Goal: Task Accomplishment & Management: Manage account settings

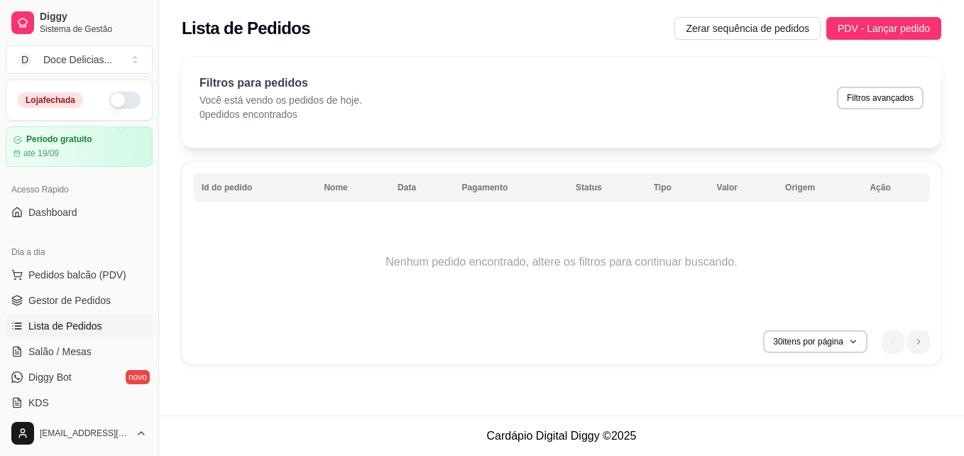
click at [122, 99] on button "button" at bounding box center [124, 100] width 31 height 17
click at [780, 26] on span "Zerar sequência de pedidos" at bounding box center [747, 29] width 123 height 16
click at [103, 302] on span "Gestor de Pedidos" at bounding box center [69, 300] width 82 height 14
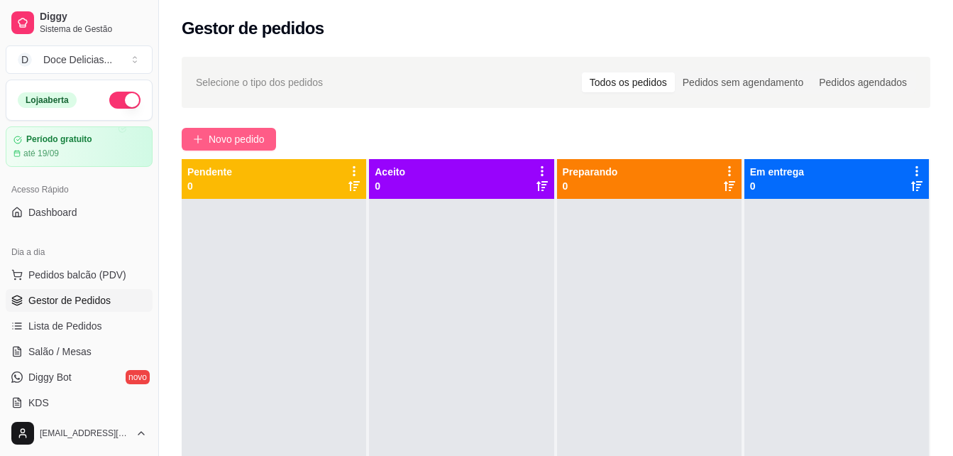
click at [236, 141] on span "Novo pedido" at bounding box center [237, 139] width 56 height 16
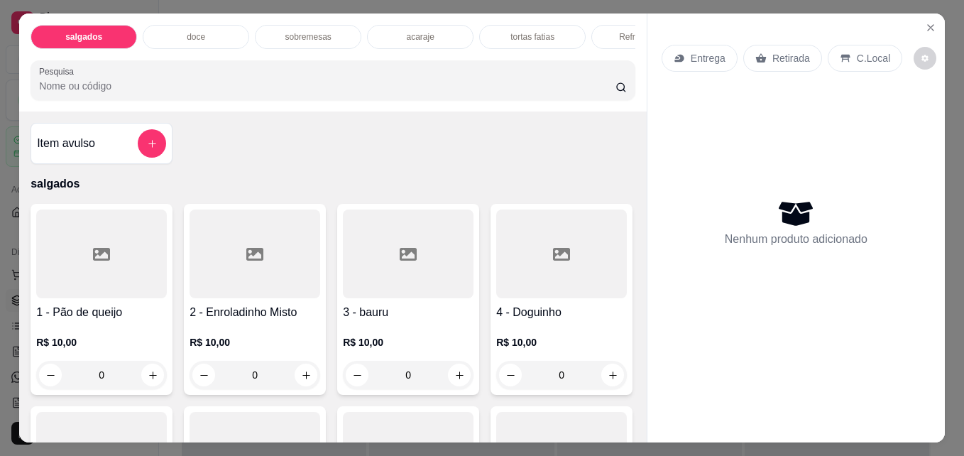
click at [197, 31] on p "doce" at bounding box center [196, 36] width 18 height 11
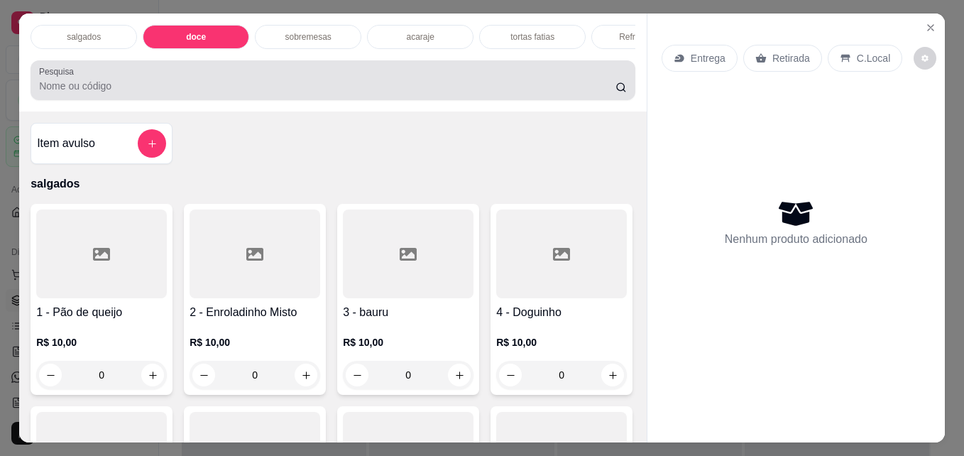
scroll to position [37, 0]
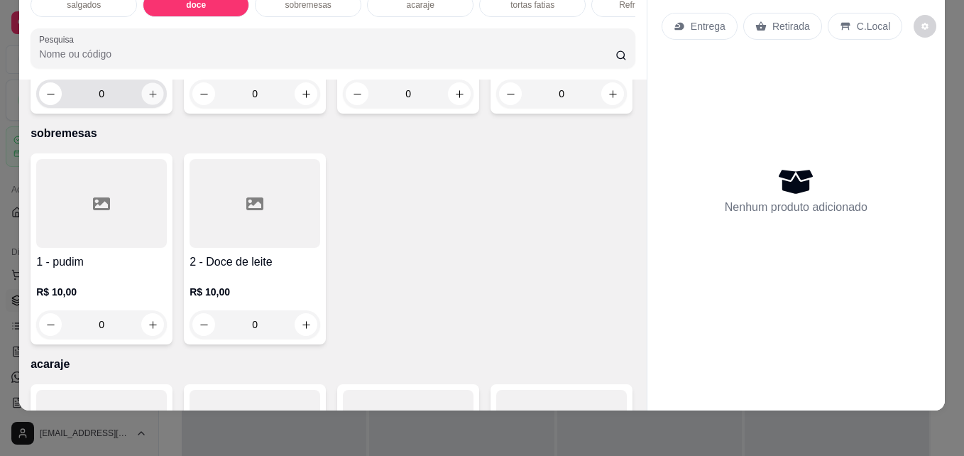
click at [148, 99] on icon "increase-product-quantity" at bounding box center [153, 94] width 11 height 11
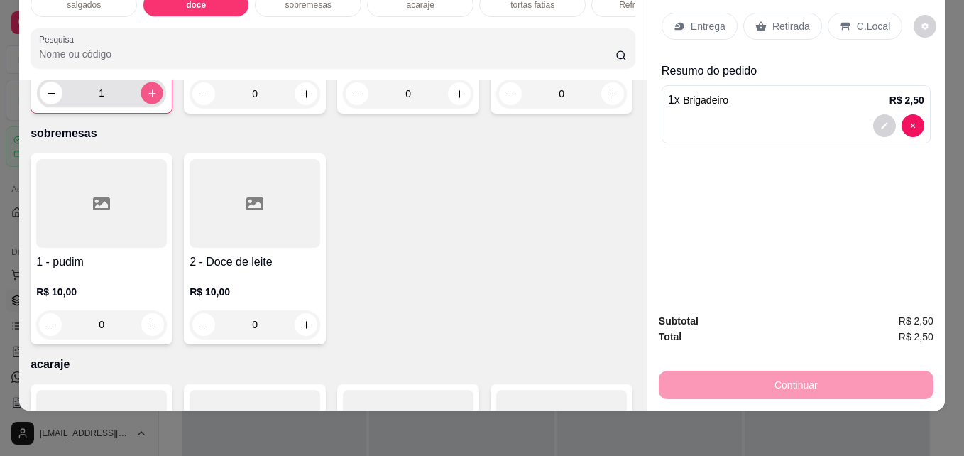
click at [148, 97] on icon "increase-product-quantity" at bounding box center [151, 92] width 7 height 7
type input "2"
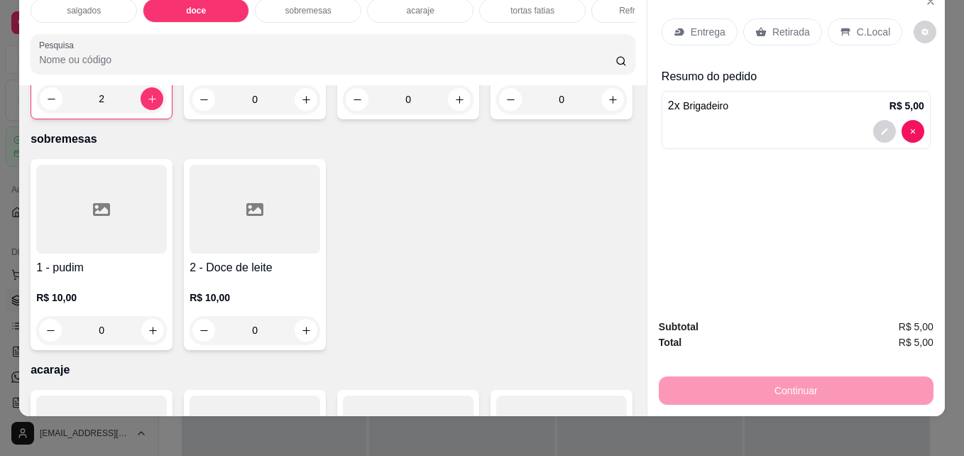
scroll to position [0, 0]
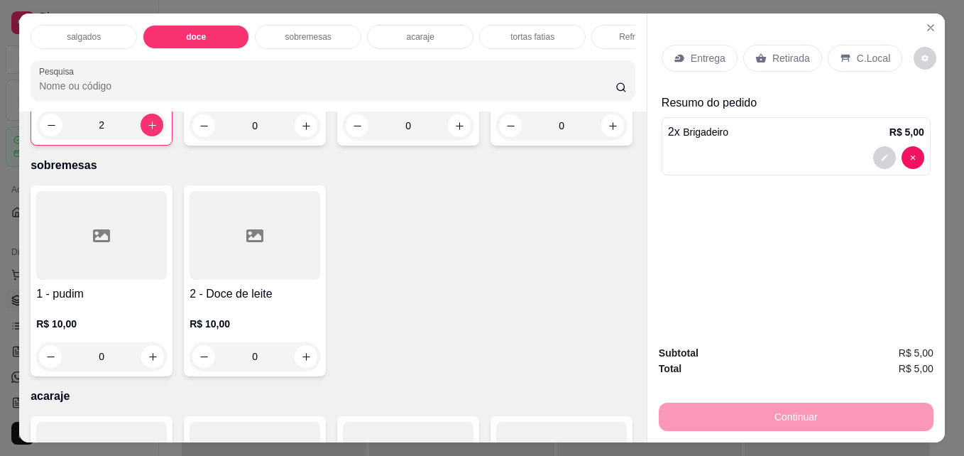
click at [500, 26] on div "tortas fatias" at bounding box center [532, 37] width 106 height 24
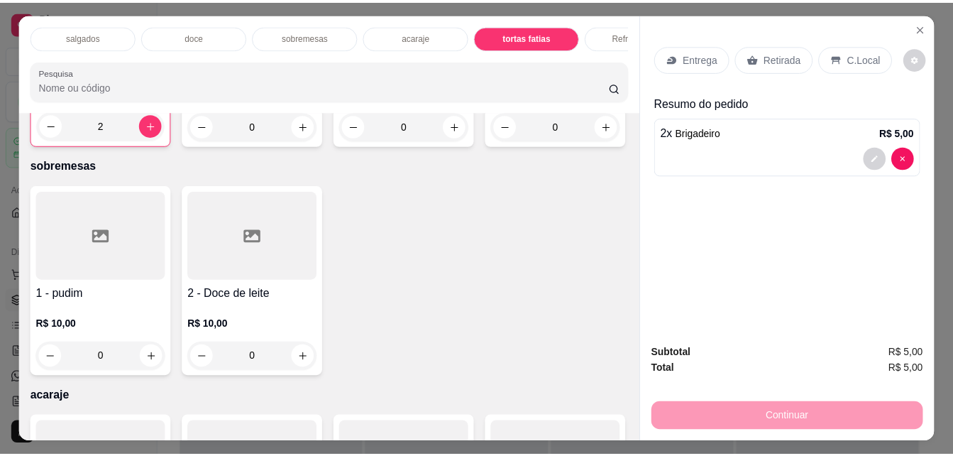
scroll to position [37, 0]
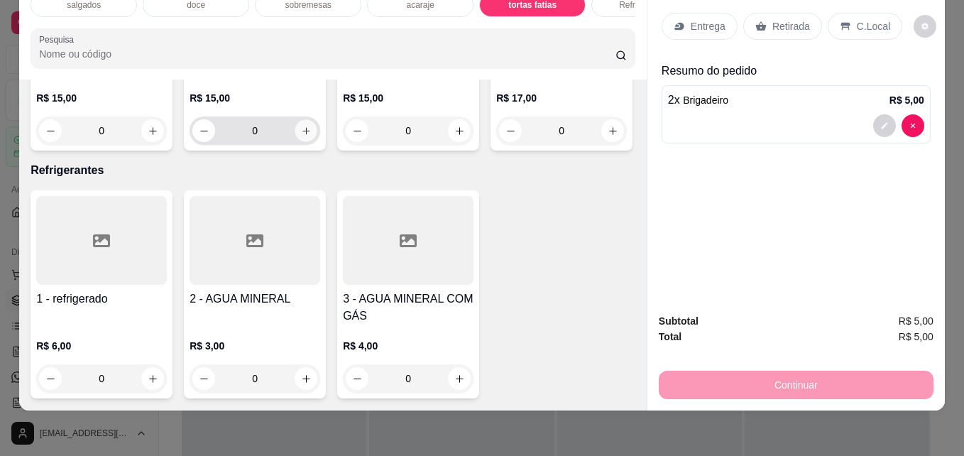
click at [301, 136] on icon "increase-product-quantity" at bounding box center [306, 131] width 11 height 11
type input "1"
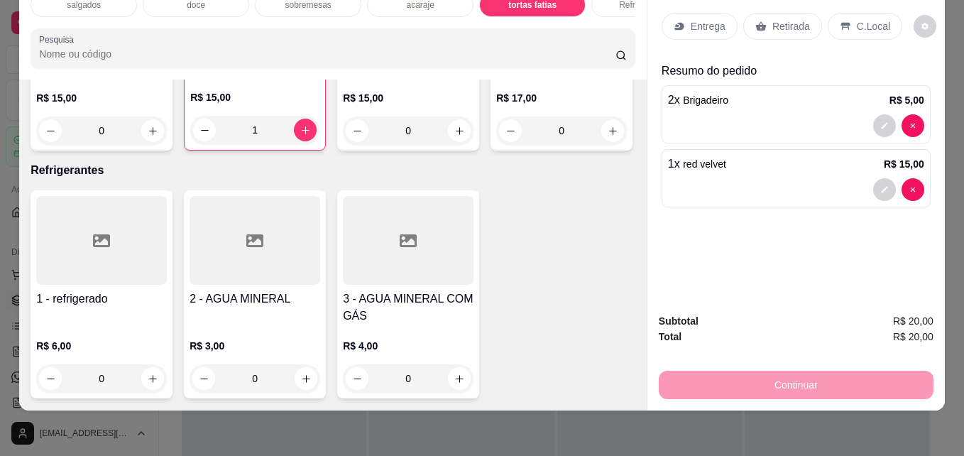
click at [779, 13] on div "Retirada" at bounding box center [782, 26] width 79 height 27
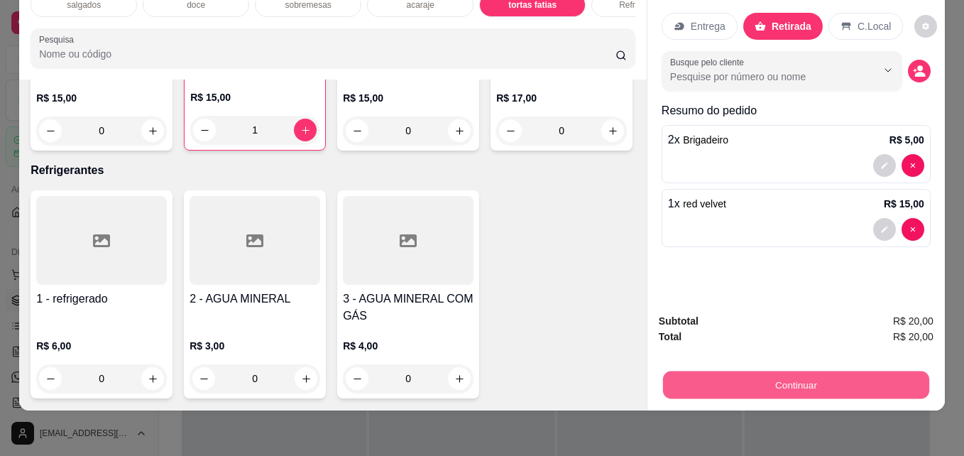
click at [740, 370] on button "Continuar" at bounding box center [796, 384] width 266 height 28
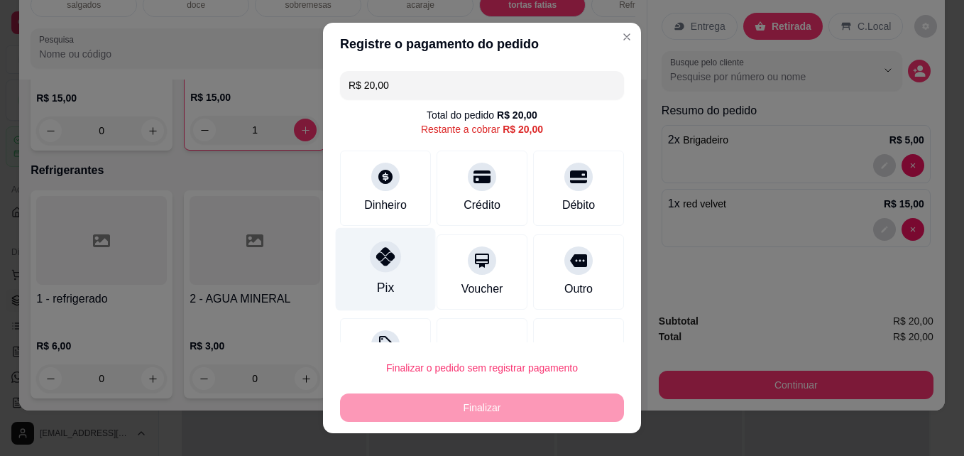
click at [378, 279] on div "Pix" at bounding box center [385, 287] width 17 height 18
type input "R$ 0,00"
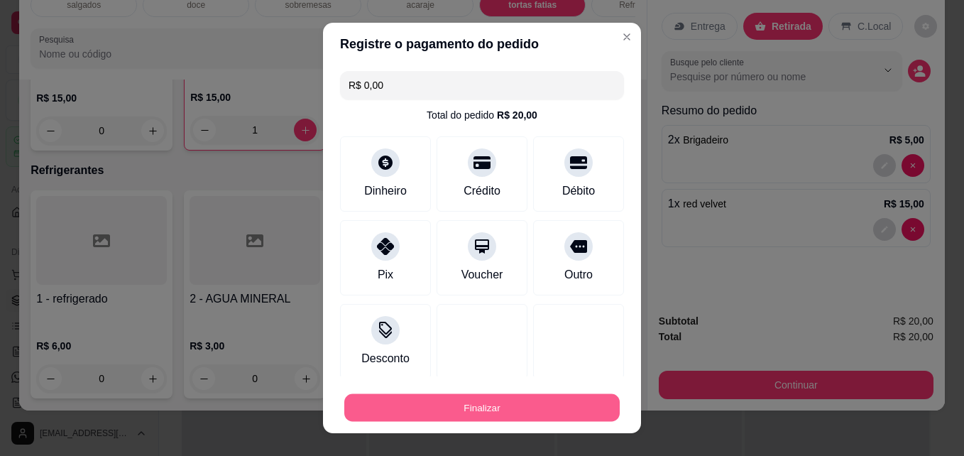
click at [503, 410] on button "Finalizar" at bounding box center [481, 408] width 275 height 28
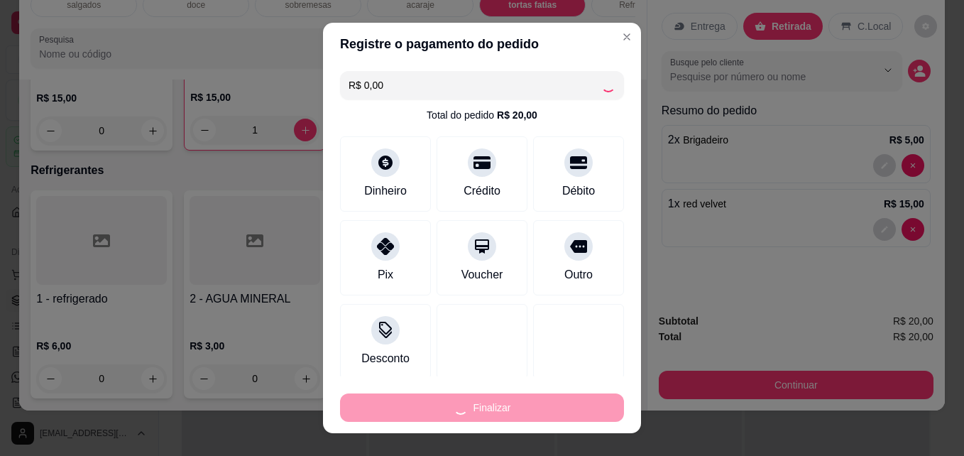
type input "0"
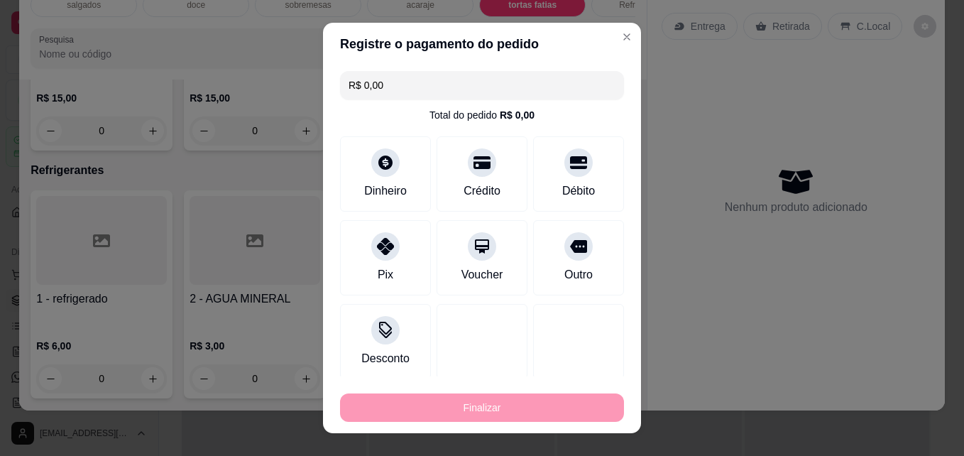
type input "-R$ 20,00"
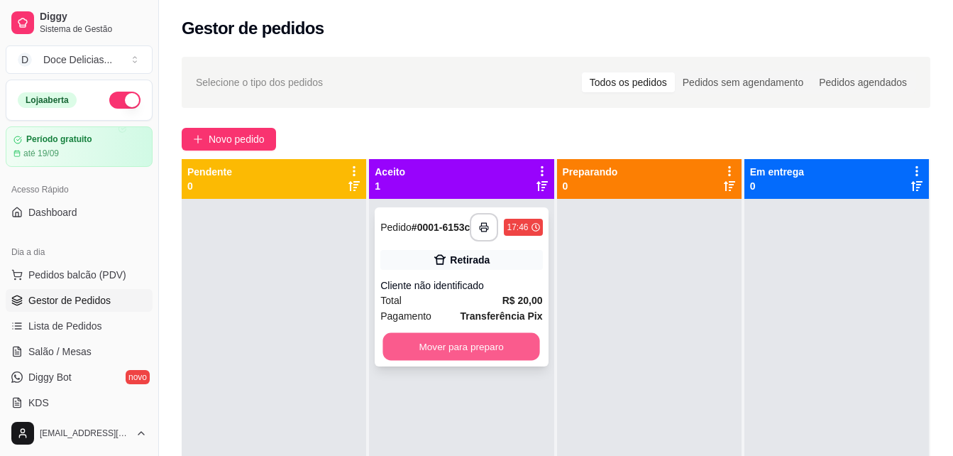
click at [474, 356] on button "Mover para preparo" at bounding box center [461, 347] width 157 height 28
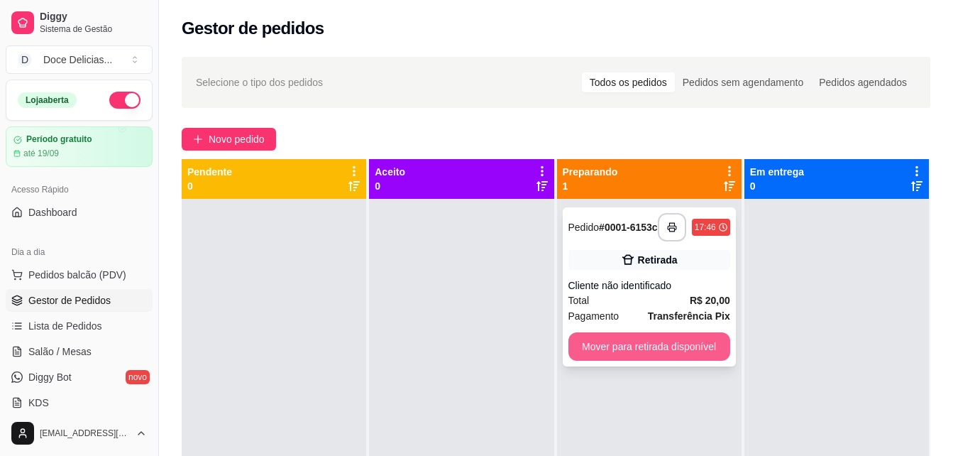
click at [588, 348] on button "Mover para retirada disponível" at bounding box center [649, 346] width 162 height 28
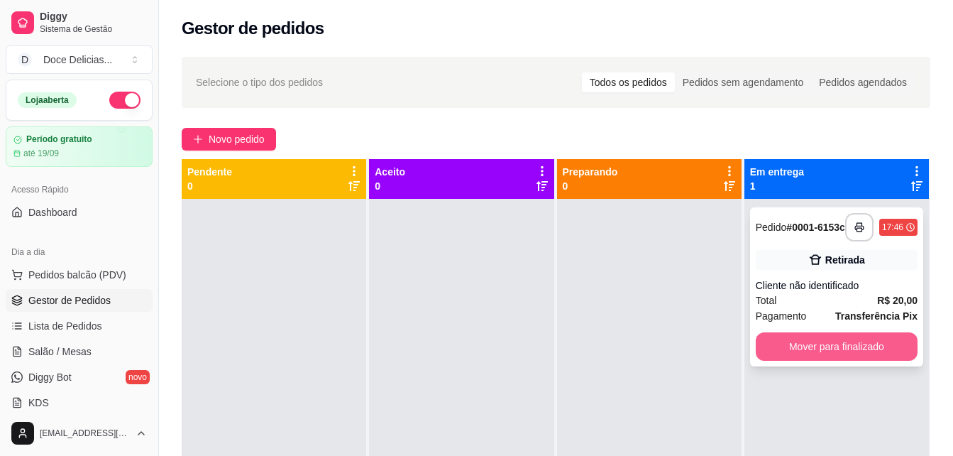
click at [805, 343] on button "Mover para finalizado" at bounding box center [837, 346] width 162 height 28
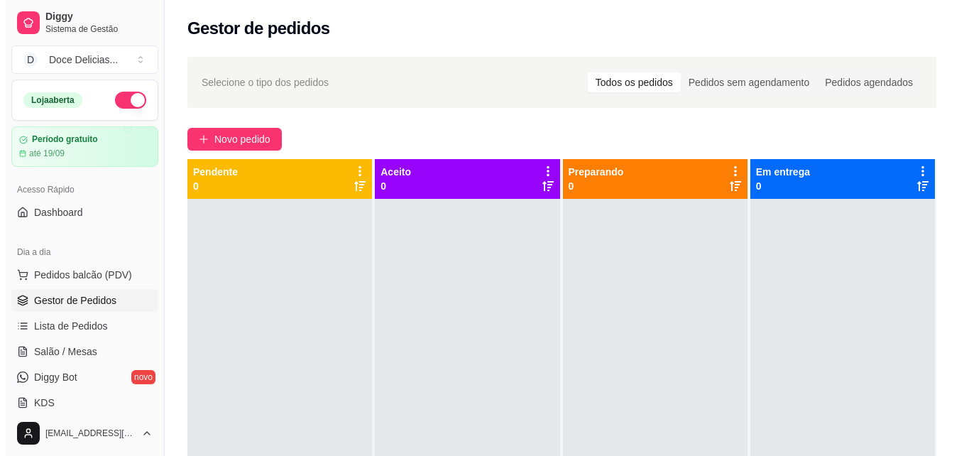
scroll to position [40, 0]
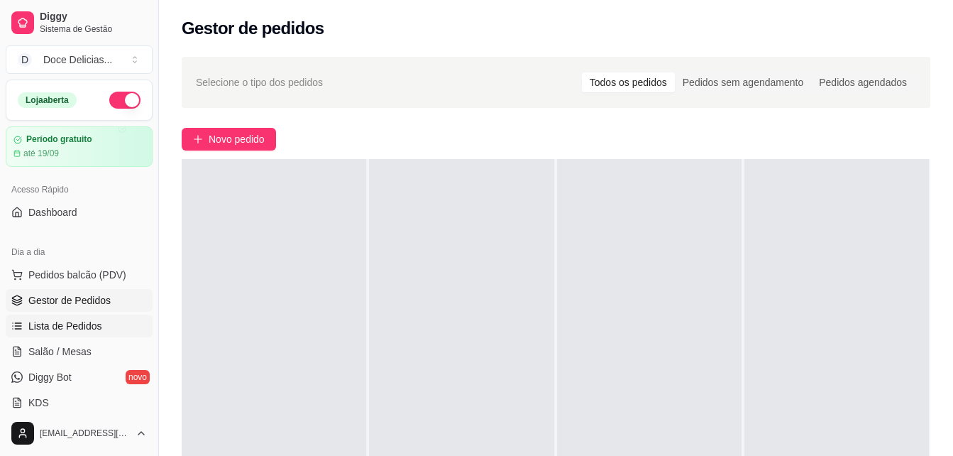
click at [93, 328] on span "Lista de Pedidos" at bounding box center [65, 326] width 74 height 14
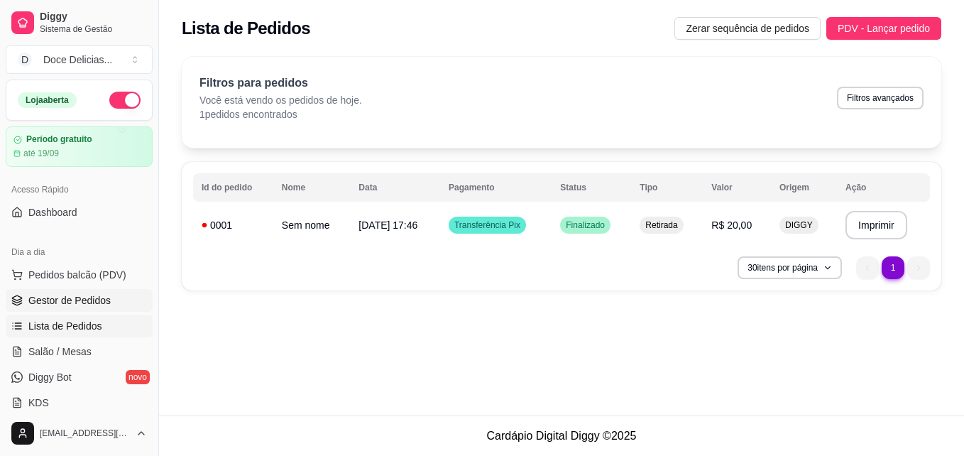
click at [89, 296] on span "Gestor de Pedidos" at bounding box center [69, 300] width 82 height 14
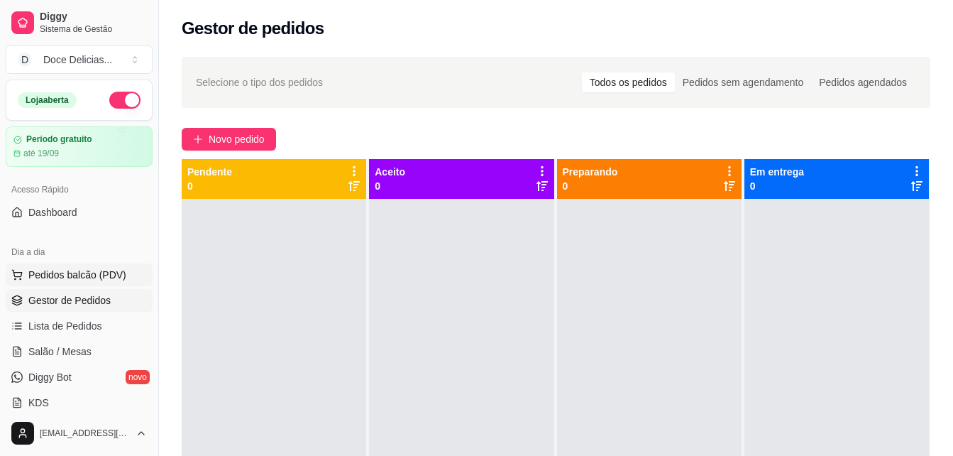
click at [69, 276] on span "Pedidos balcão (PDV)" at bounding box center [77, 275] width 98 height 14
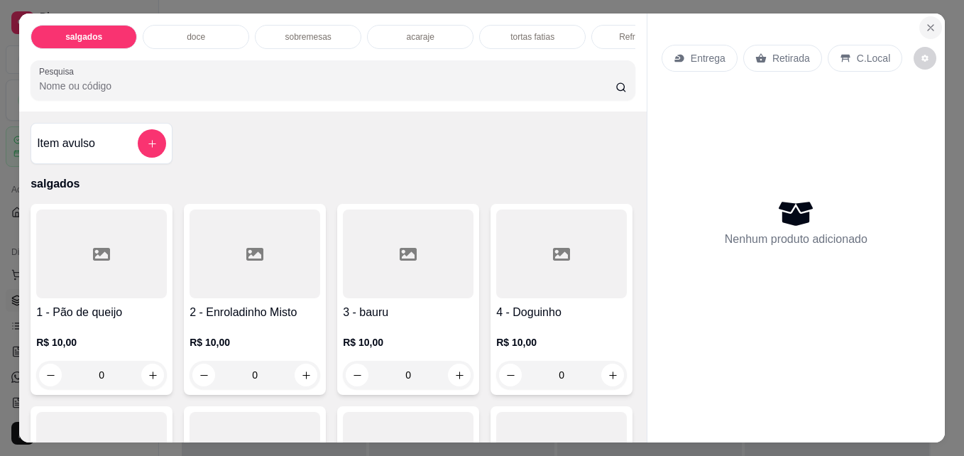
click at [926, 29] on button "Close" at bounding box center [930, 27] width 23 height 23
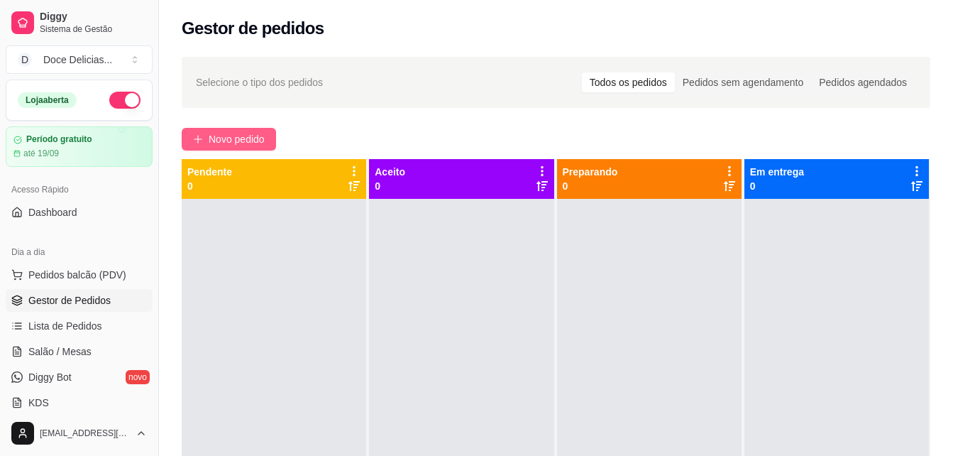
click at [211, 129] on button "Novo pedido" at bounding box center [229, 139] width 94 height 23
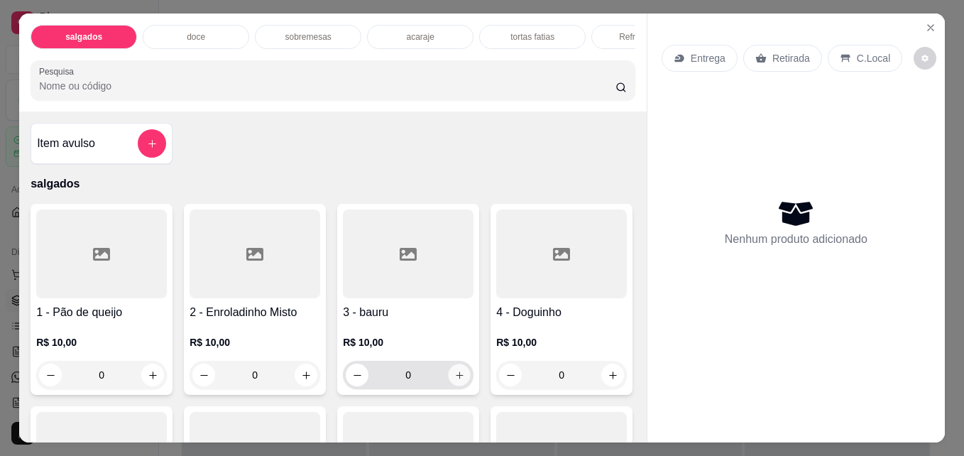
click at [449, 383] on button "increase-product-quantity" at bounding box center [460, 375] width 22 height 22
type input "1"
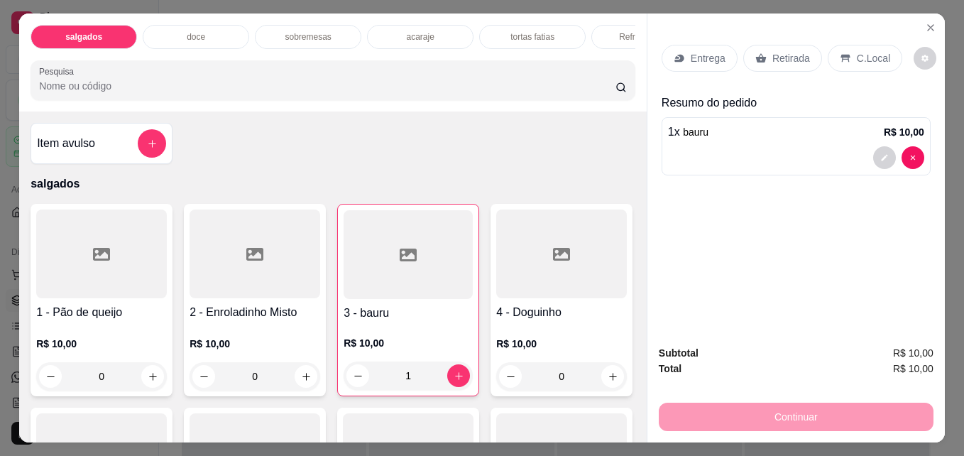
click at [199, 31] on p "doce" at bounding box center [196, 36] width 18 height 11
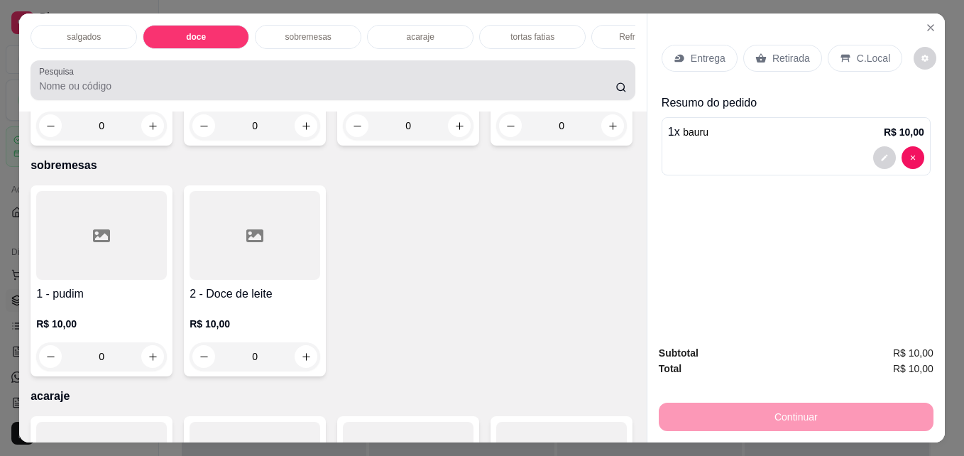
scroll to position [37, 0]
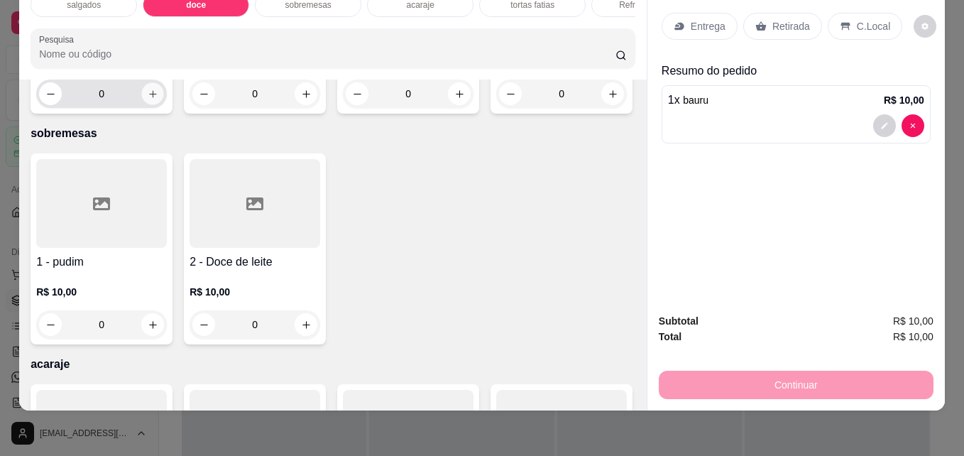
click at [148, 99] on icon "increase-product-quantity" at bounding box center [153, 94] width 11 height 11
click at [147, 99] on icon "increase-product-quantity" at bounding box center [152, 93] width 11 height 11
type input "2"
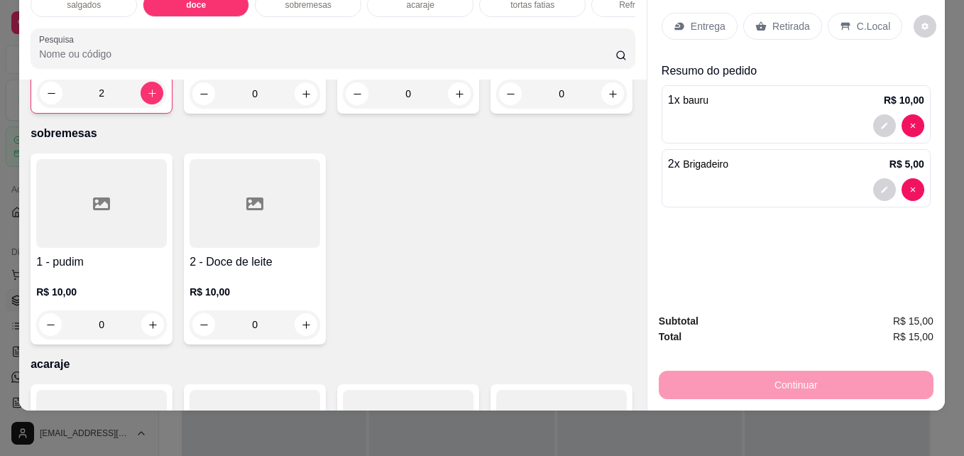
click at [774, 19] on p "Retirada" at bounding box center [791, 26] width 38 height 14
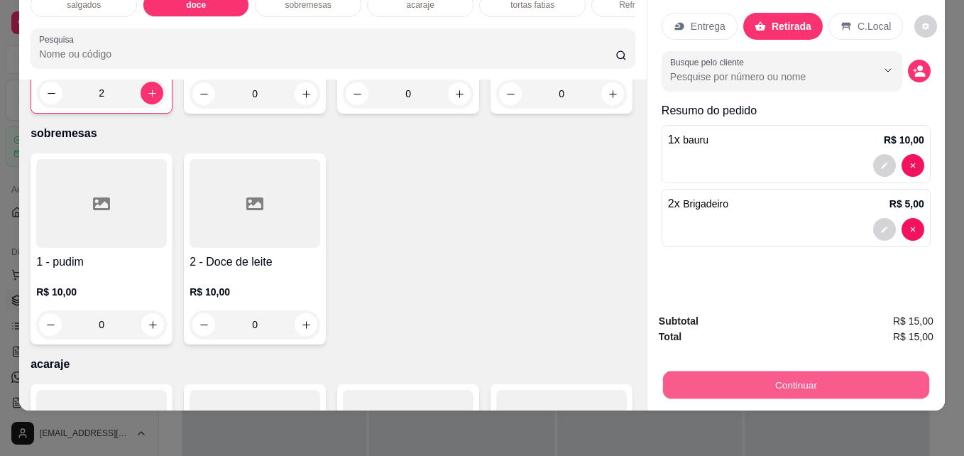
click at [696, 372] on button "Continuar" at bounding box center [796, 384] width 266 height 28
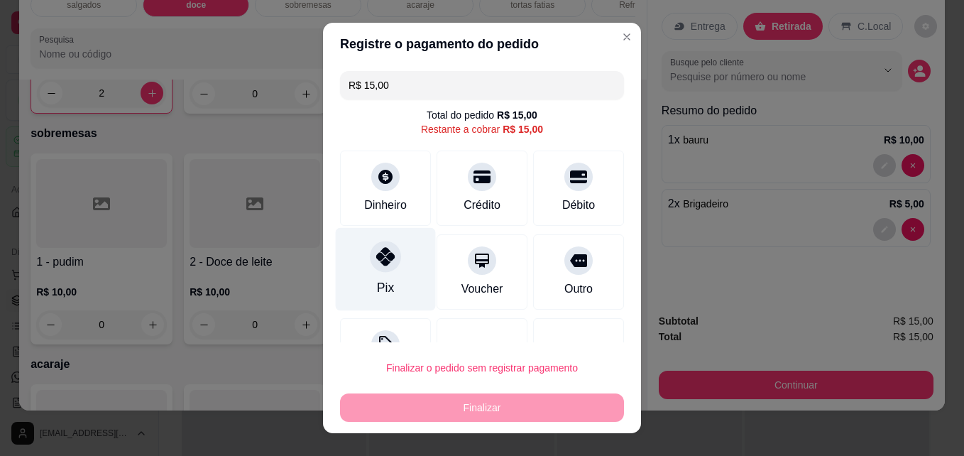
click at [377, 278] on div "Pix" at bounding box center [385, 287] width 17 height 18
type input "R$ 0,00"
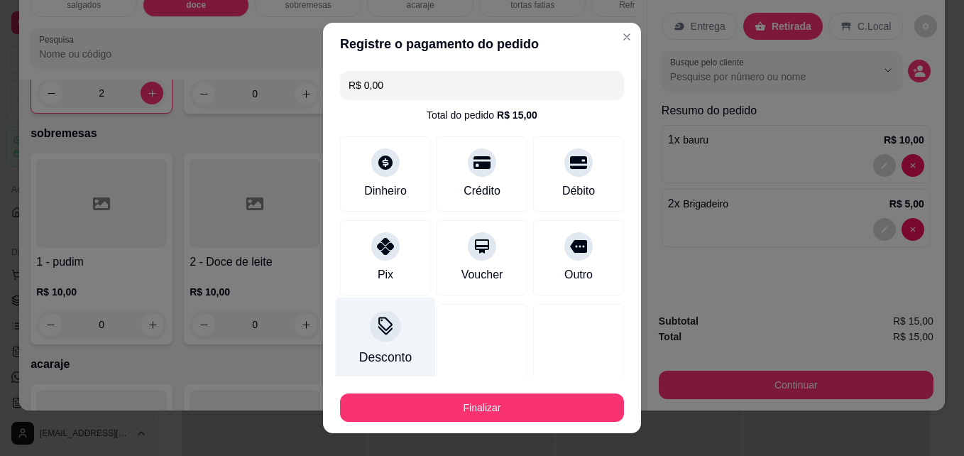
click at [388, 345] on div "Desconto" at bounding box center [386, 338] width 100 height 83
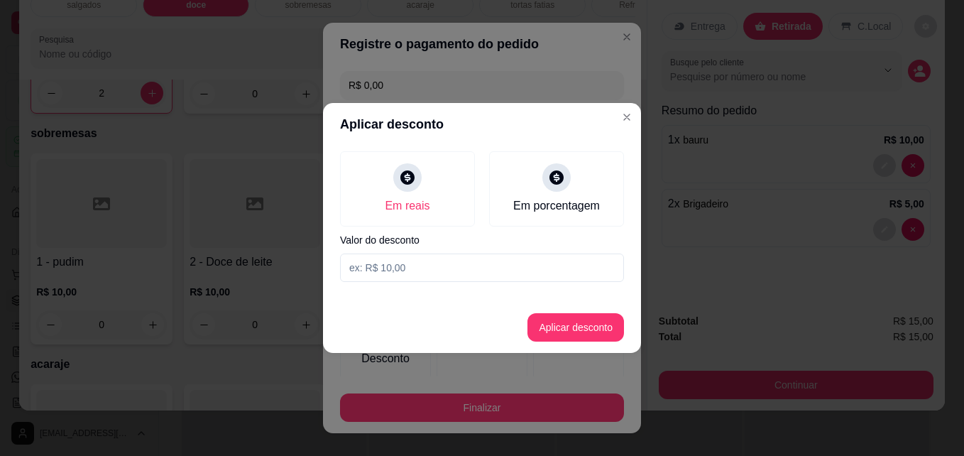
click at [402, 270] on input at bounding box center [482, 267] width 284 height 28
type input "3,00"
click at [559, 319] on button "Aplicar desconto" at bounding box center [575, 327] width 97 height 28
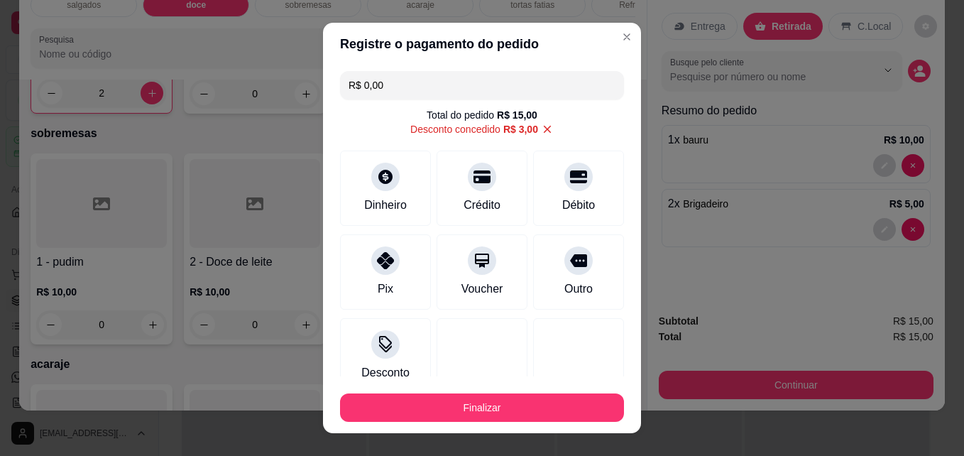
type input "-R$ 3,00"
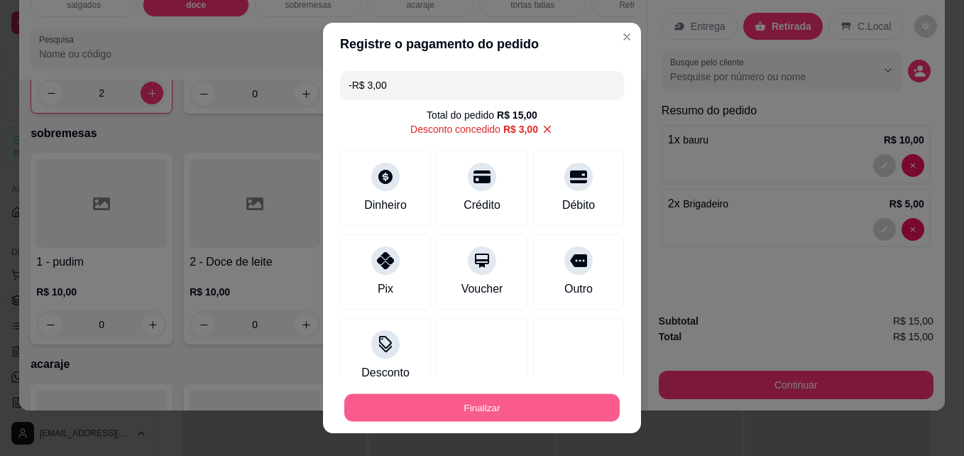
click at [457, 412] on button "Finalizar" at bounding box center [481, 408] width 275 height 28
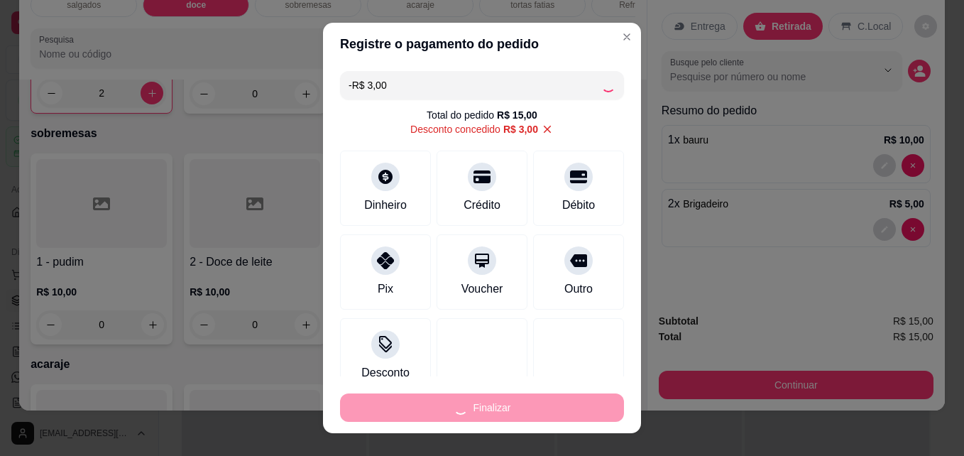
type input "0"
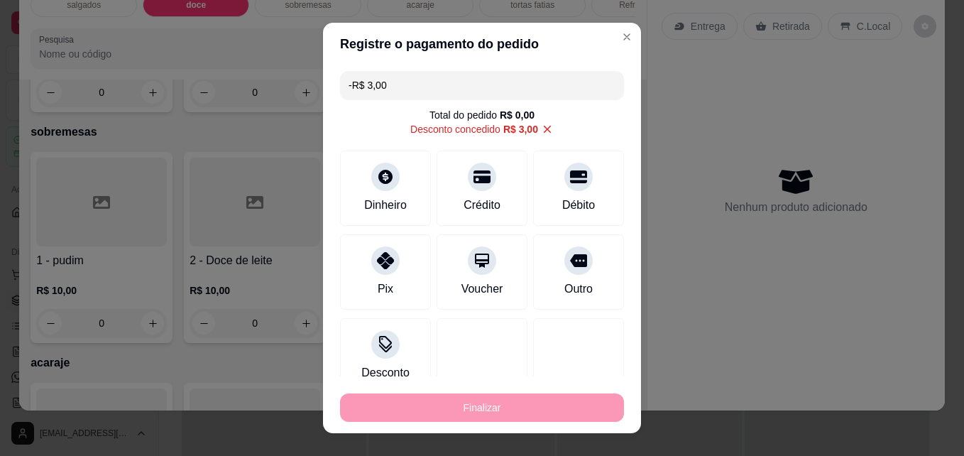
type input "-R$ 18,00"
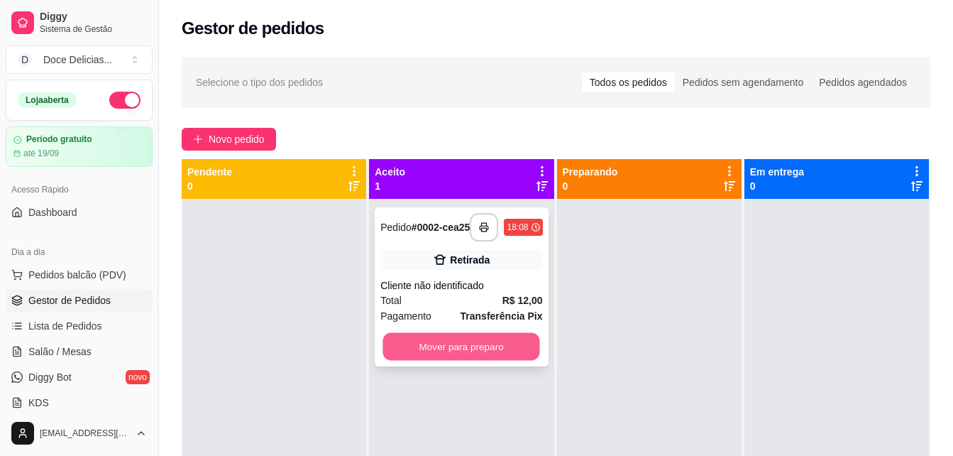
click at [437, 356] on button "Mover para preparo" at bounding box center [461, 347] width 157 height 28
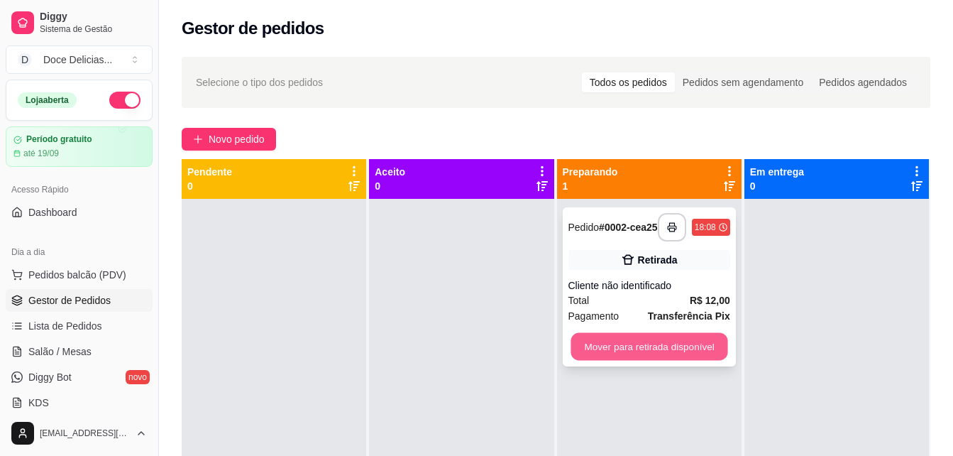
click at [631, 346] on button "Mover para retirada disponível" at bounding box center [649, 347] width 157 height 28
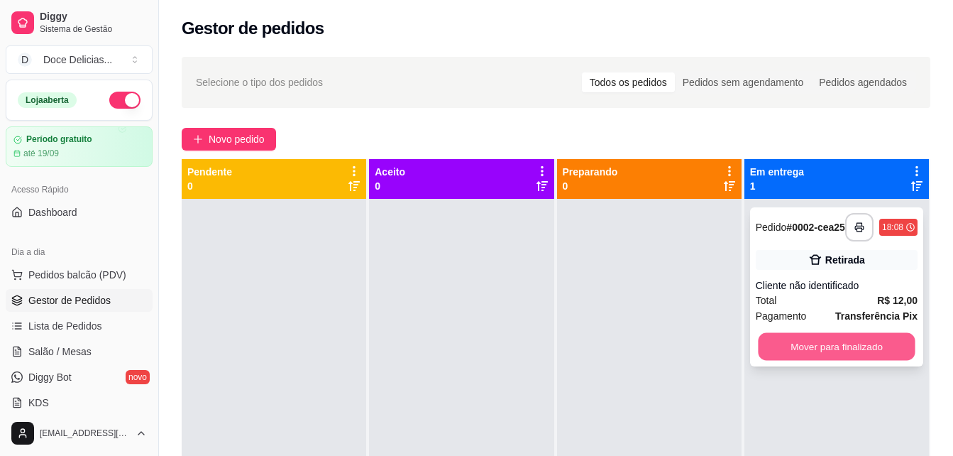
click at [820, 346] on button "Mover para finalizado" at bounding box center [836, 347] width 157 height 28
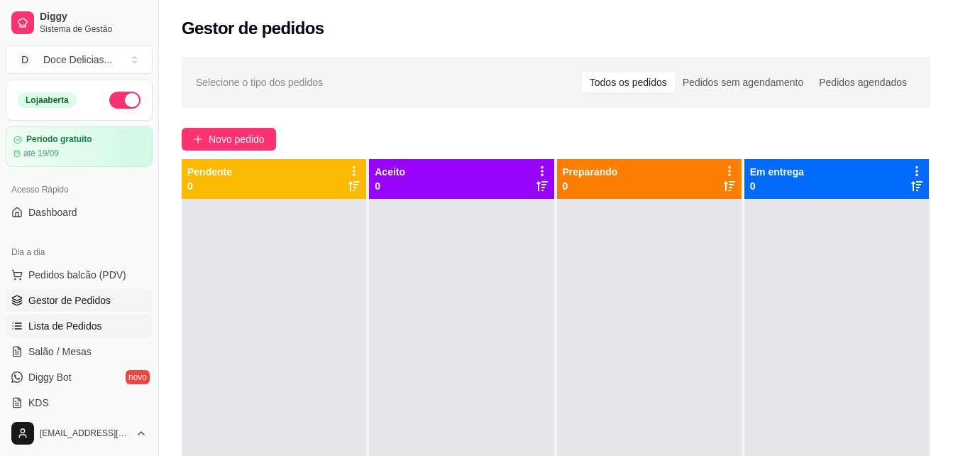
click at [41, 323] on span "Lista de Pedidos" at bounding box center [65, 326] width 74 height 14
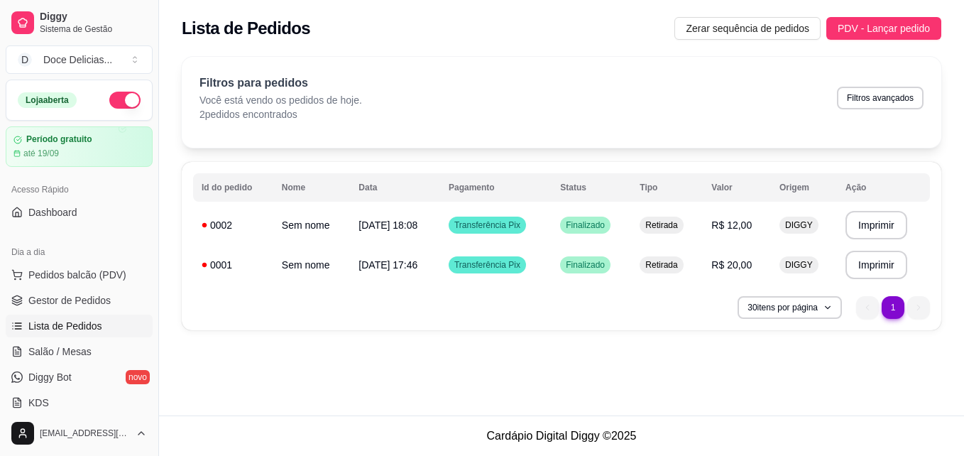
scroll to position [289, 0]
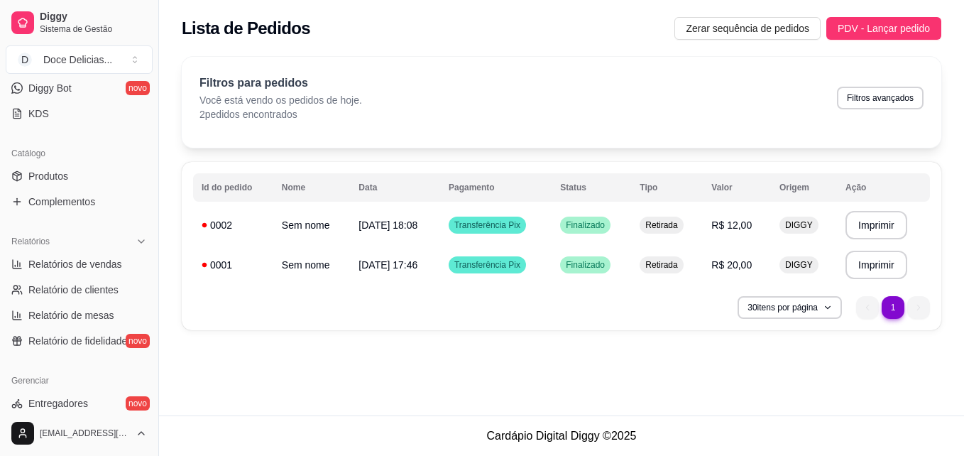
click at [443, 358] on div "**********" at bounding box center [561, 207] width 805 height 415
drag, startPoint x: 153, startPoint y: 229, endPoint x: 211, endPoint y: 301, distance: 91.9
click at [211, 301] on div "Diggy Sistema de Gestão D Doce Delicias ... Loja aberta Período gratuito até 19…" at bounding box center [482, 228] width 964 height 456
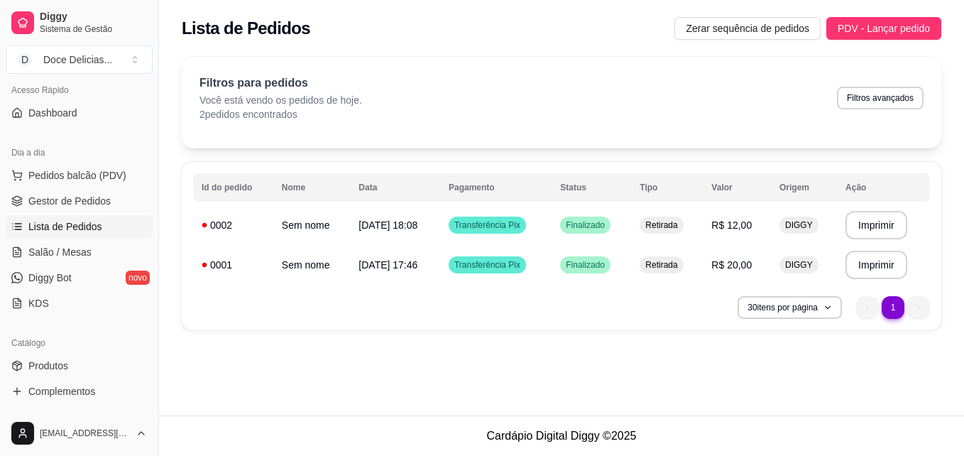
scroll to position [0, 0]
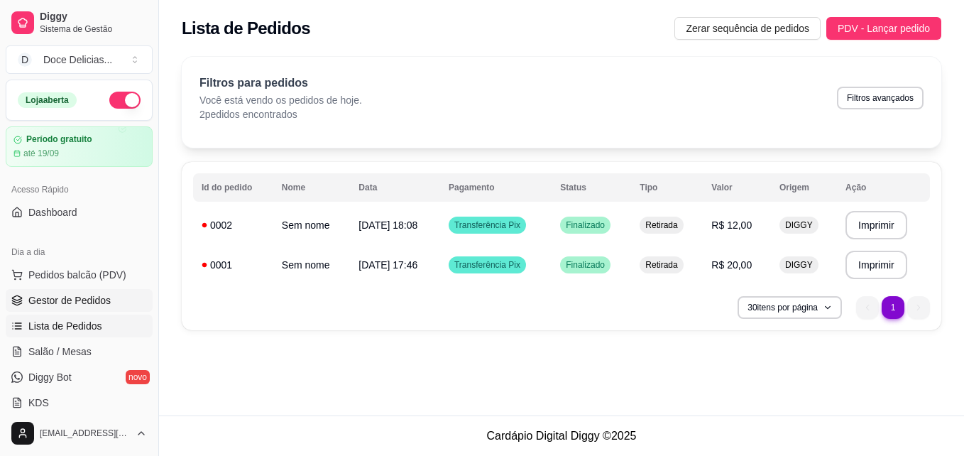
click at [82, 300] on span "Gestor de Pedidos" at bounding box center [69, 300] width 82 height 14
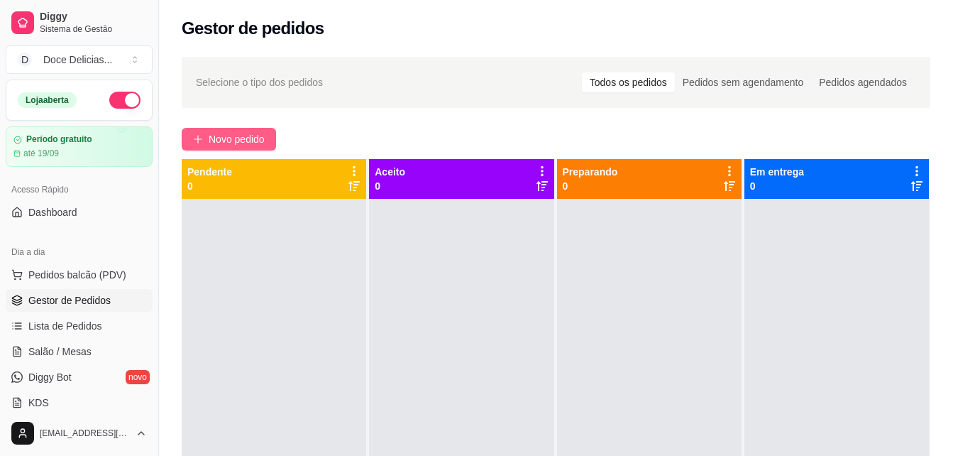
click at [246, 134] on span "Novo pedido" at bounding box center [237, 139] width 56 height 16
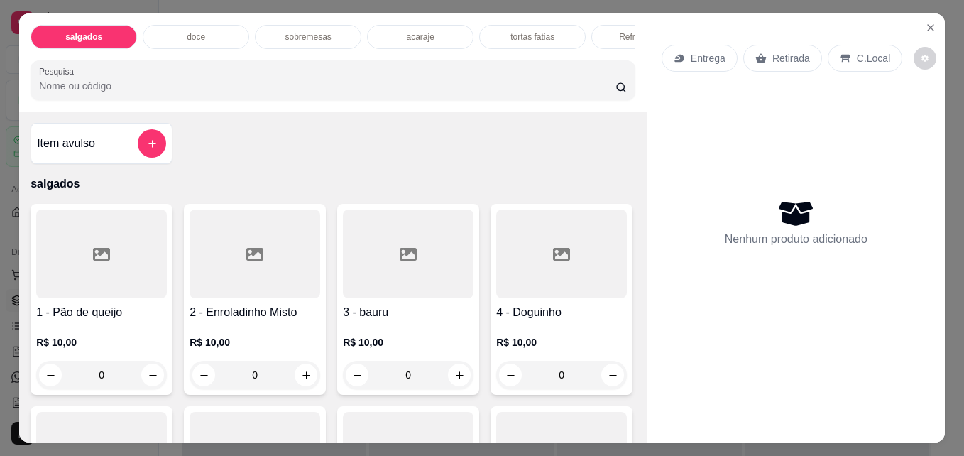
click at [194, 25] on div "doce" at bounding box center [196, 37] width 106 height 24
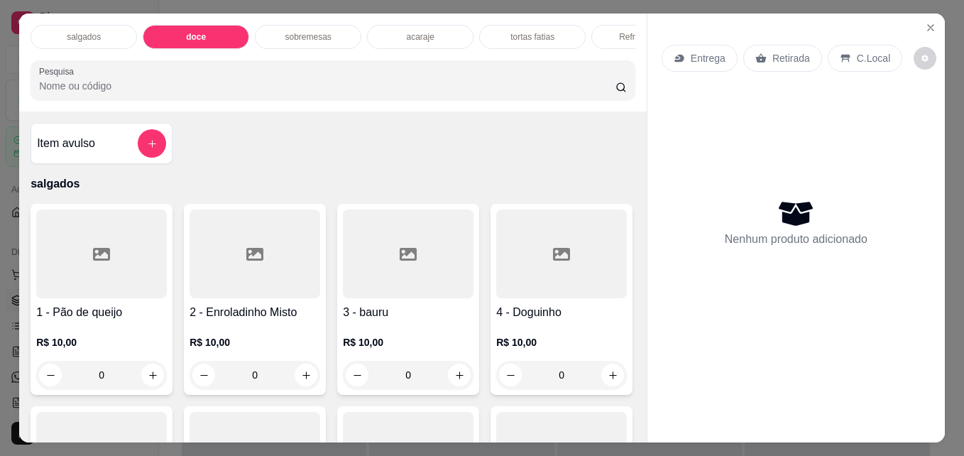
scroll to position [37, 0]
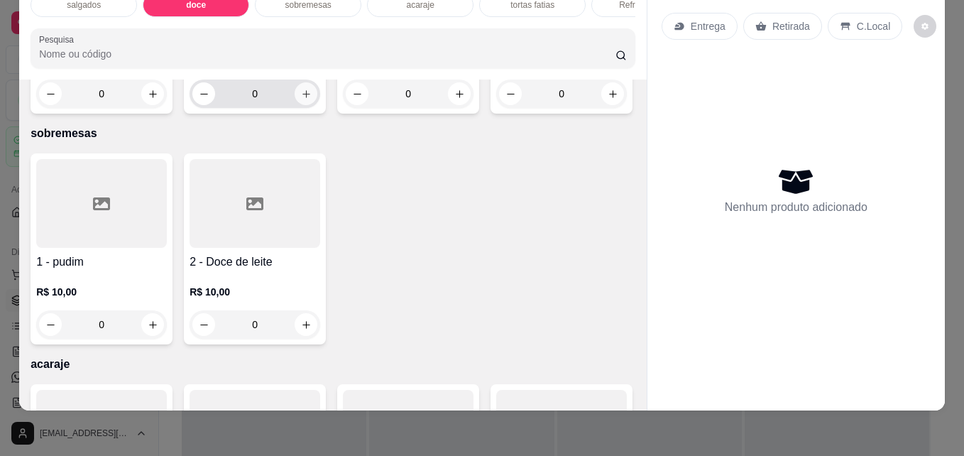
click at [302, 98] on icon "increase-product-quantity" at bounding box center [306, 94] width 8 height 8
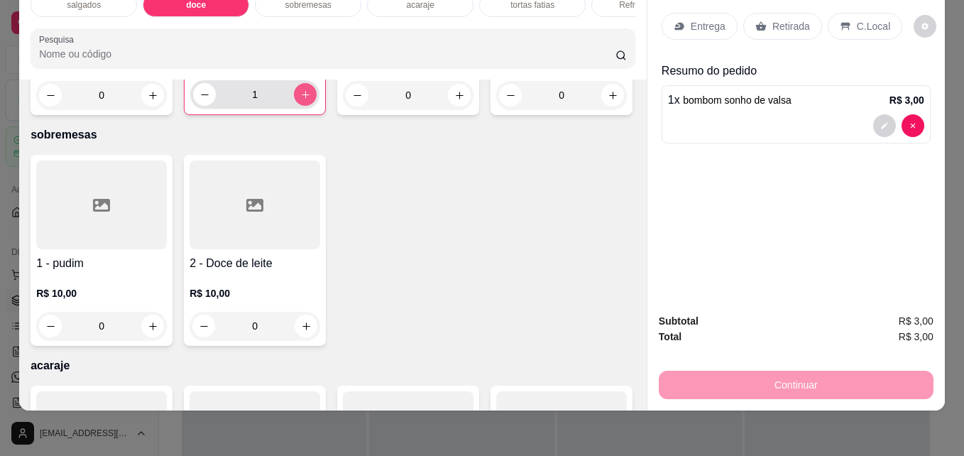
type input "1"
click at [149, 99] on icon "increase-product-quantity" at bounding box center [152, 95] width 7 height 7
click at [148, 101] on icon "increase-product-quantity" at bounding box center [153, 95] width 11 height 11
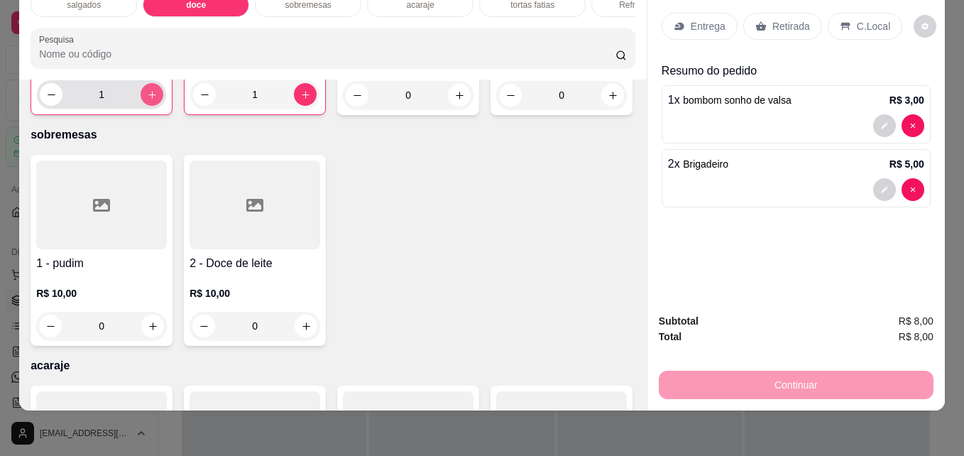
type input "2"
click at [755, 21] on icon at bounding box center [760, 26] width 11 height 11
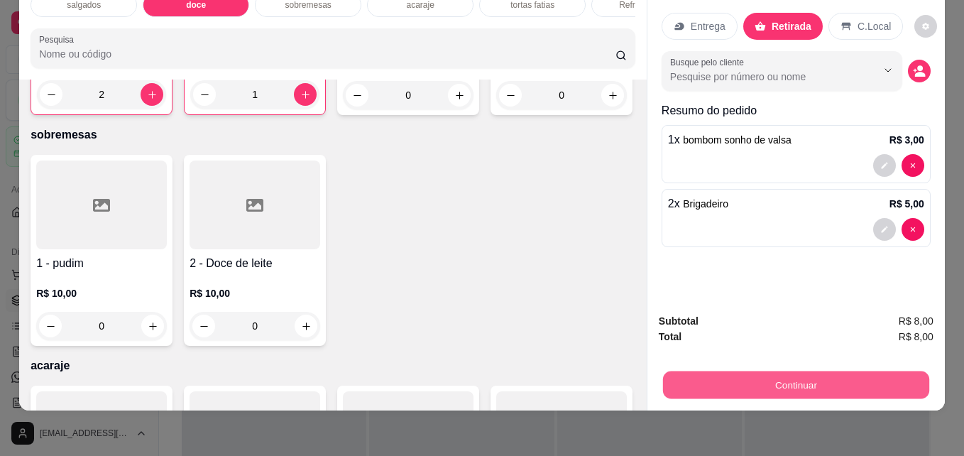
click at [733, 370] on button "Continuar" at bounding box center [796, 384] width 266 height 28
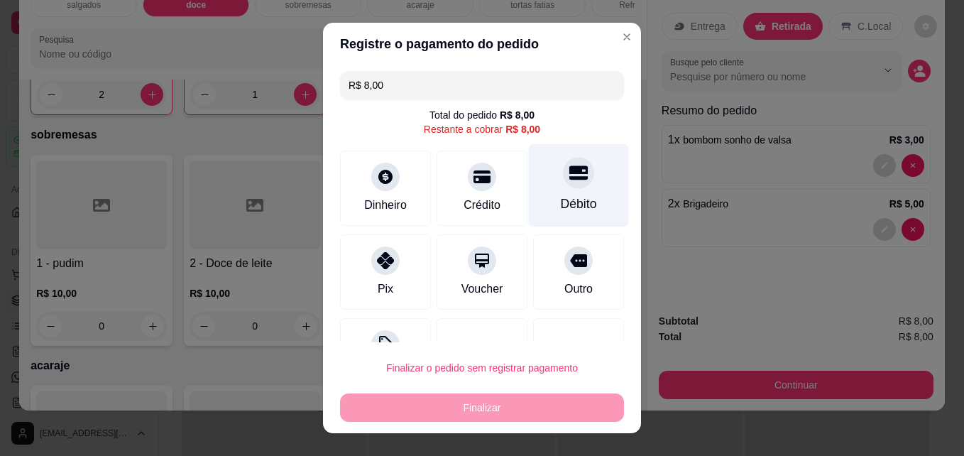
click at [561, 202] on div "Débito" at bounding box center [579, 203] width 36 height 18
type input "R$ 0,00"
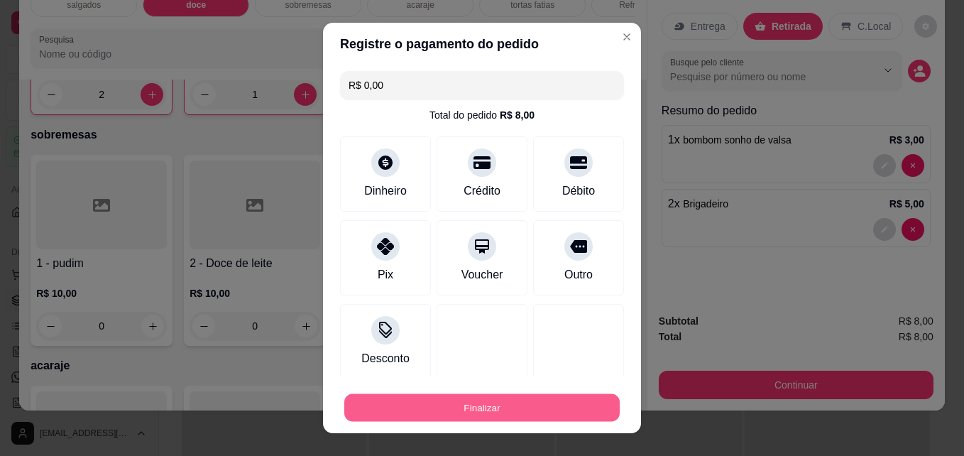
click at [425, 417] on button "Finalizar" at bounding box center [481, 408] width 275 height 28
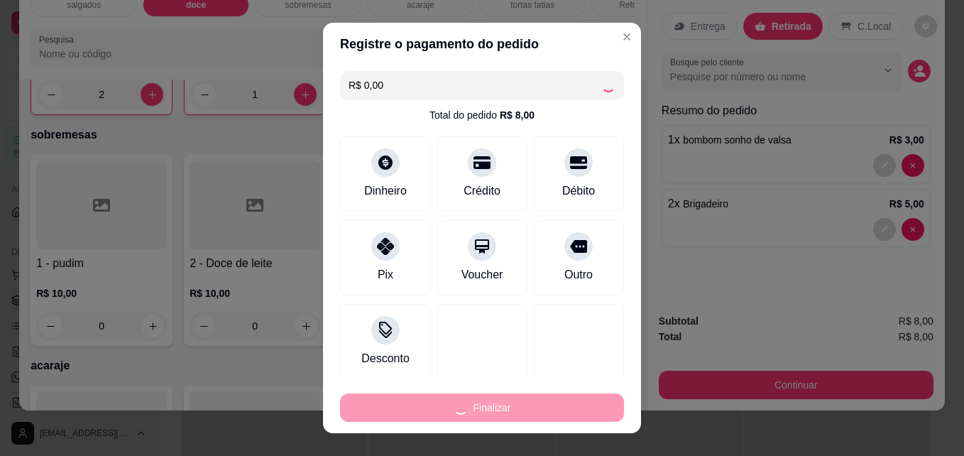
type input "0"
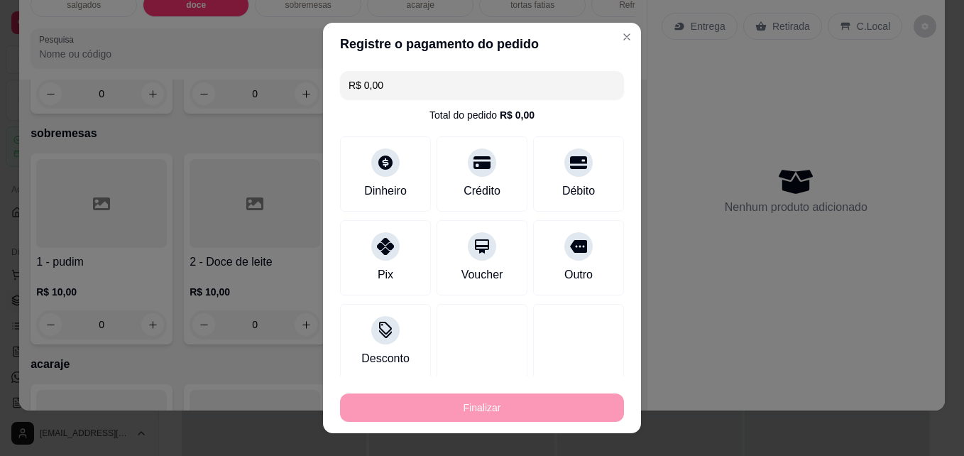
type input "-R$ 8,00"
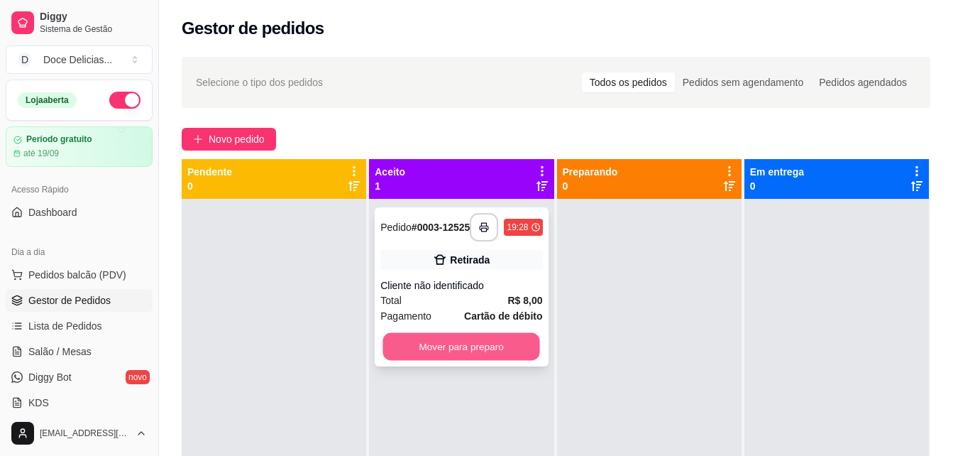
click at [502, 346] on button "Mover para preparo" at bounding box center [461, 347] width 157 height 28
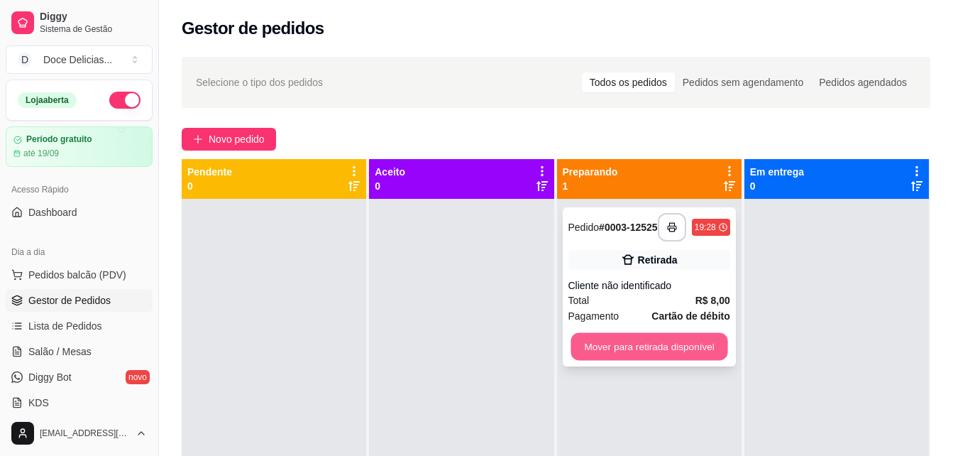
click at [609, 348] on button "Mover para retirada disponível" at bounding box center [649, 347] width 157 height 28
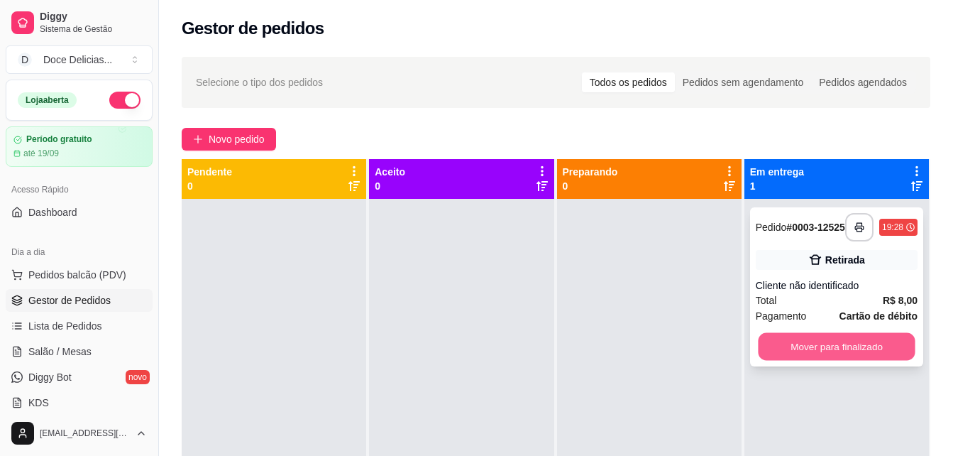
click at [785, 351] on button "Mover para finalizado" at bounding box center [836, 347] width 157 height 28
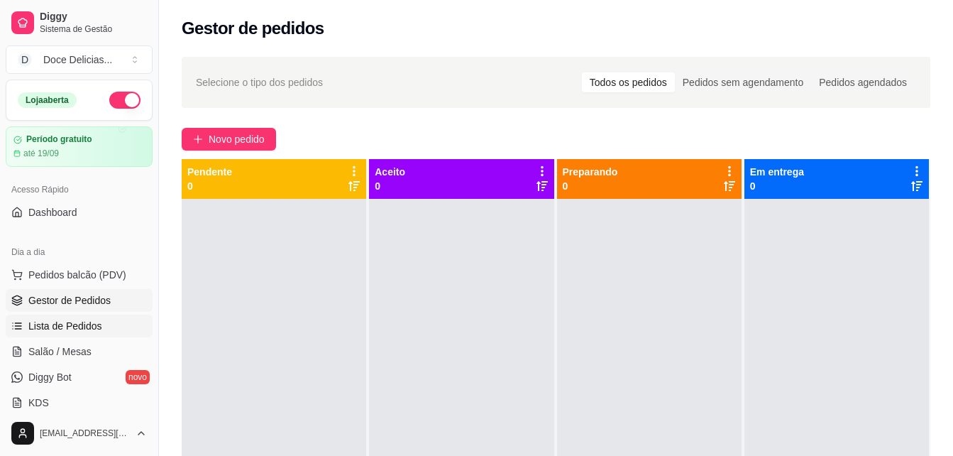
click at [77, 330] on span "Lista de Pedidos" at bounding box center [65, 326] width 74 height 14
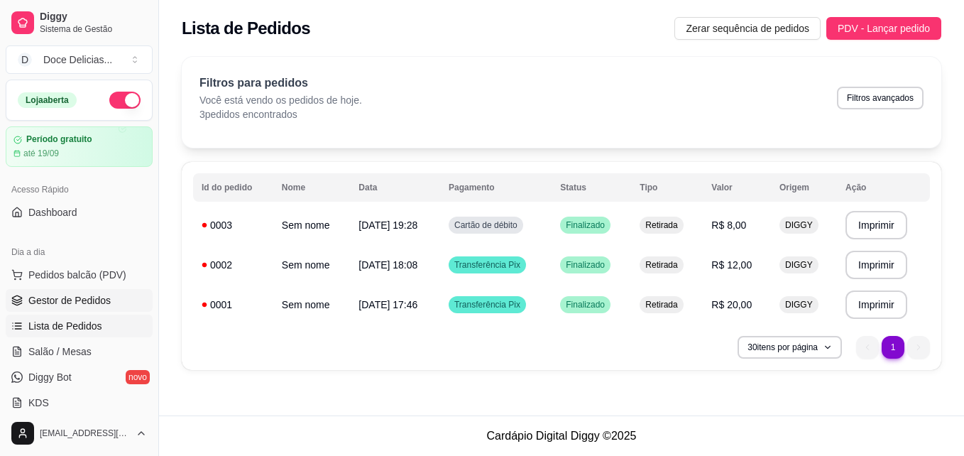
click at [87, 307] on link "Gestor de Pedidos" at bounding box center [79, 300] width 147 height 23
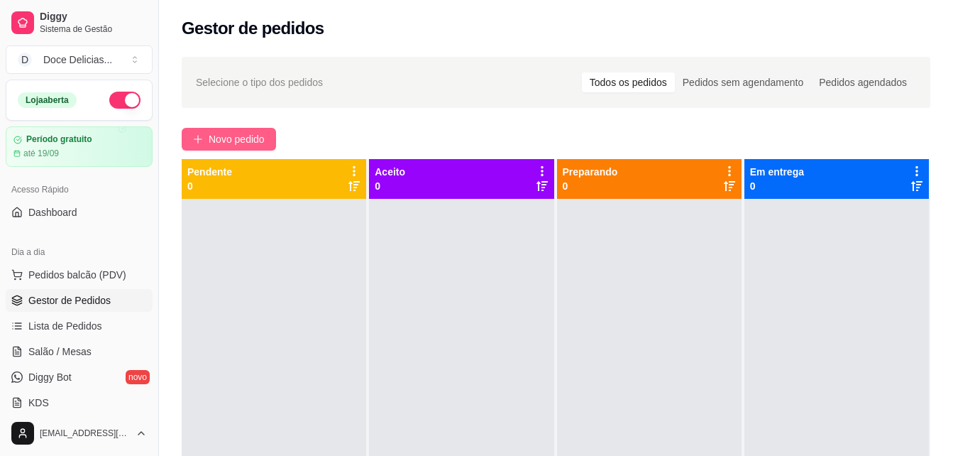
click at [195, 137] on icon "plus" at bounding box center [198, 139] width 10 height 10
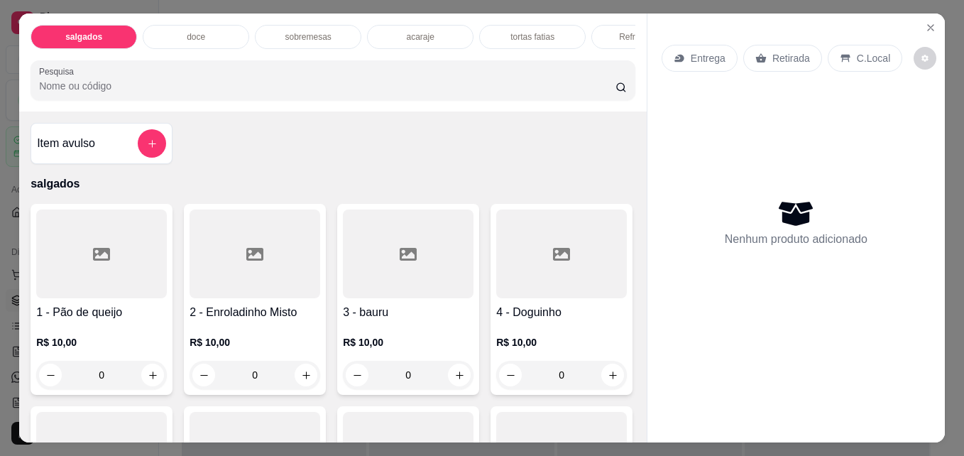
click at [620, 32] on p "Refrigerantes" at bounding box center [644, 36] width 51 height 11
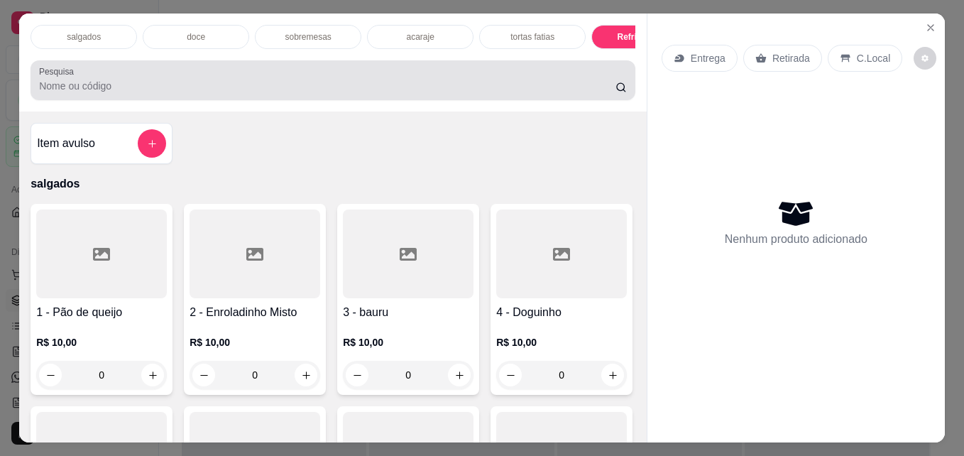
scroll to position [37, 0]
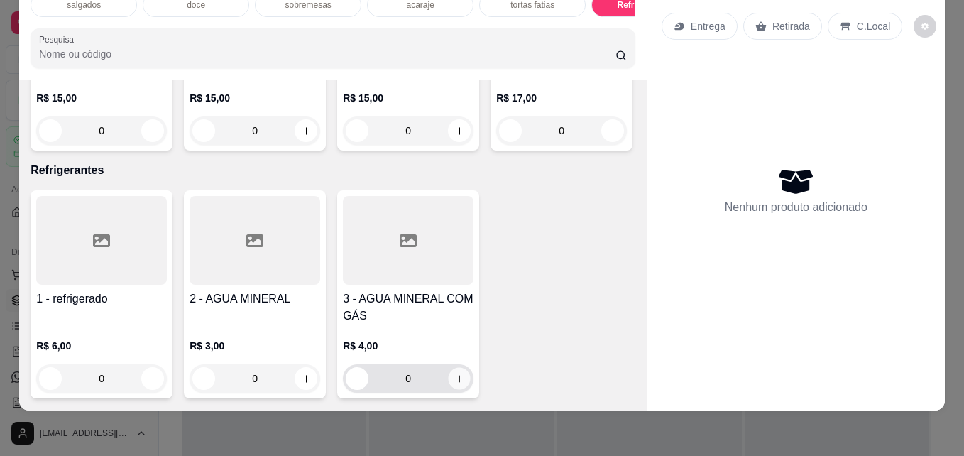
click at [449, 368] on button "increase-product-quantity" at bounding box center [460, 379] width 22 height 22
type input "1"
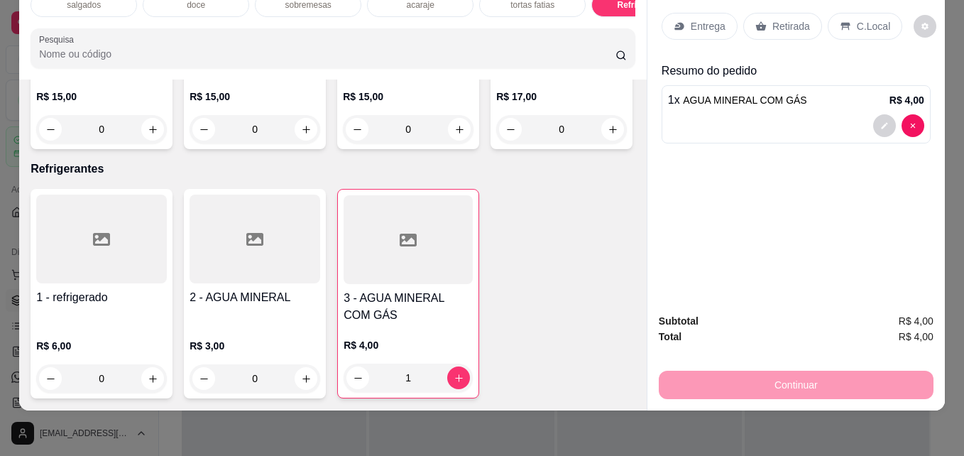
click at [789, 19] on p "Retirada" at bounding box center [791, 26] width 38 height 14
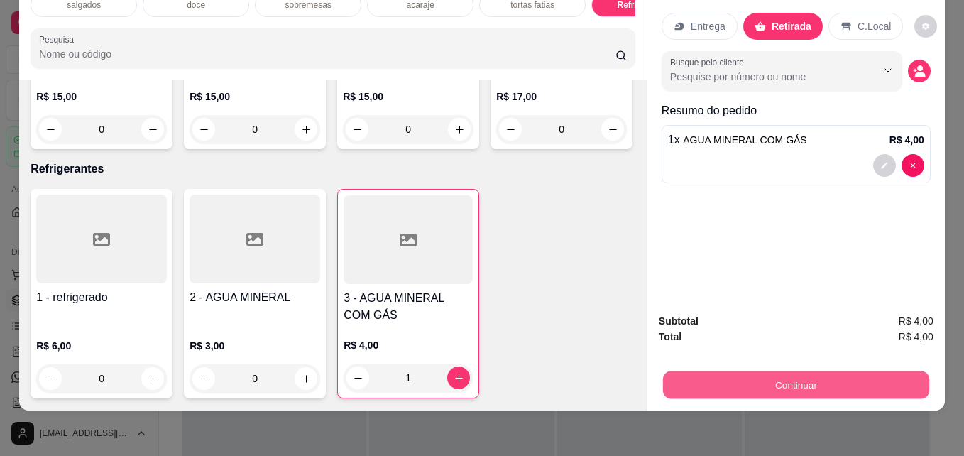
click at [747, 373] on button "Continuar" at bounding box center [796, 384] width 266 height 28
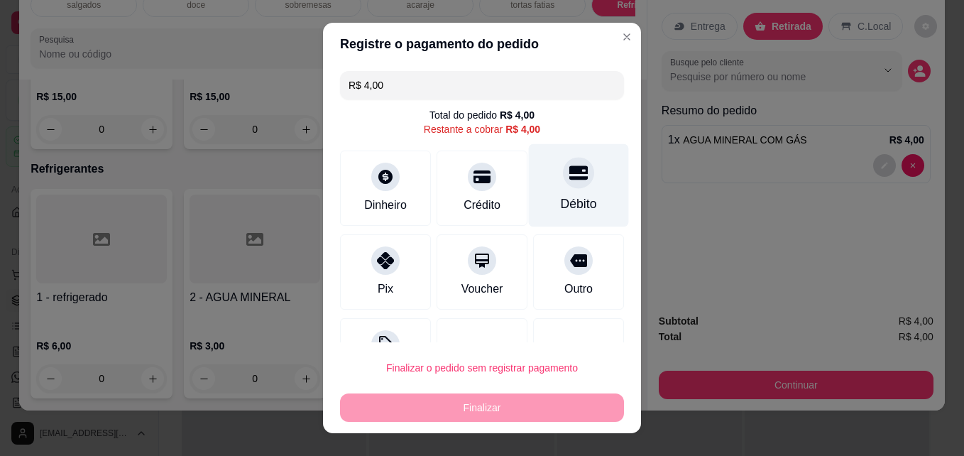
click at [553, 190] on div "Débito" at bounding box center [579, 185] width 100 height 83
type input "R$ 0,00"
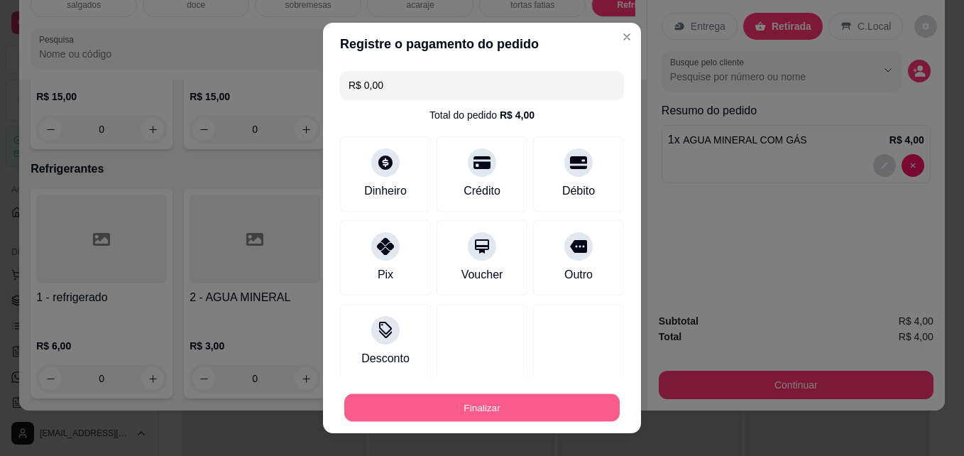
click at [400, 411] on button "Finalizar" at bounding box center [481, 408] width 275 height 28
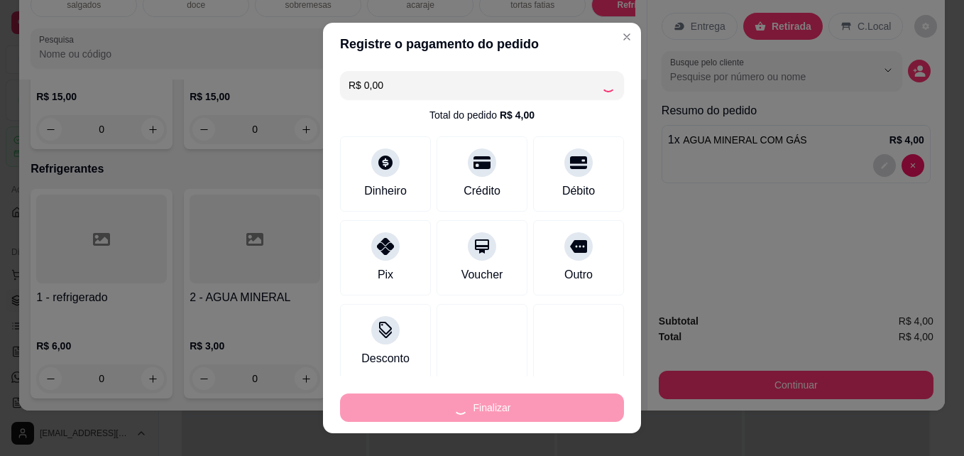
type input "0"
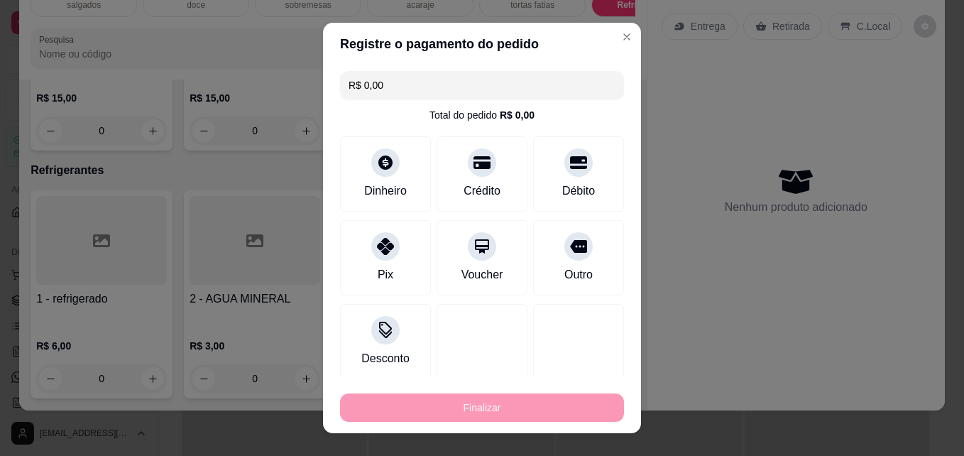
type input "-R$ 4,00"
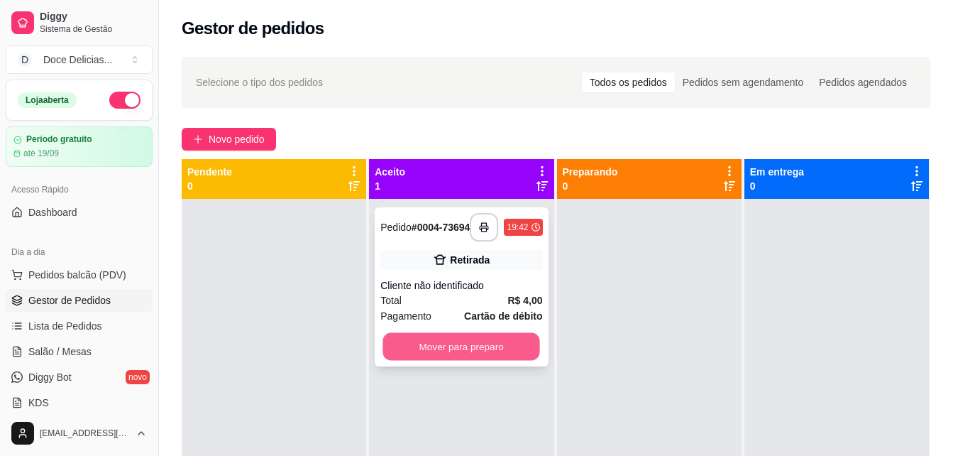
click at [477, 355] on button "Mover para preparo" at bounding box center [461, 347] width 157 height 28
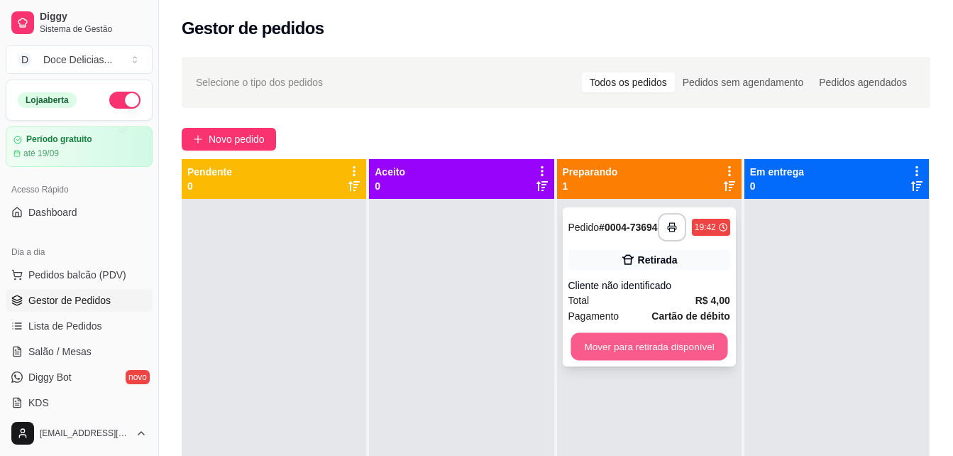
click at [620, 345] on button "Mover para retirada disponível" at bounding box center [649, 347] width 157 height 28
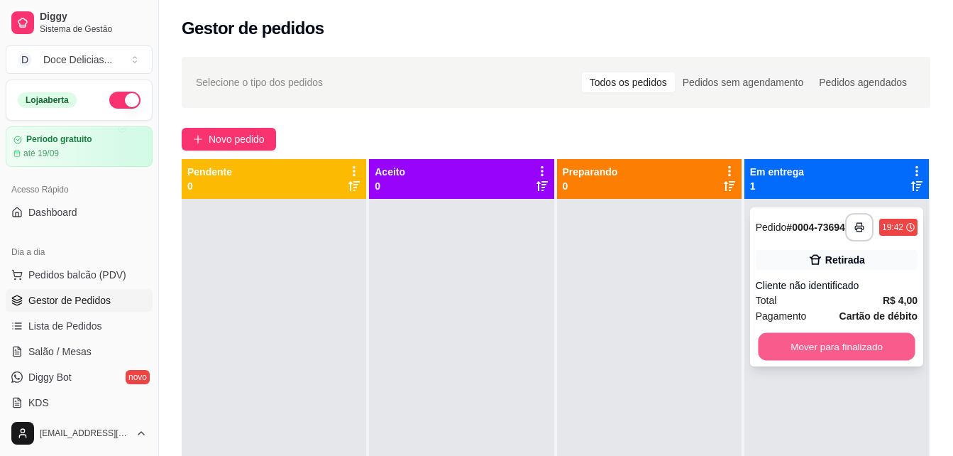
click at [808, 353] on button "Mover para finalizado" at bounding box center [836, 347] width 157 height 28
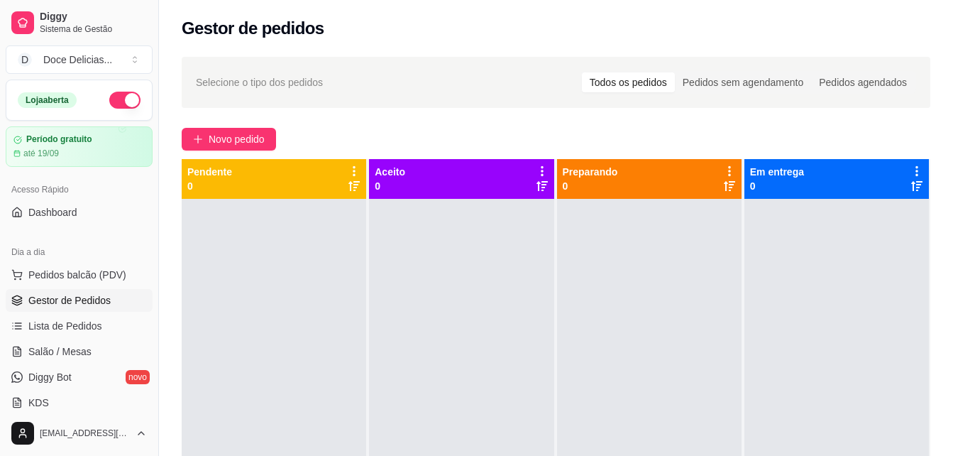
click at [666, 20] on div "Gestor de pedidos" at bounding box center [556, 28] width 749 height 23
click at [615, 269] on div at bounding box center [649, 427] width 185 height 456
click at [214, 139] on span "Novo pedido" at bounding box center [237, 139] width 56 height 16
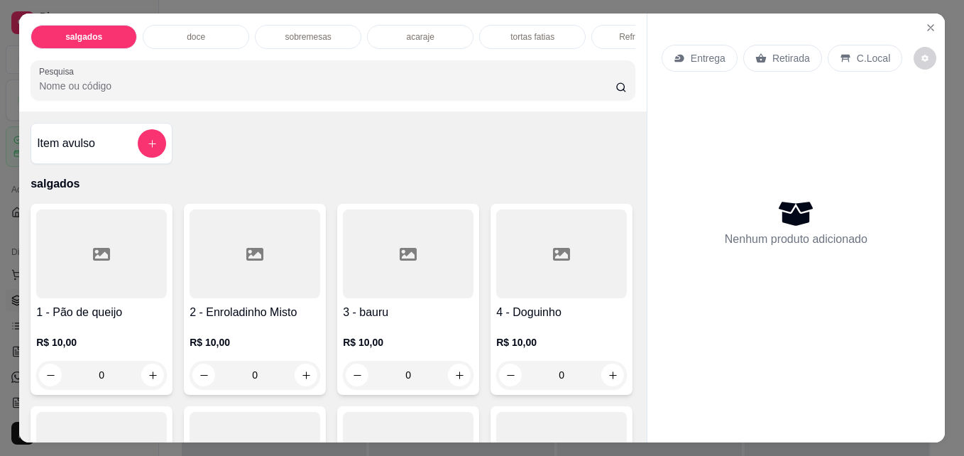
click at [429, 39] on div "acaraje" at bounding box center [420, 37] width 106 height 24
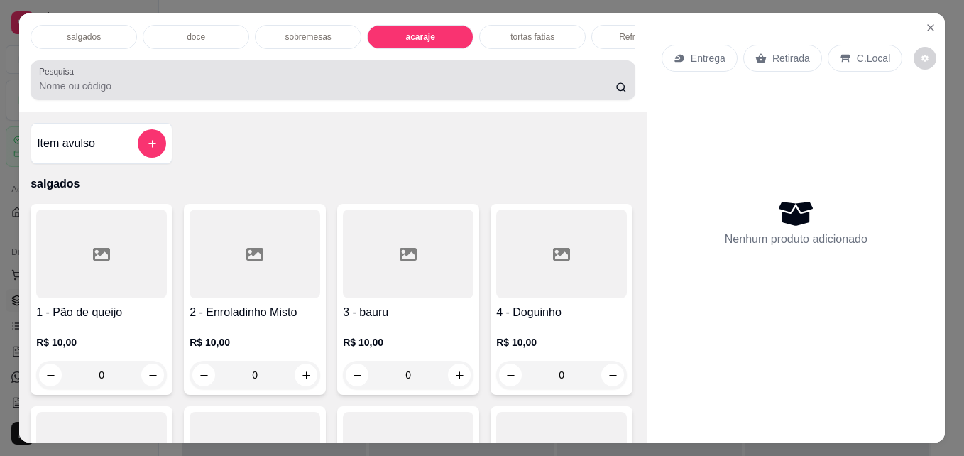
scroll to position [37, 0]
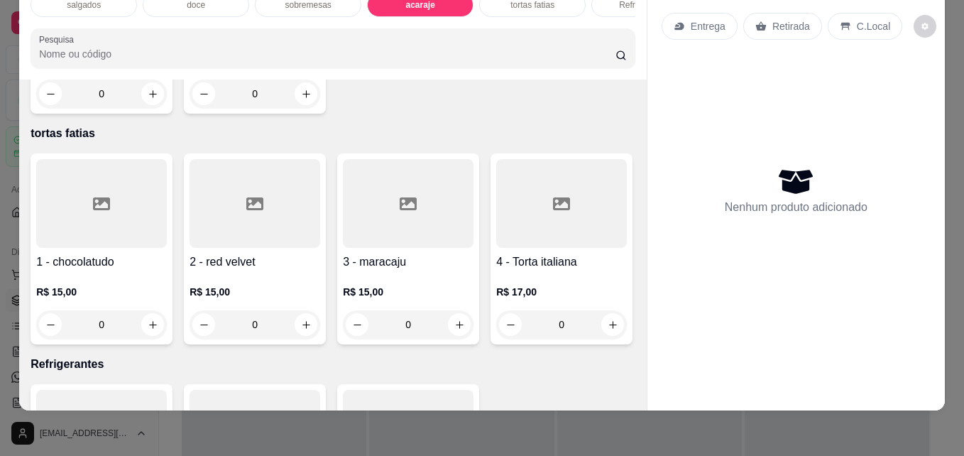
type input "1"
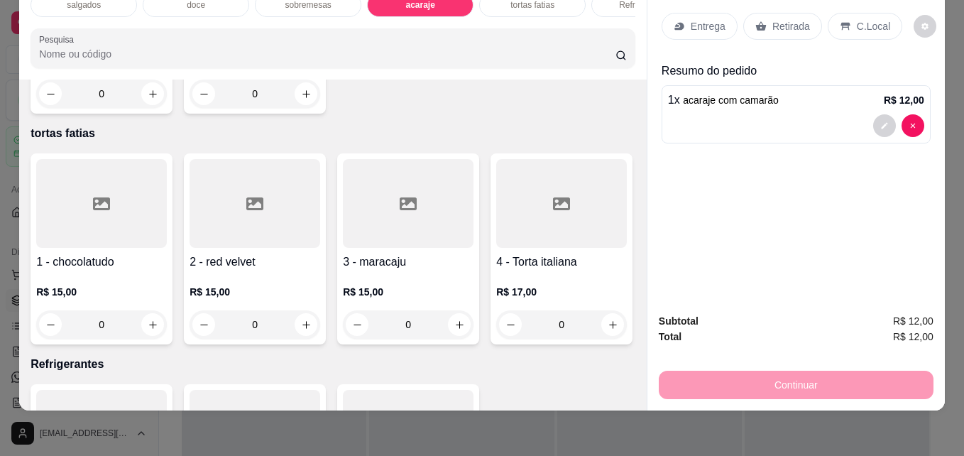
scroll to position [0, 0]
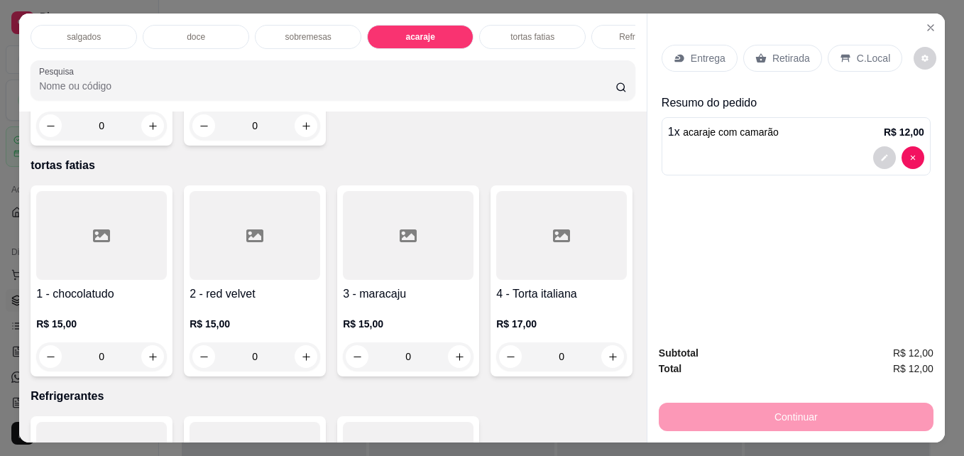
click at [602, 25] on div "Refrigerantes" at bounding box center [644, 37] width 106 height 24
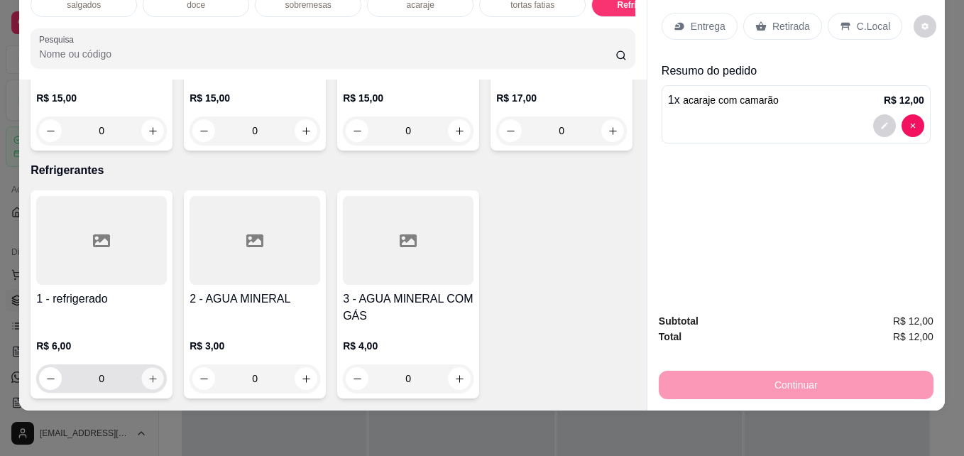
click at [150, 373] on icon "increase-product-quantity" at bounding box center [153, 378] width 11 height 11
type input "1"
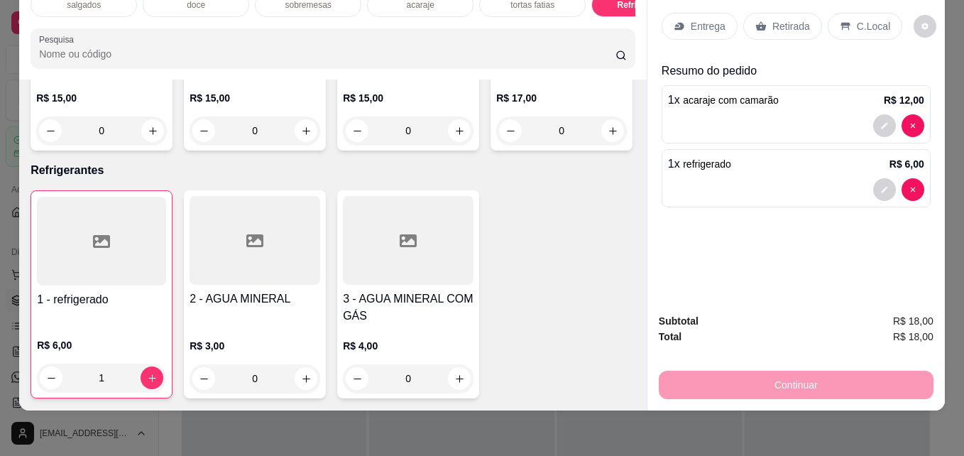
click at [789, 19] on p "Retirada" at bounding box center [791, 26] width 38 height 14
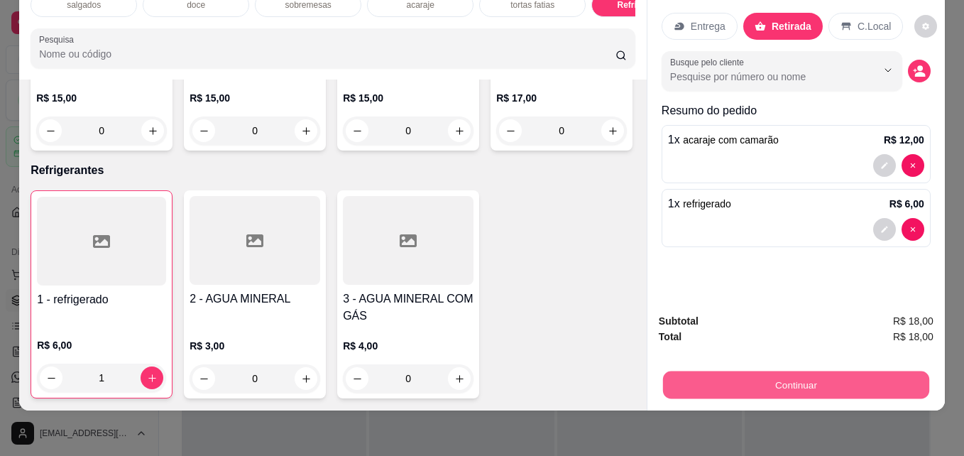
click at [710, 370] on button "Continuar" at bounding box center [796, 384] width 266 height 28
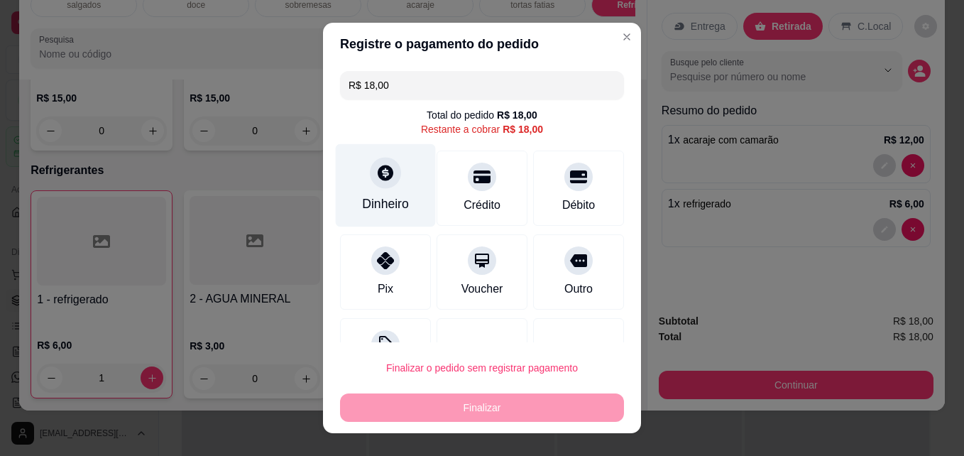
click at [373, 184] on div at bounding box center [385, 173] width 31 height 31
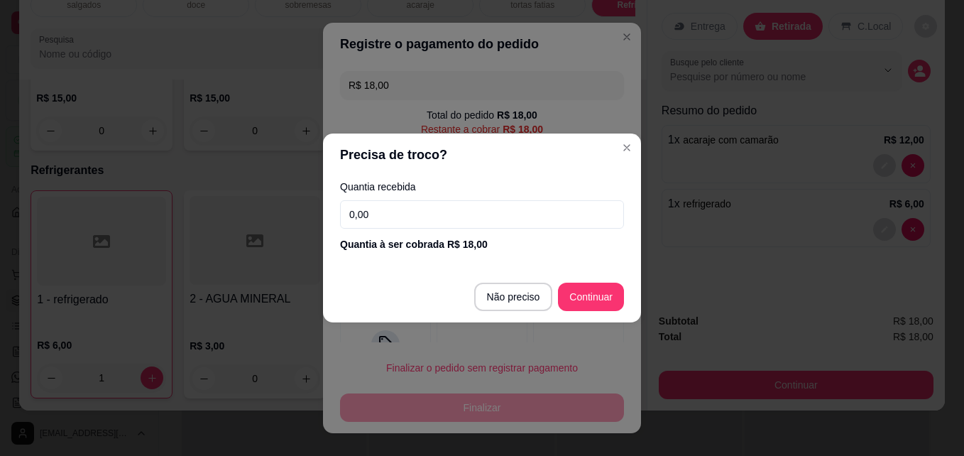
click at [434, 216] on input "0,00" at bounding box center [482, 214] width 284 height 28
type input "2,00"
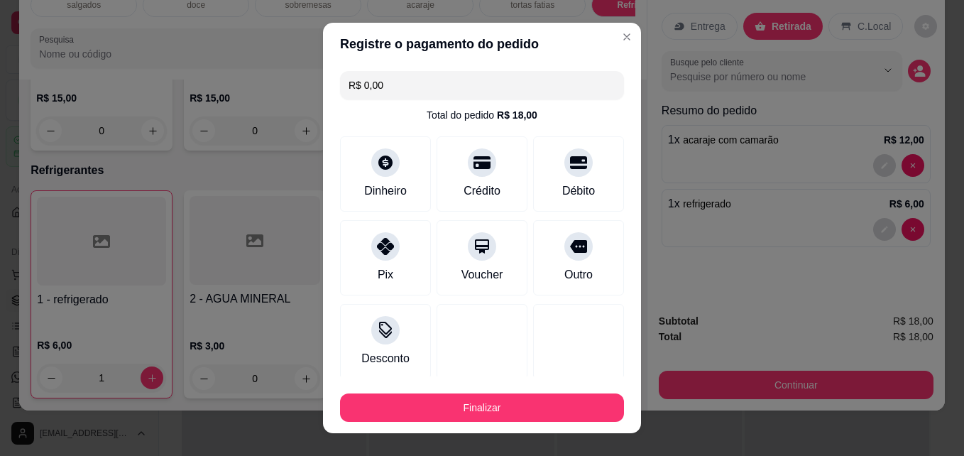
type input "R$ 0,00"
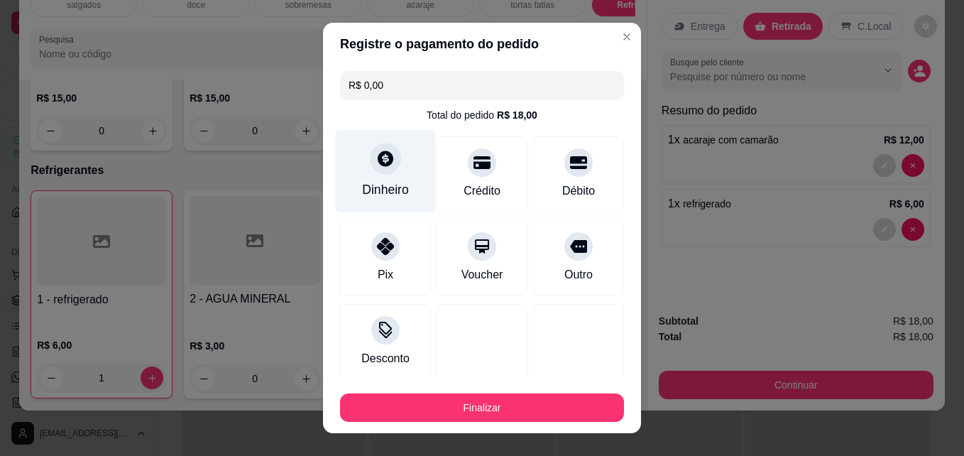
click at [373, 185] on div "Dinheiro" at bounding box center [385, 189] width 47 height 18
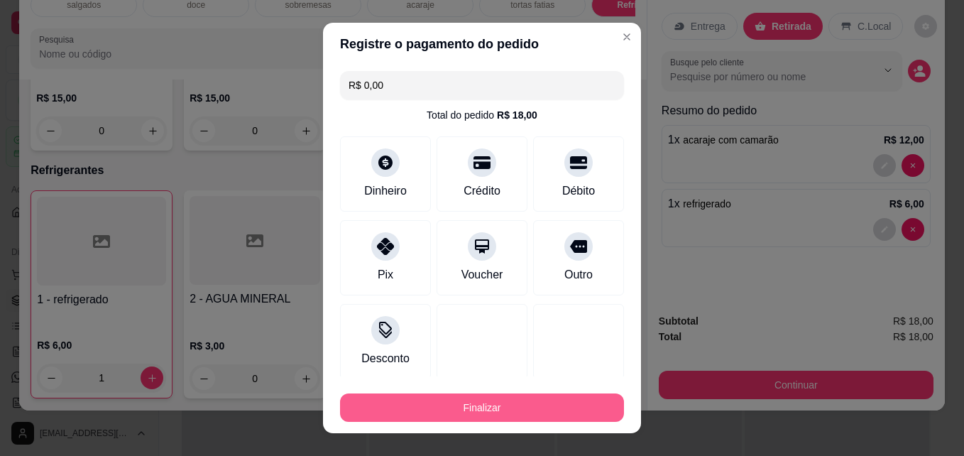
click at [434, 400] on button "Finalizar" at bounding box center [482, 407] width 284 height 28
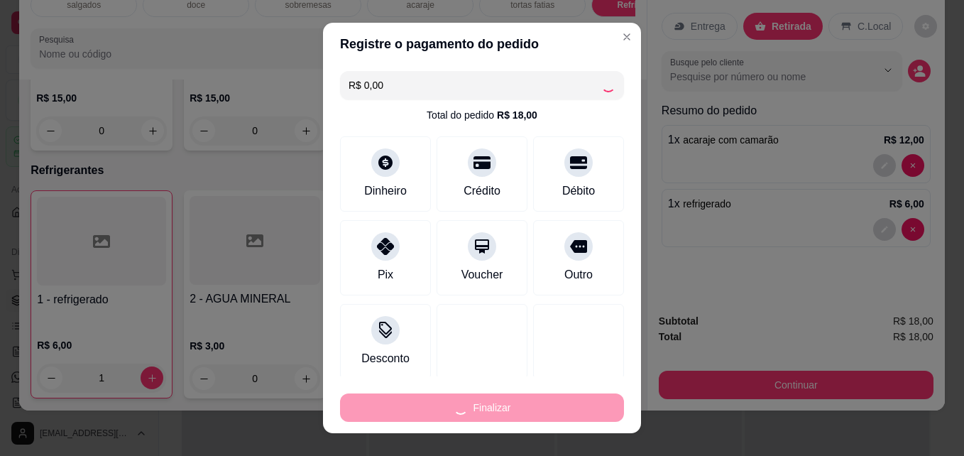
type input "0"
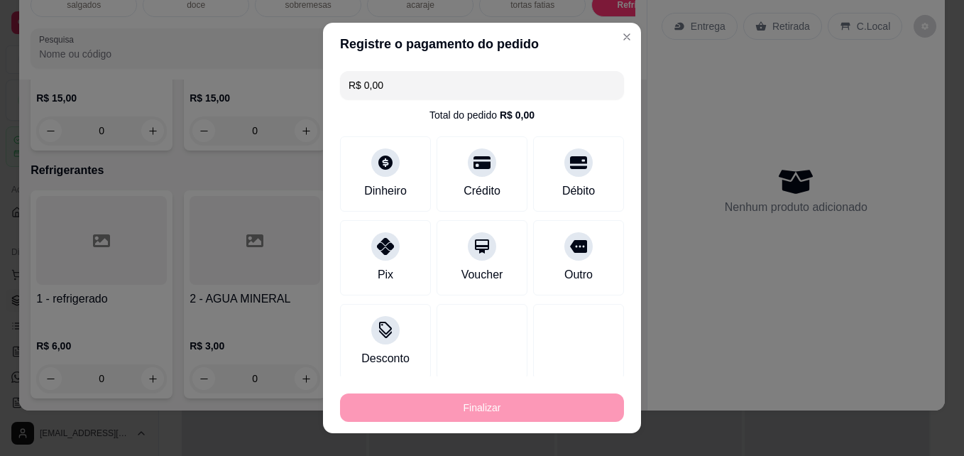
type input "-R$ 18,00"
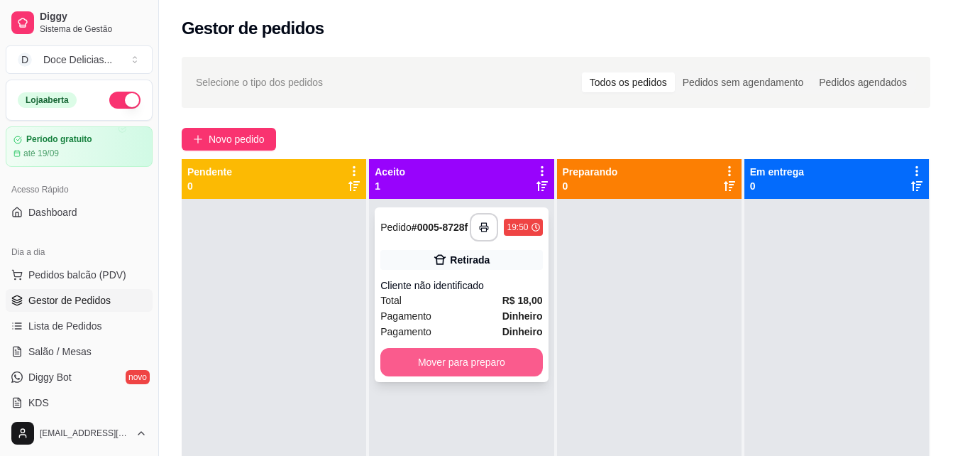
click at [472, 362] on button "Mover para preparo" at bounding box center [461, 362] width 162 height 28
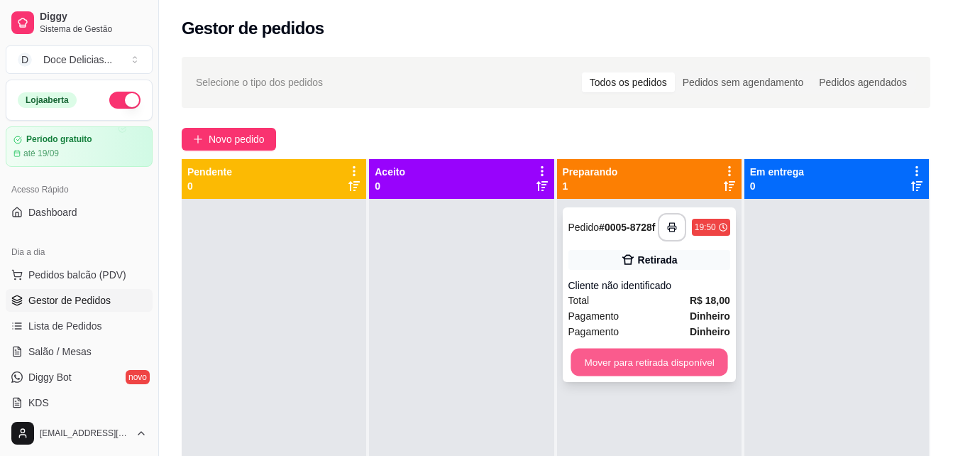
click at [686, 360] on button "Mover para retirada disponível" at bounding box center [649, 362] width 157 height 28
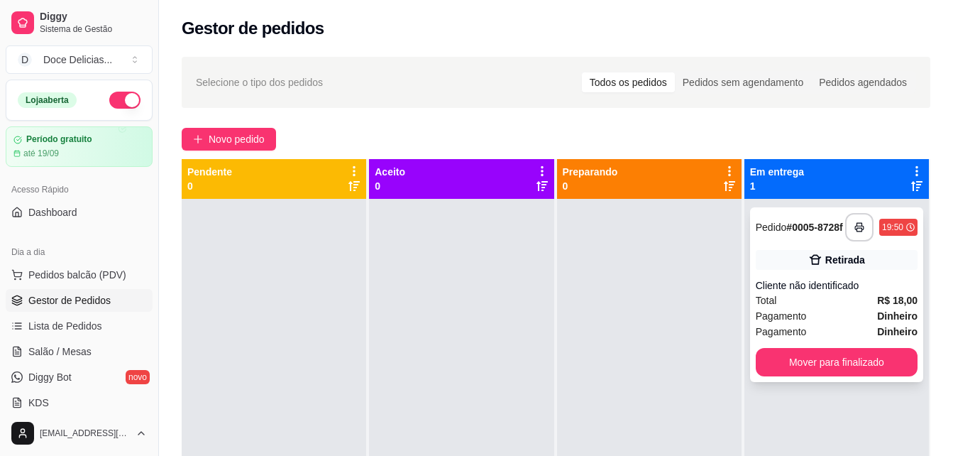
click at [799, 382] on div "**********" at bounding box center [836, 294] width 173 height 175
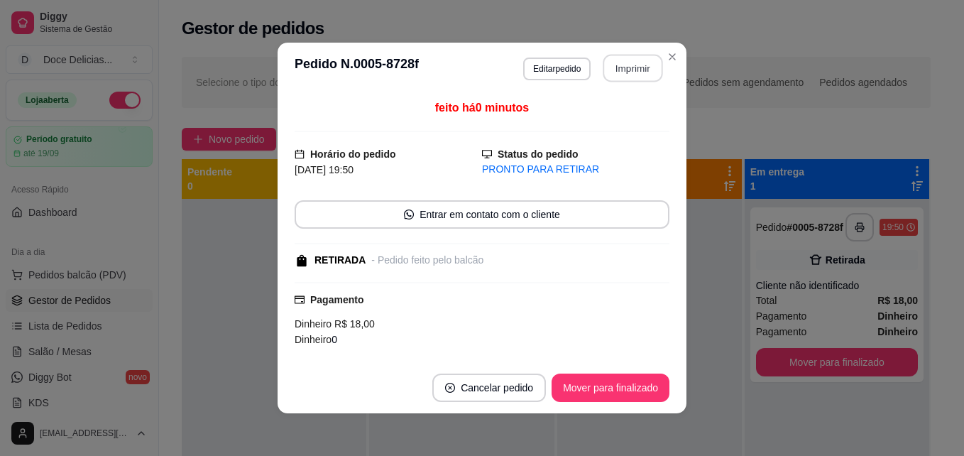
click at [645, 80] on button "Imprimir" at bounding box center [633, 69] width 60 height 28
click at [648, 72] on button "Imprimir" at bounding box center [633, 69] width 60 height 28
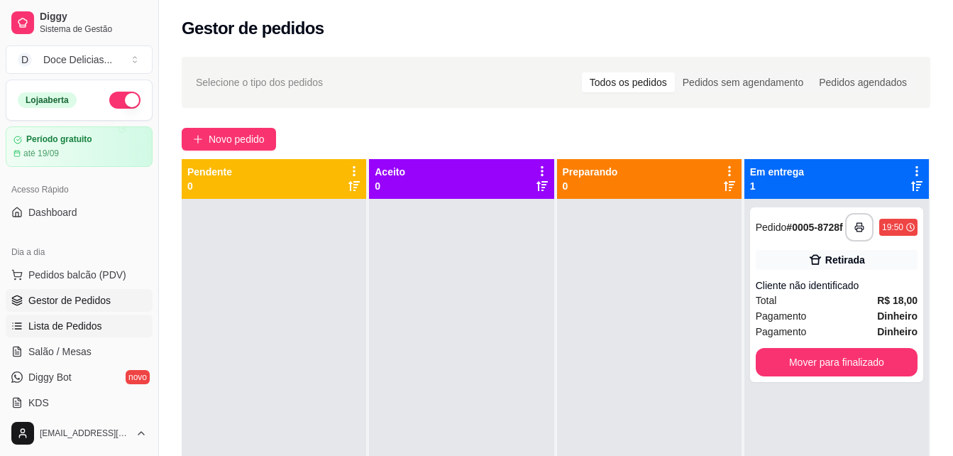
click at [45, 329] on span "Lista de Pedidos" at bounding box center [65, 326] width 74 height 14
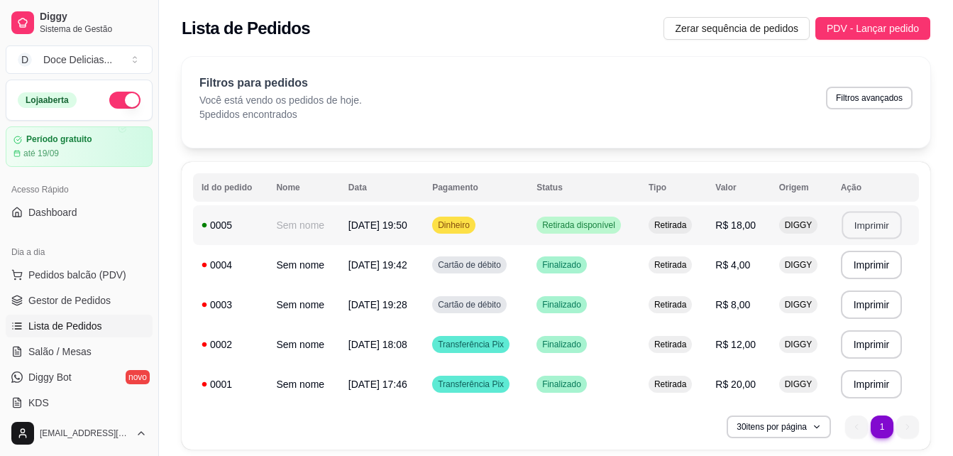
click at [856, 225] on button "Imprimir" at bounding box center [872, 226] width 60 height 28
click at [878, 19] on button "PDV - Lançar pedido" at bounding box center [872, 28] width 115 height 23
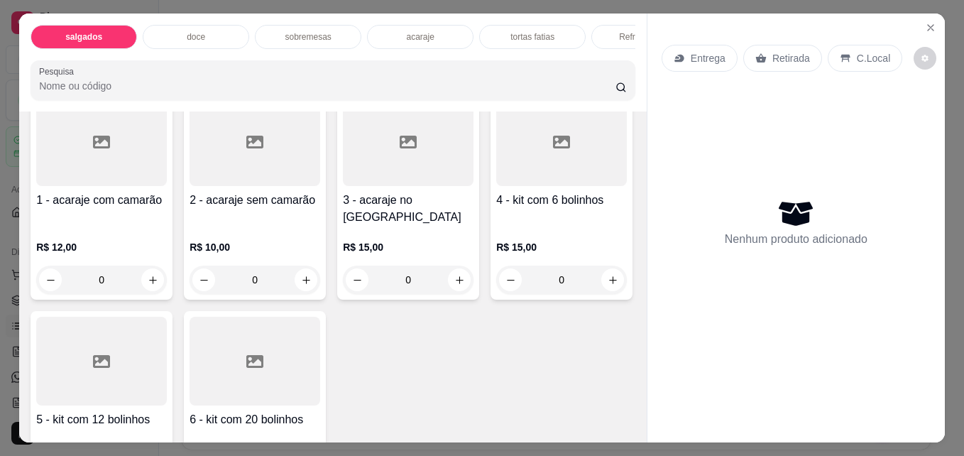
scroll to position [1221, 0]
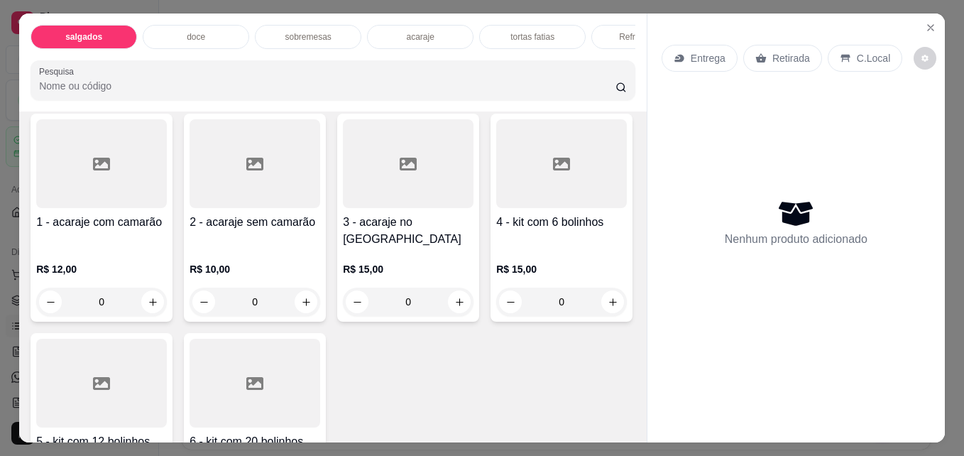
type input "1"
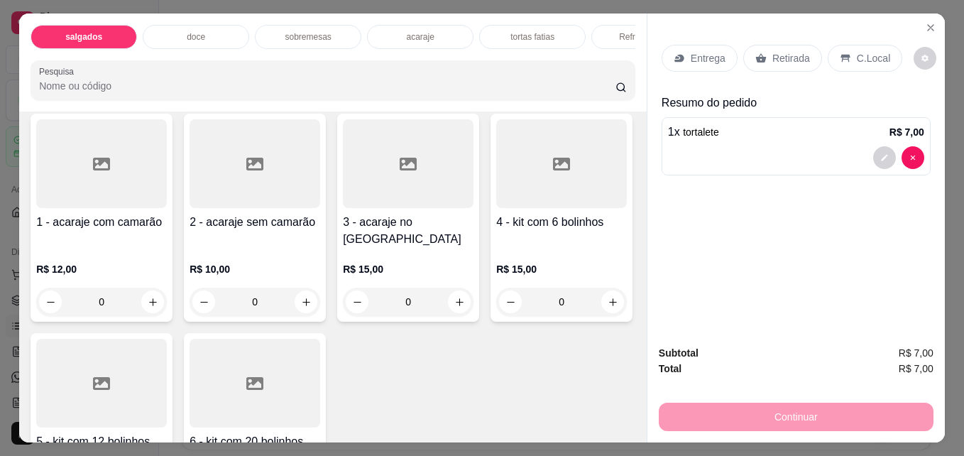
scroll to position [1221, 0]
click at [764, 50] on div "Retirada" at bounding box center [782, 58] width 79 height 27
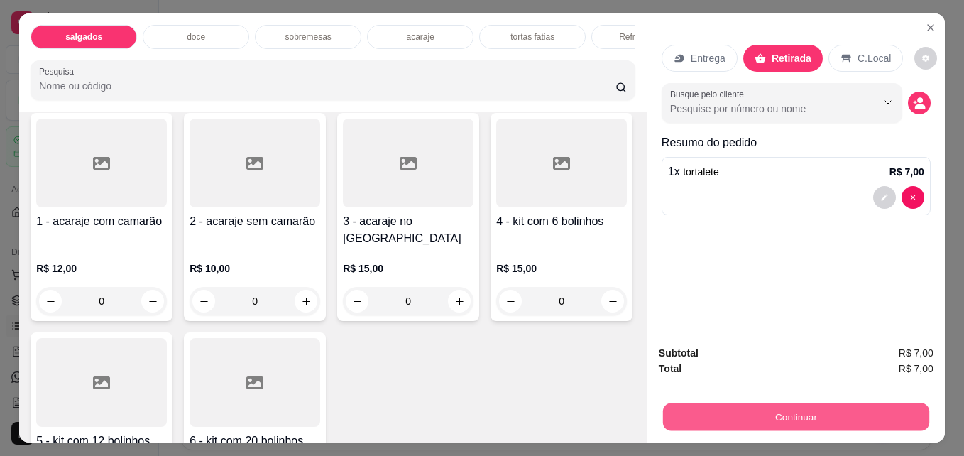
click at [747, 402] on button "Continuar" at bounding box center [796, 416] width 266 height 28
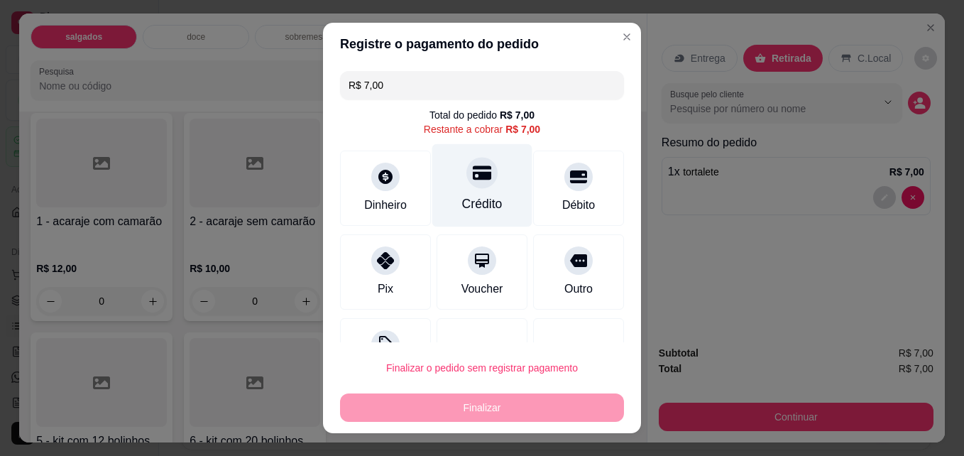
click at [473, 178] on icon at bounding box center [482, 173] width 18 height 14
type input "R$ 0,00"
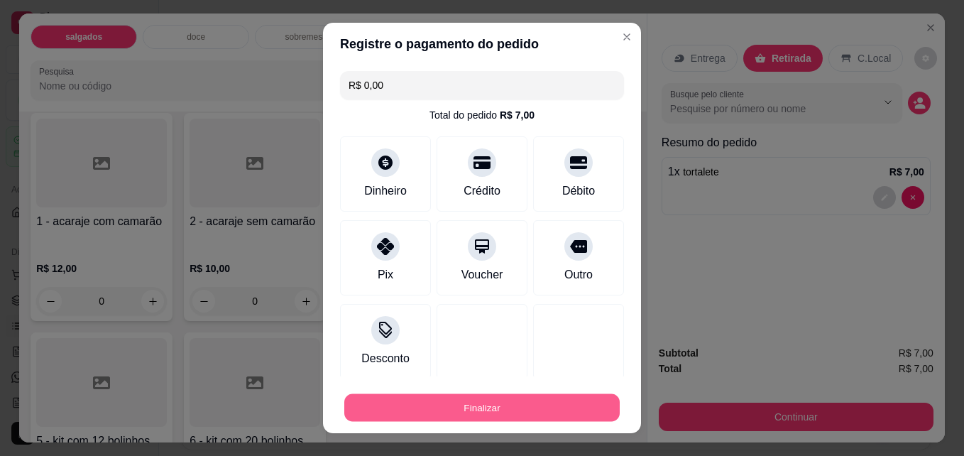
click at [462, 399] on button "Finalizar" at bounding box center [481, 408] width 275 height 28
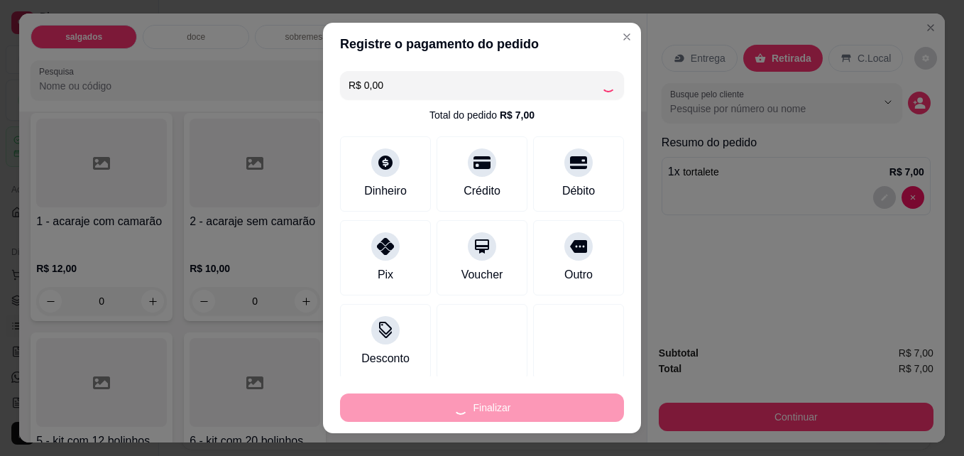
type input "0"
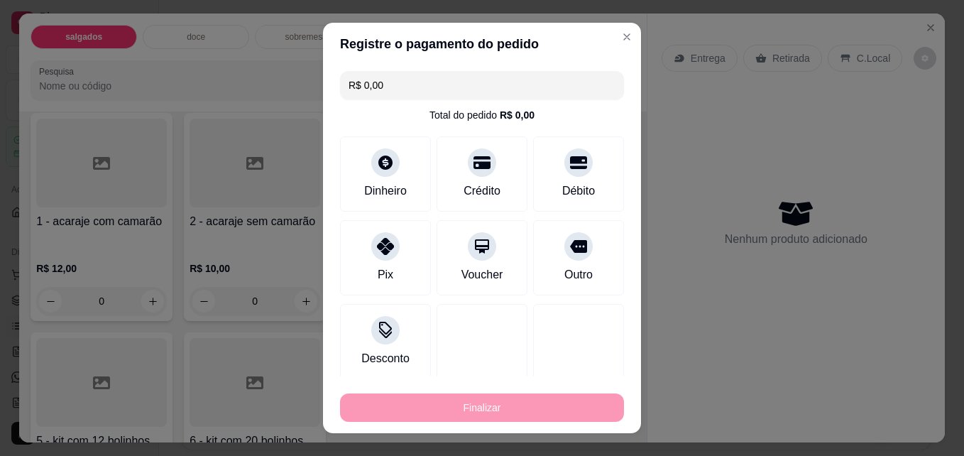
type input "-R$ 7,00"
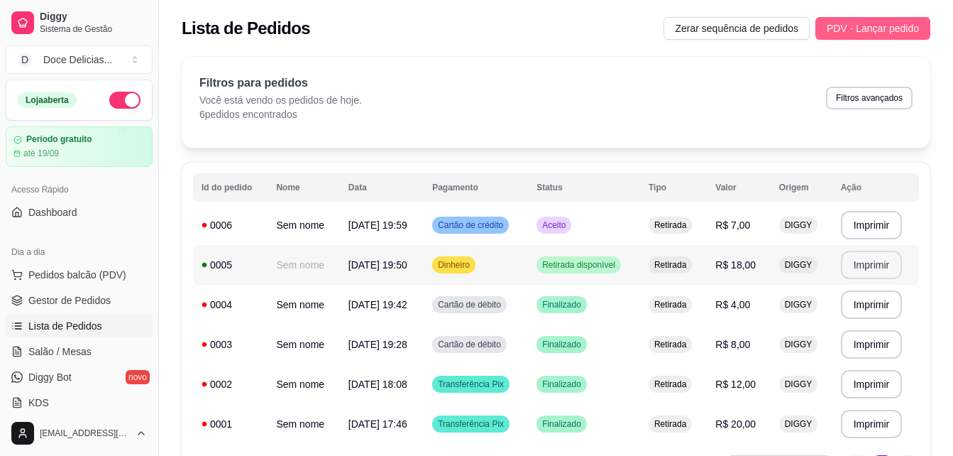
click at [847, 25] on span "PDV - Lançar pedido" at bounding box center [873, 29] width 92 height 16
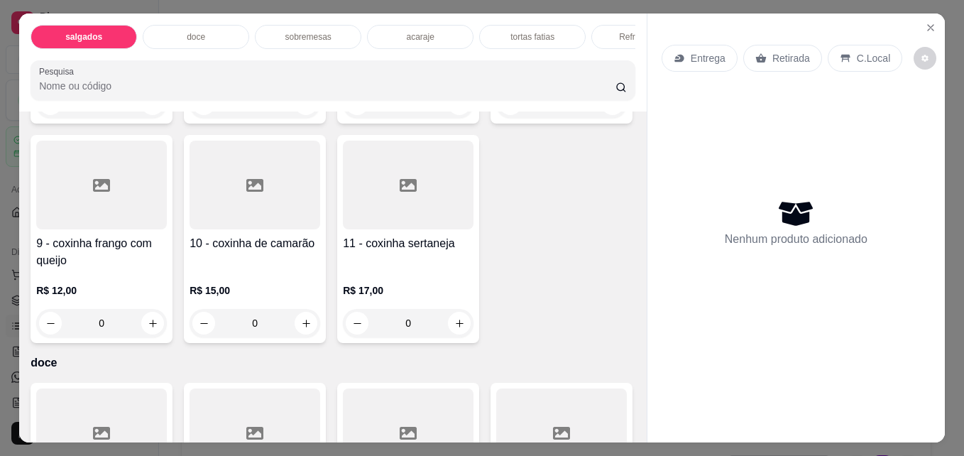
scroll to position [483, 0]
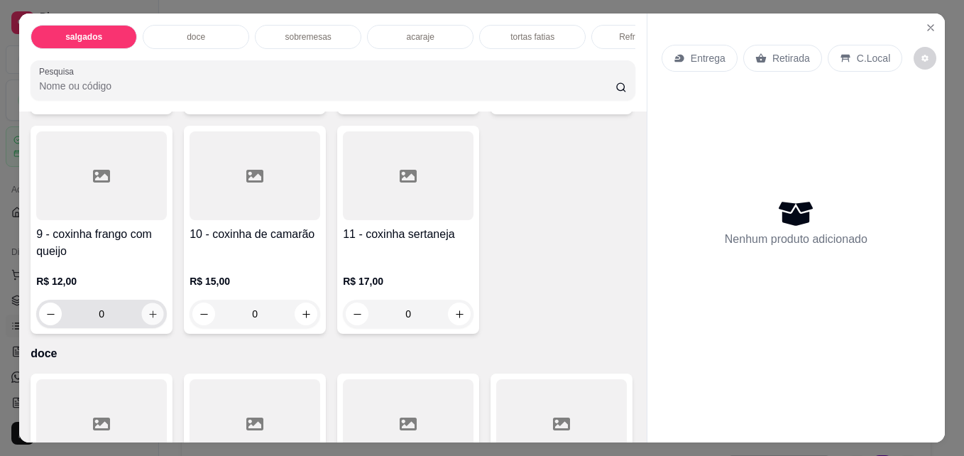
click at [164, 316] on button "increase-product-quantity" at bounding box center [153, 314] width 22 height 22
type input "1"
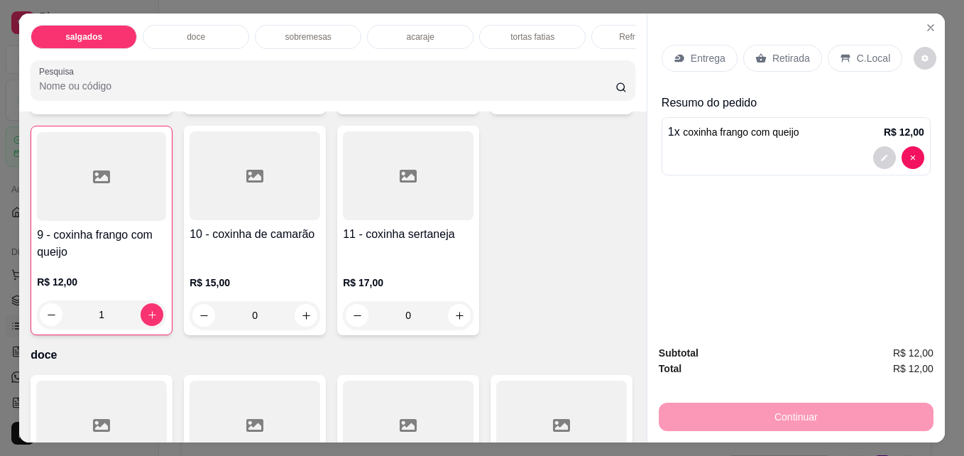
click at [772, 51] on p "Retirada" at bounding box center [791, 58] width 38 height 14
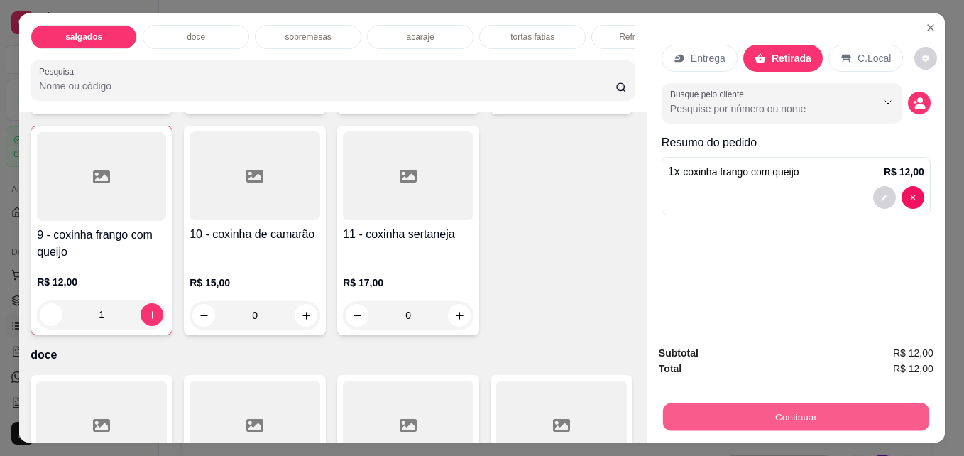
click at [702, 404] on button "Continuar" at bounding box center [796, 416] width 266 height 28
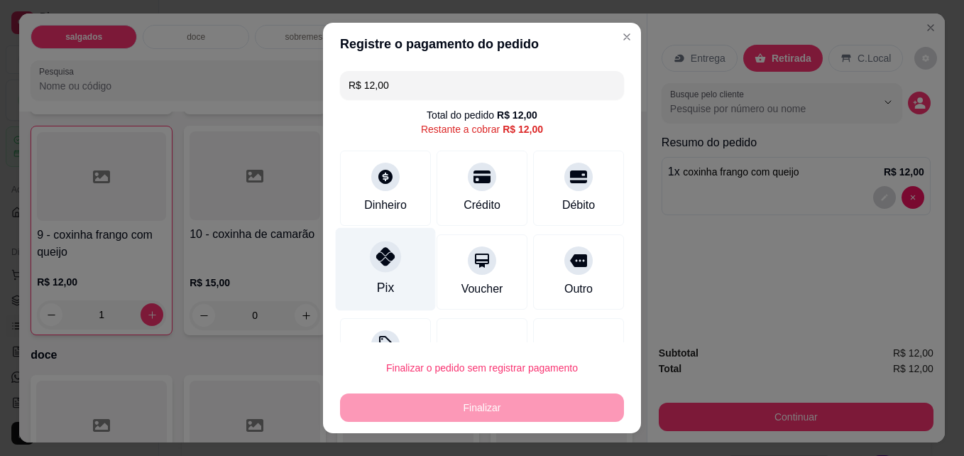
click at [376, 256] on icon at bounding box center [385, 256] width 18 height 18
type input "R$ 0,00"
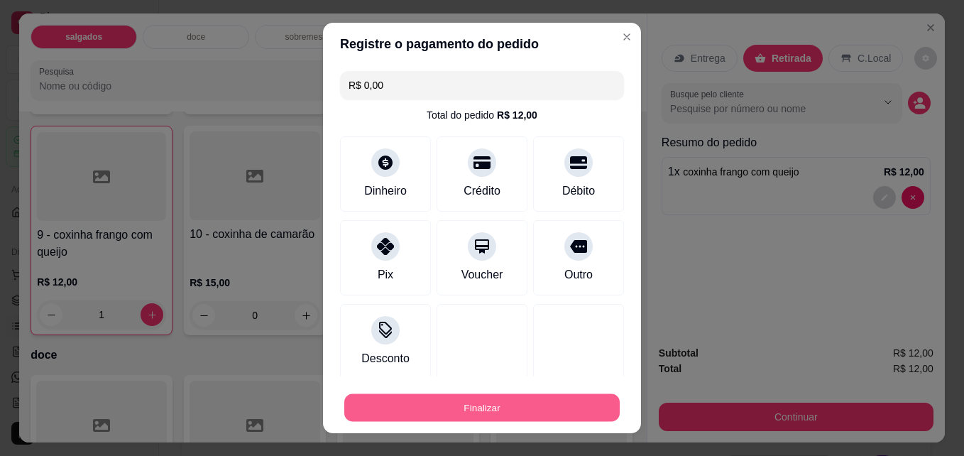
click at [417, 407] on button "Finalizar" at bounding box center [481, 408] width 275 height 28
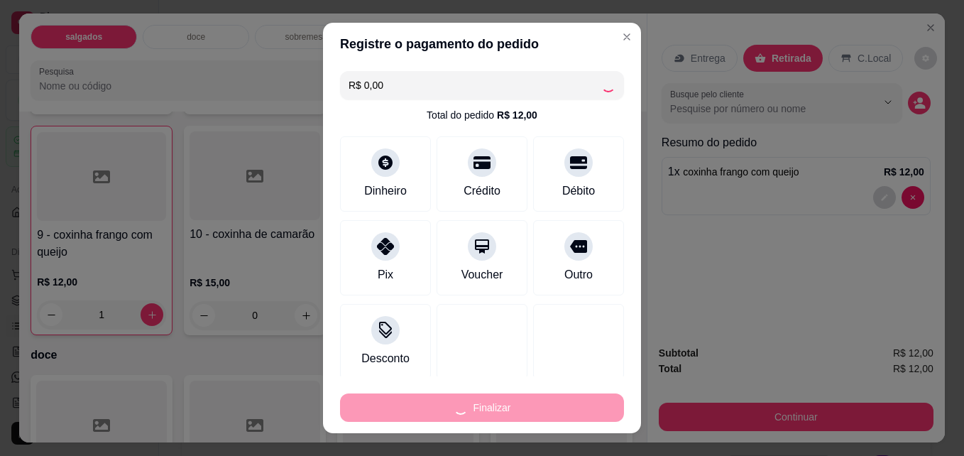
type input "0"
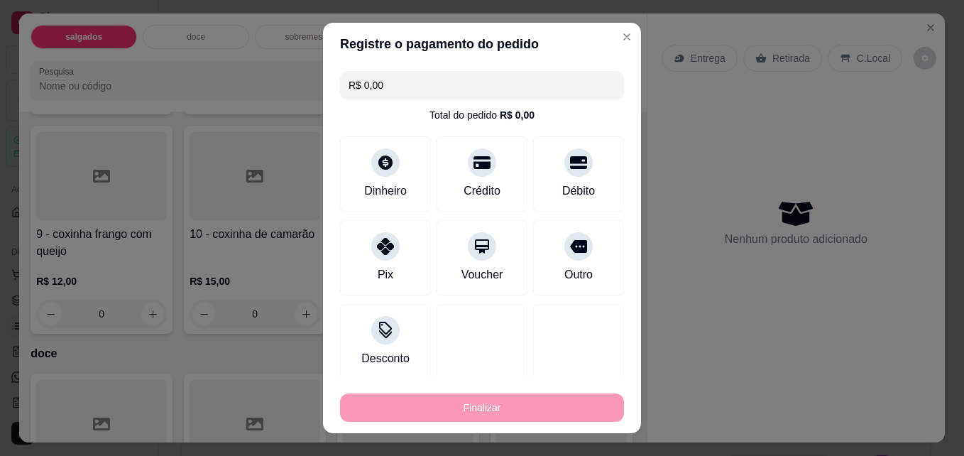
type input "-R$ 12,00"
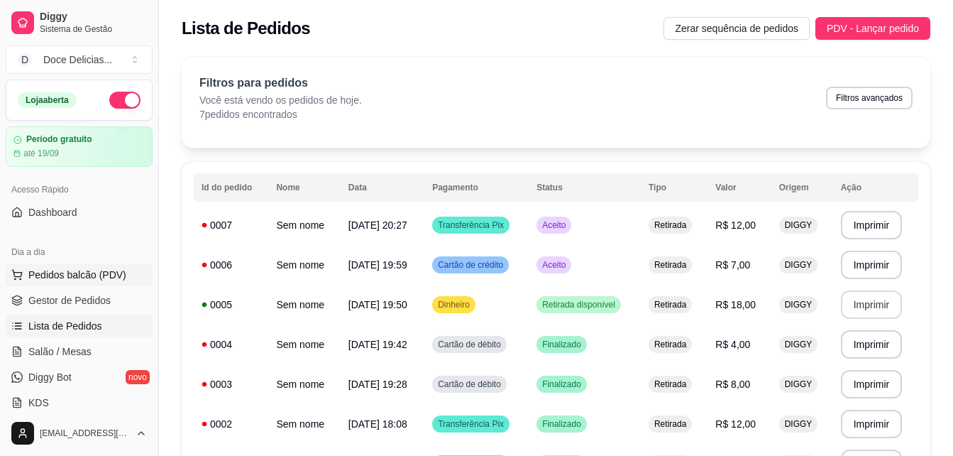
click at [91, 270] on span "Pedidos balcão (PDV)" at bounding box center [77, 275] width 98 height 14
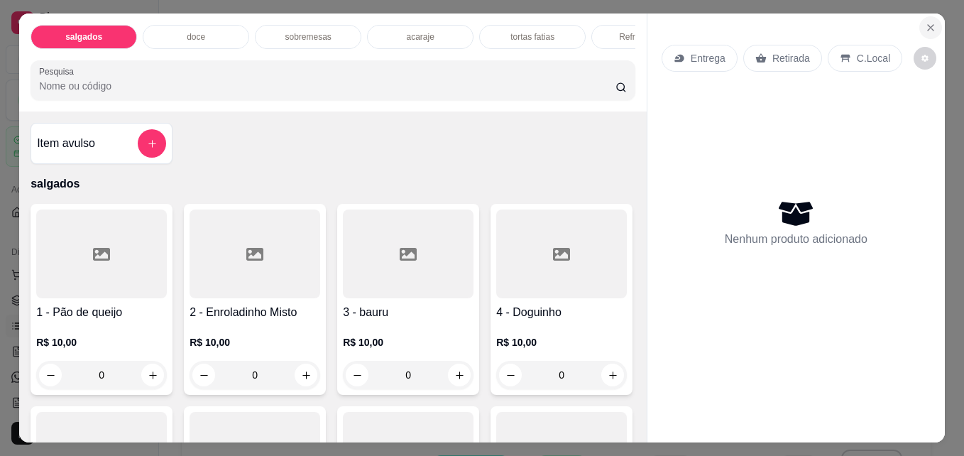
click at [925, 22] on icon "Close" at bounding box center [930, 27] width 11 height 11
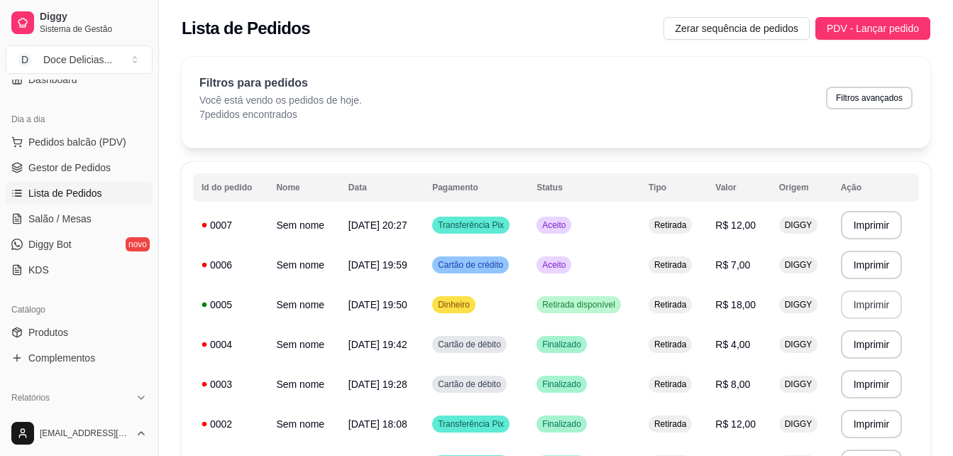
scroll to position [142, 0]
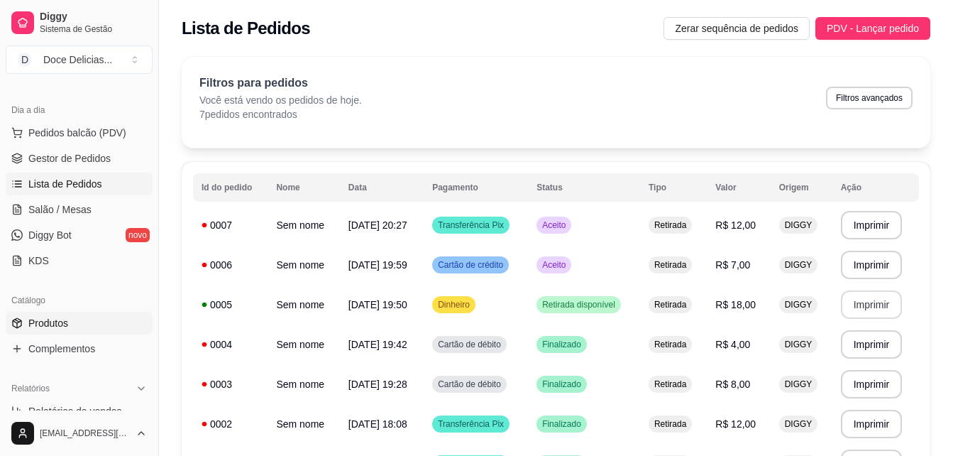
click at [53, 333] on link "Produtos" at bounding box center [79, 323] width 147 height 23
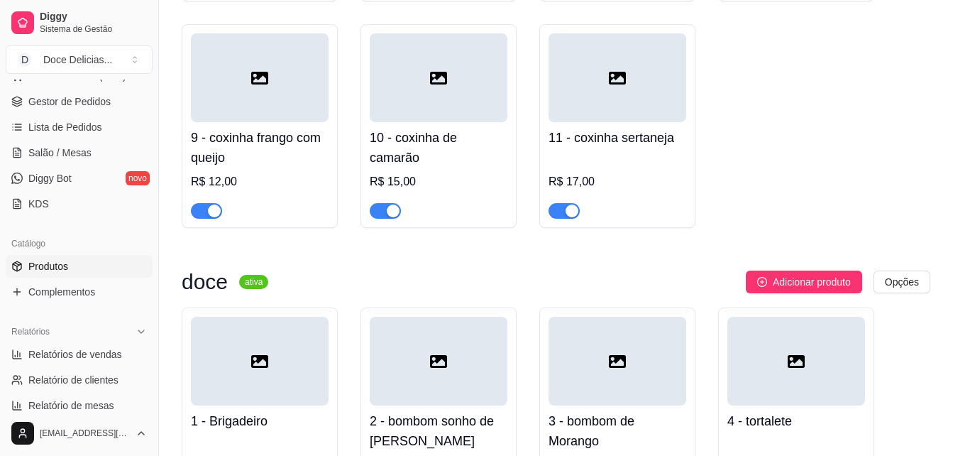
scroll to position [596, 0]
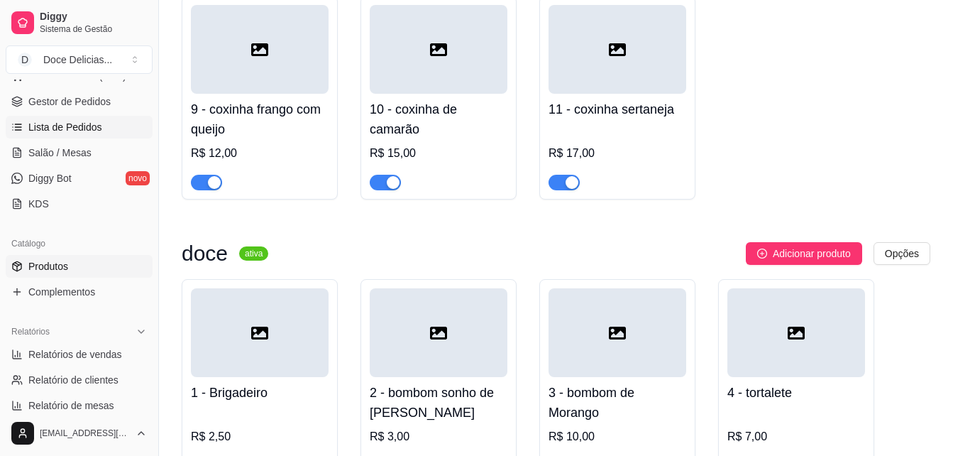
click at [34, 128] on span "Lista de Pedidos" at bounding box center [65, 127] width 74 height 14
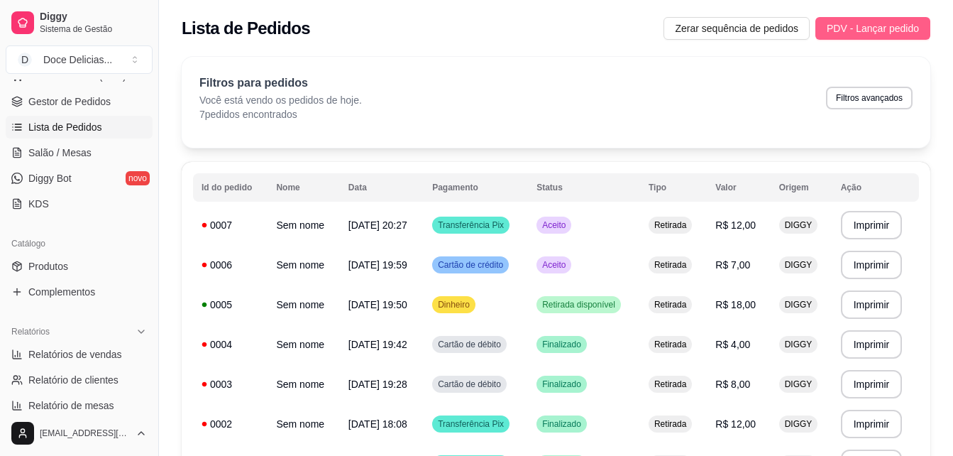
click at [917, 33] on span "PDV - Lançar pedido" at bounding box center [873, 29] width 92 height 16
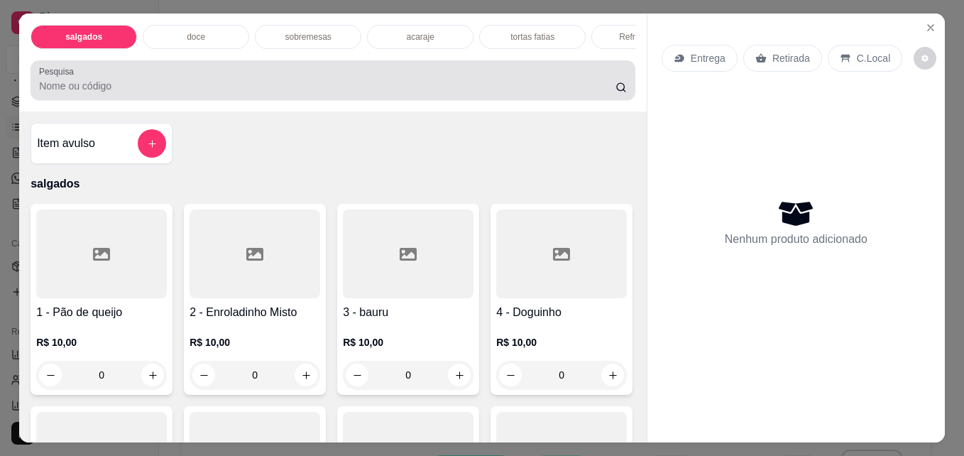
click at [519, 77] on div at bounding box center [333, 80] width 588 height 28
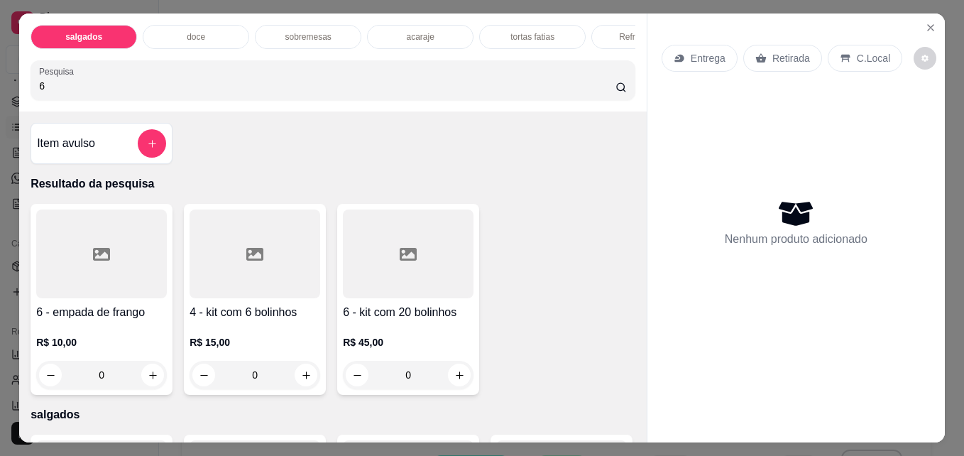
type input "6"
click at [919, 17] on button "Close" at bounding box center [930, 27] width 23 height 23
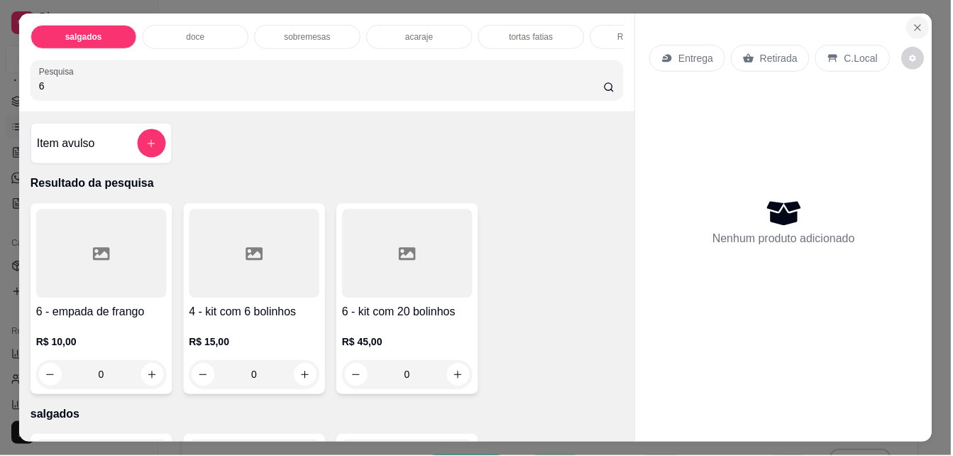
click at [915, 17] on button "PDV - Lançar pedido" at bounding box center [862, 28] width 115 height 23
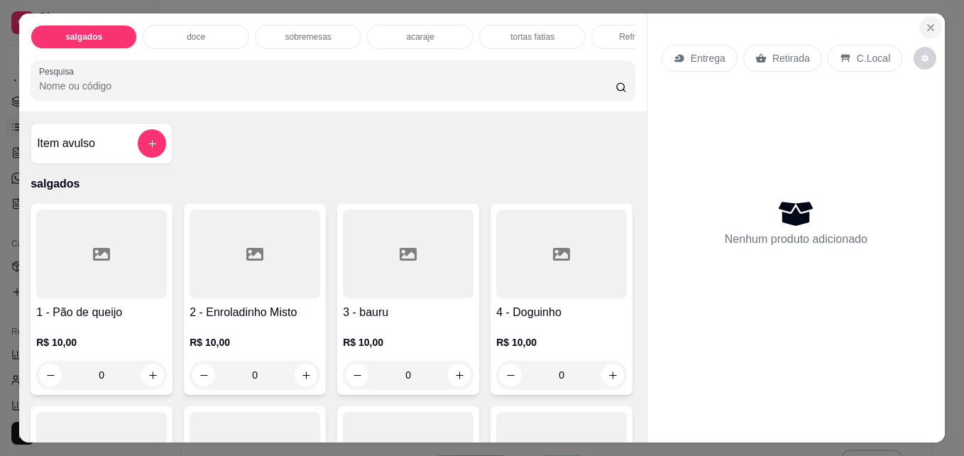
click at [928, 22] on icon "Close" at bounding box center [930, 27] width 11 height 11
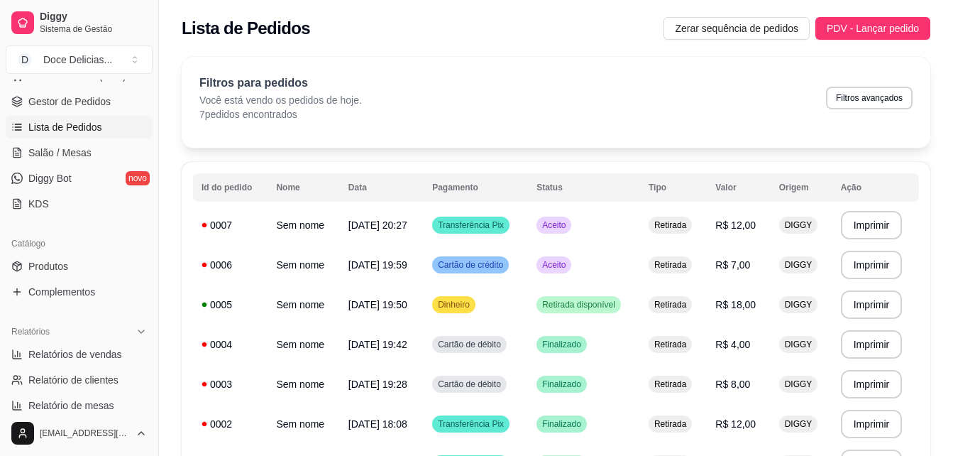
click at [815, 17] on button "PDV - Lançar pedido" at bounding box center [872, 28] width 115 height 23
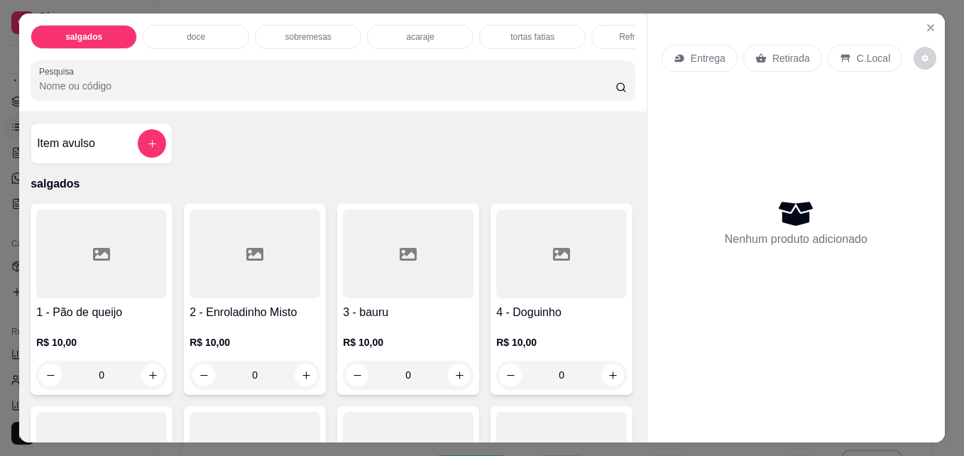
click at [209, 36] on div "doce" at bounding box center [196, 37] width 106 height 24
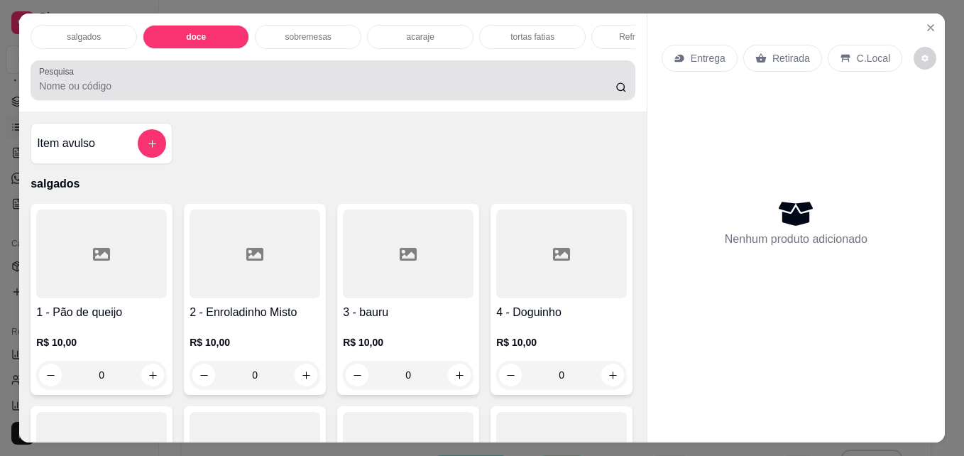
scroll to position [37, 0]
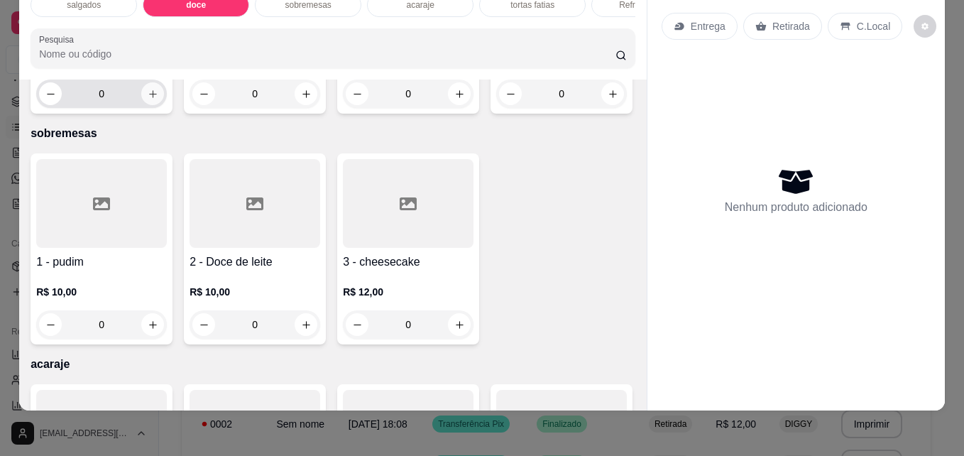
click at [141, 105] on button "increase-product-quantity" at bounding box center [152, 93] width 23 height 23
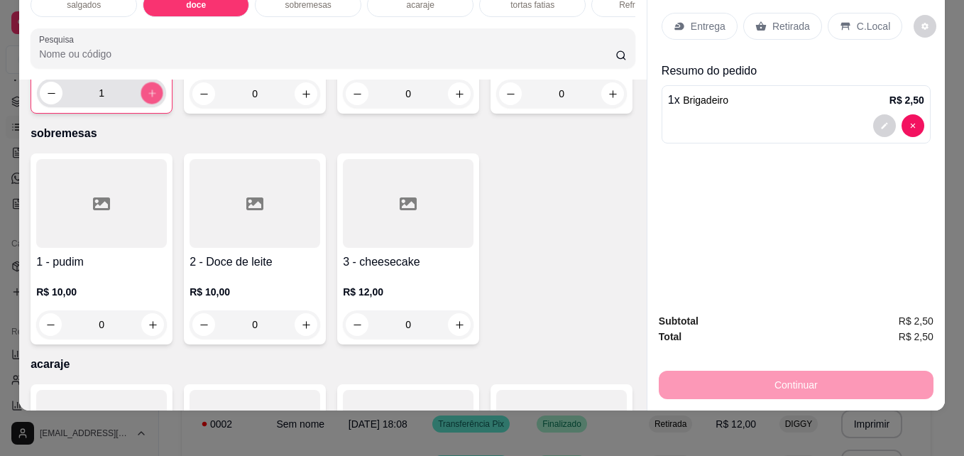
click at [141, 104] on button "increase-product-quantity" at bounding box center [152, 93] width 22 height 22
type input "4"
click at [798, 19] on p "Retirada" at bounding box center [791, 26] width 38 height 14
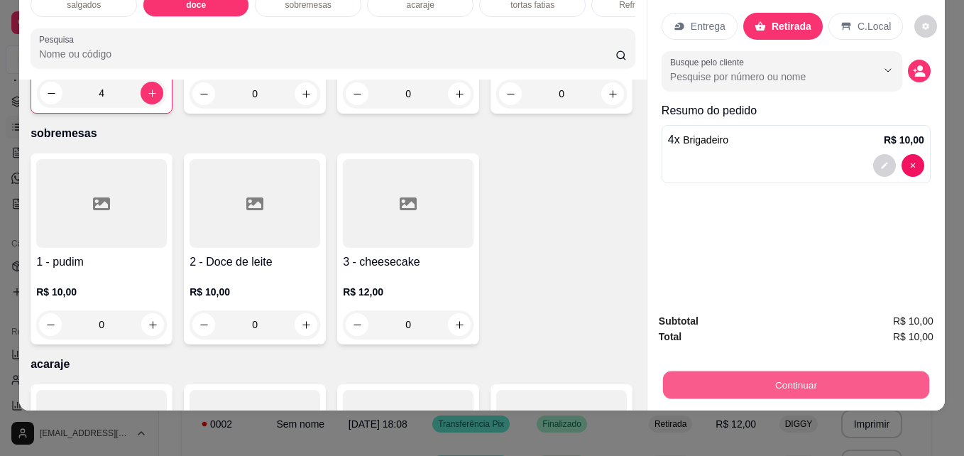
click at [780, 370] on button "Continuar" at bounding box center [796, 384] width 266 height 28
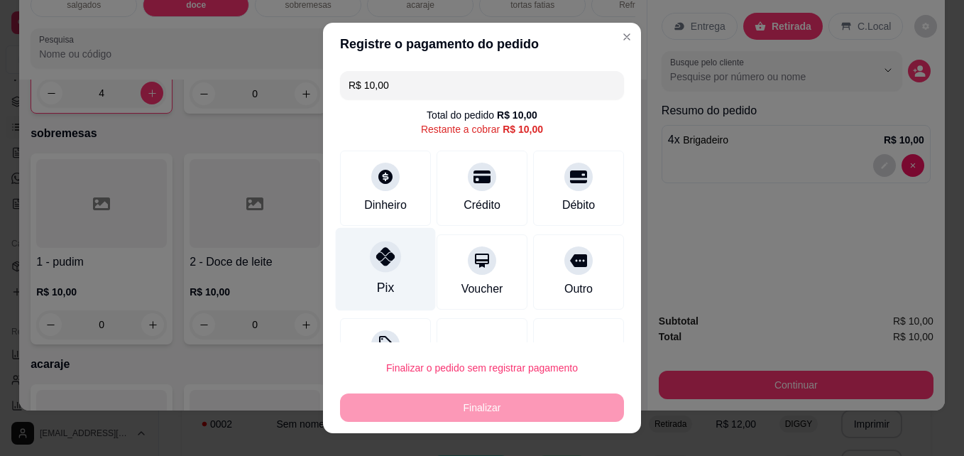
click at [386, 273] on div "Pix" at bounding box center [386, 269] width 100 height 83
type input "R$ 0,00"
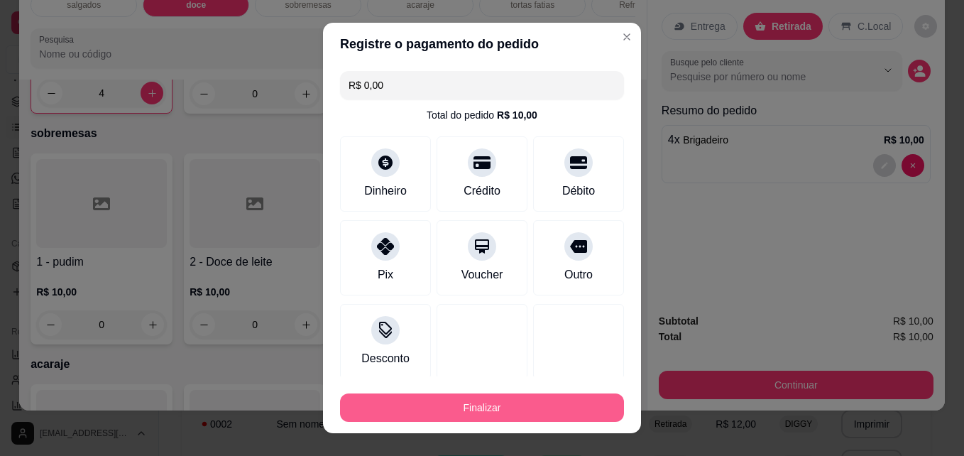
drag, startPoint x: 420, startPoint y: 422, endPoint x: 419, endPoint y: 408, distance: 14.3
click at [419, 408] on footer "Finalizar" at bounding box center [482, 404] width 318 height 57
click at [419, 408] on button "Finalizar" at bounding box center [481, 408] width 275 height 28
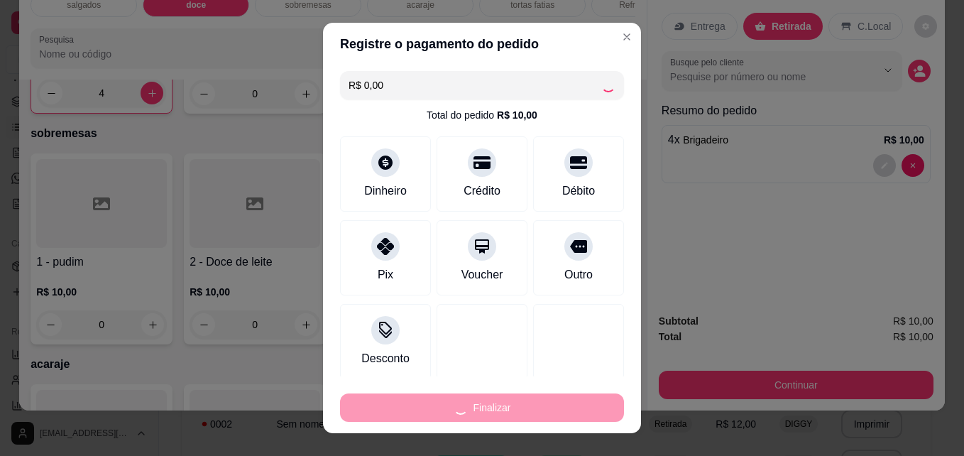
type input "0"
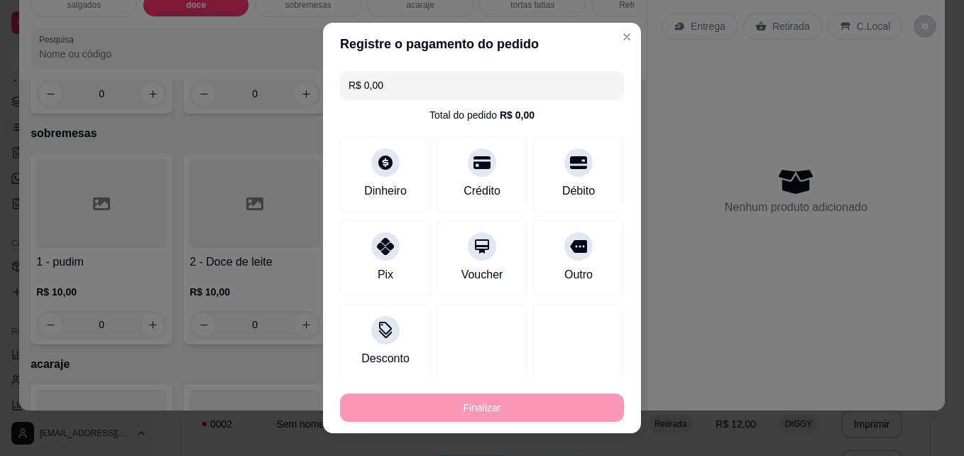
type input "-R$ 10,00"
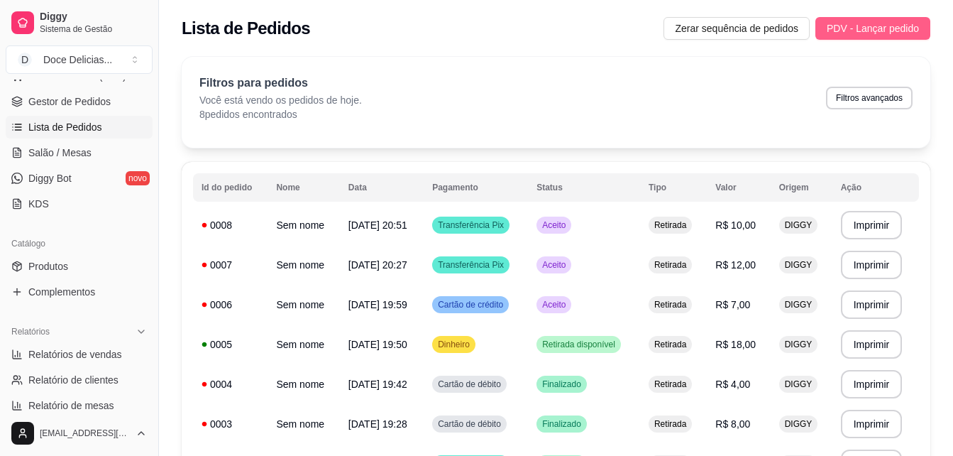
click at [859, 33] on span "PDV - Lançar pedido" at bounding box center [873, 29] width 92 height 16
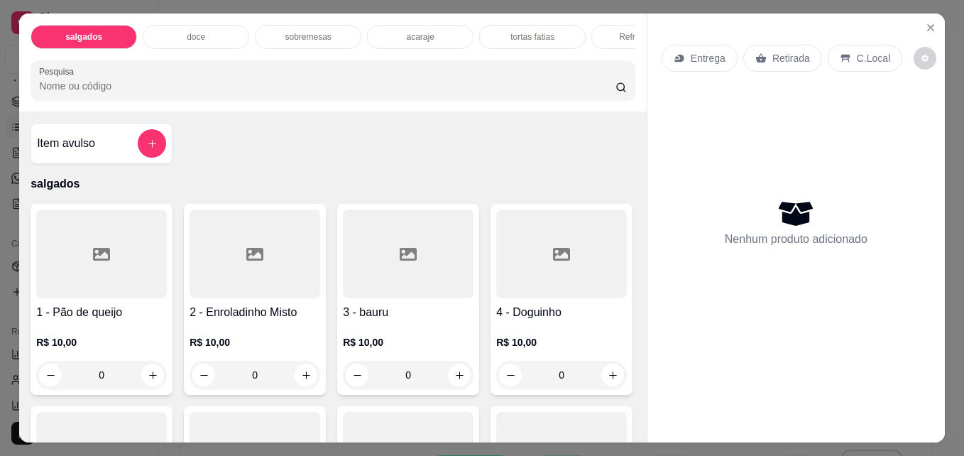
click at [332, 29] on div "sobremesas" at bounding box center [308, 37] width 106 height 24
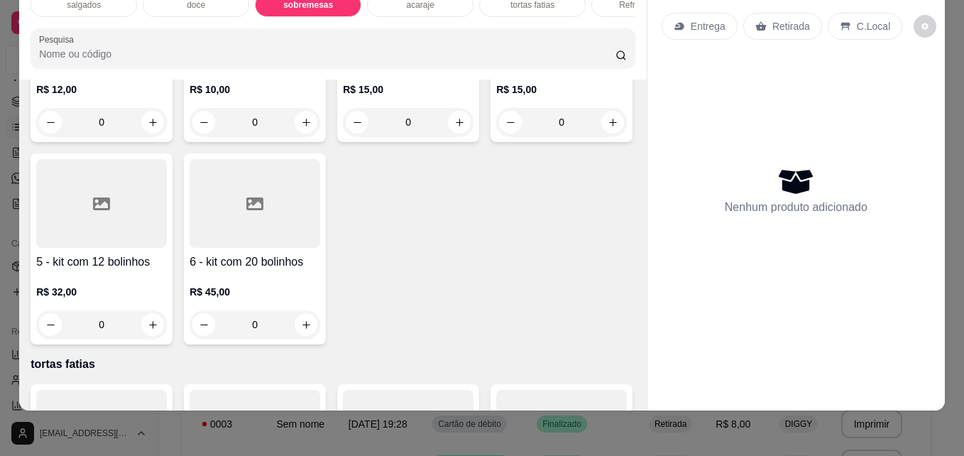
type input "1"
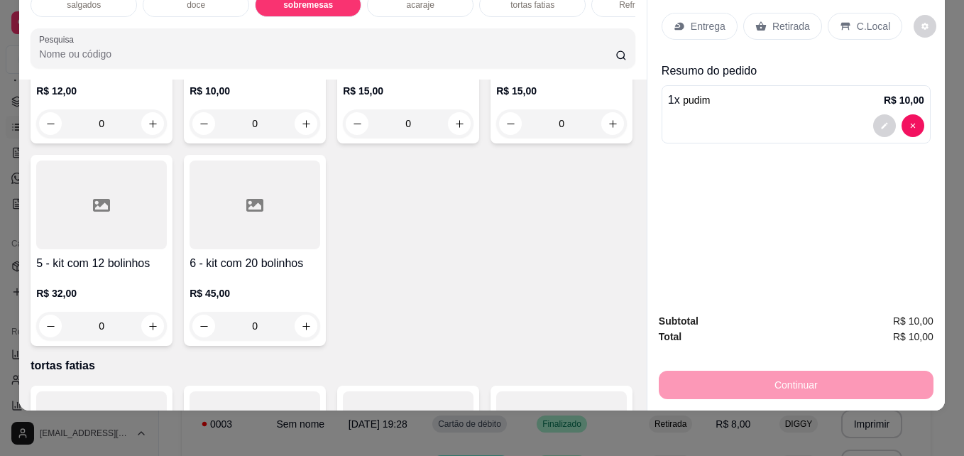
click at [764, 16] on div "Retirada" at bounding box center [782, 26] width 79 height 27
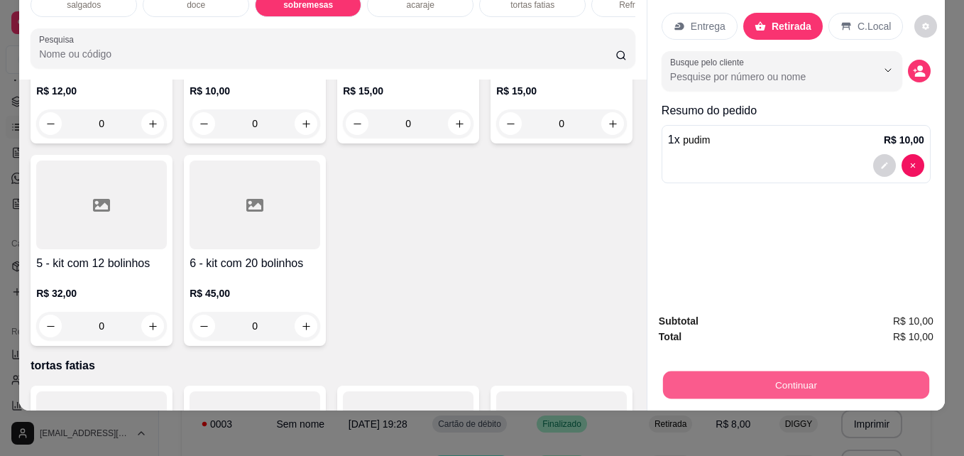
click at [747, 370] on button "Continuar" at bounding box center [796, 384] width 266 height 28
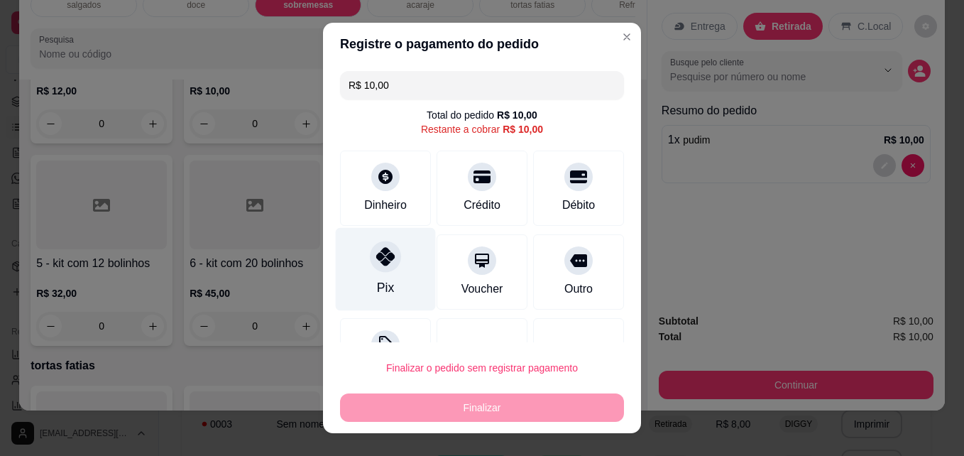
click at [393, 272] on div "Pix" at bounding box center [386, 269] width 100 height 83
type input "R$ 0,00"
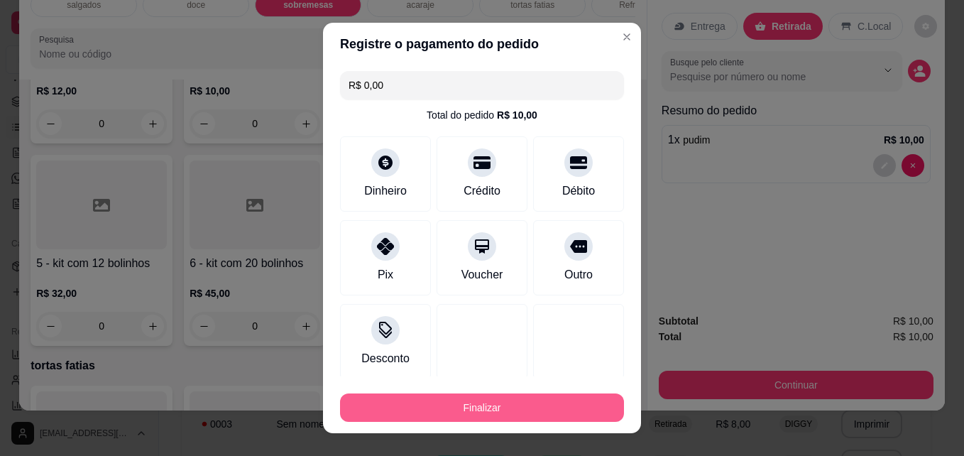
click at [468, 401] on button "Finalizar" at bounding box center [482, 407] width 284 height 28
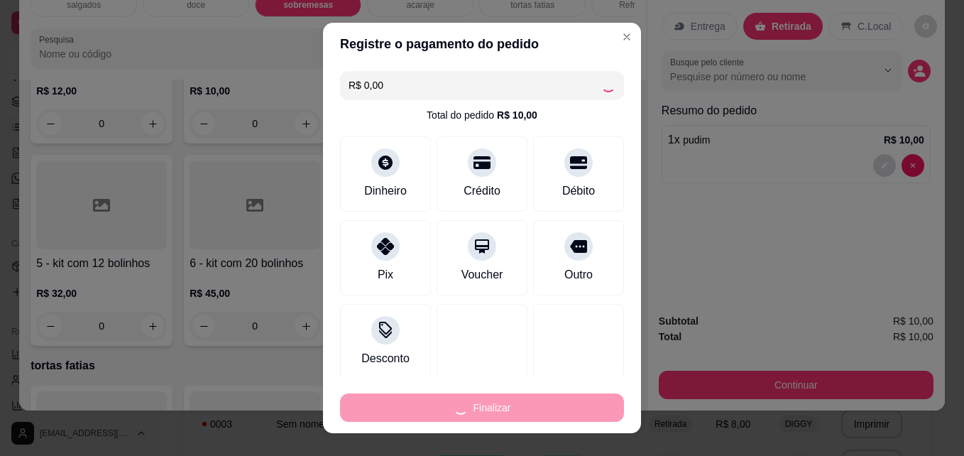
type input "0"
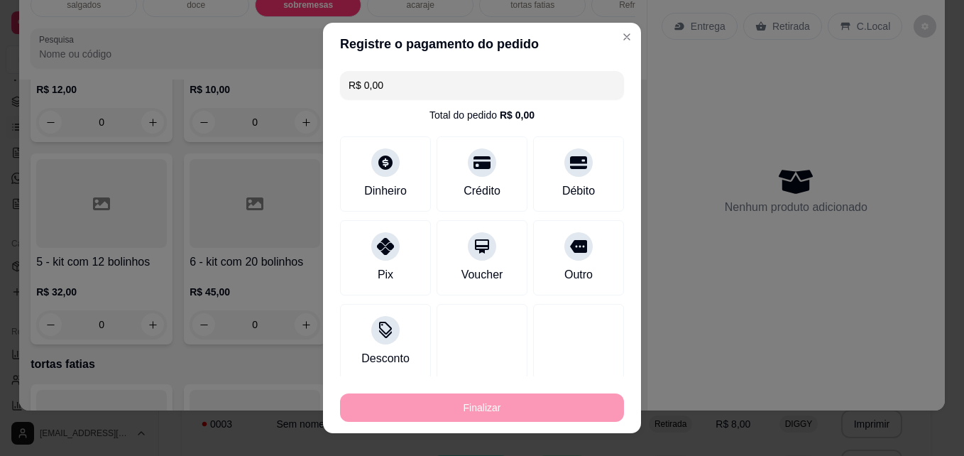
type input "-R$ 10,00"
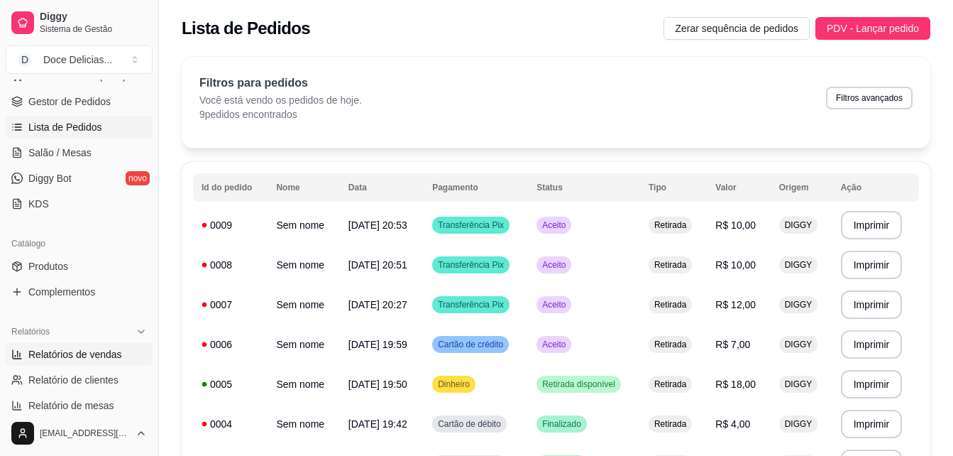
click at [63, 351] on span "Relatórios de vendas" at bounding box center [75, 354] width 94 height 14
select select "ALL"
select select "0"
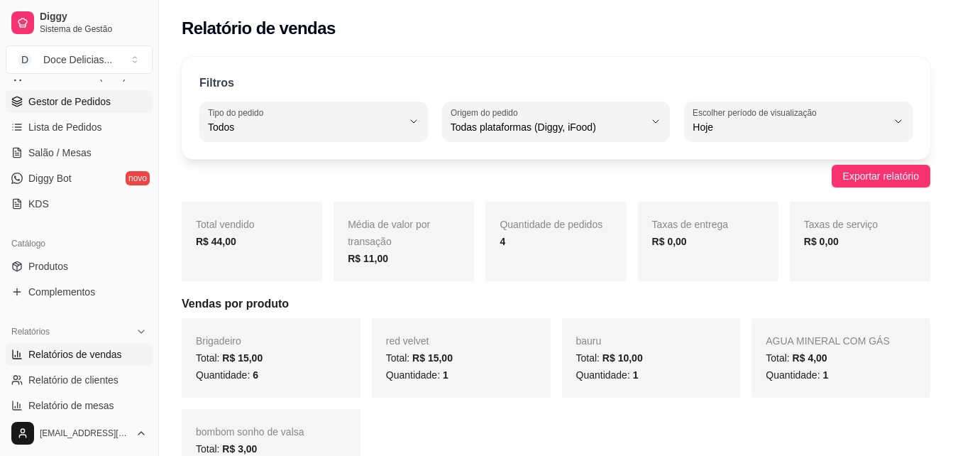
click at [73, 105] on span "Gestor de Pedidos" at bounding box center [69, 101] width 82 height 14
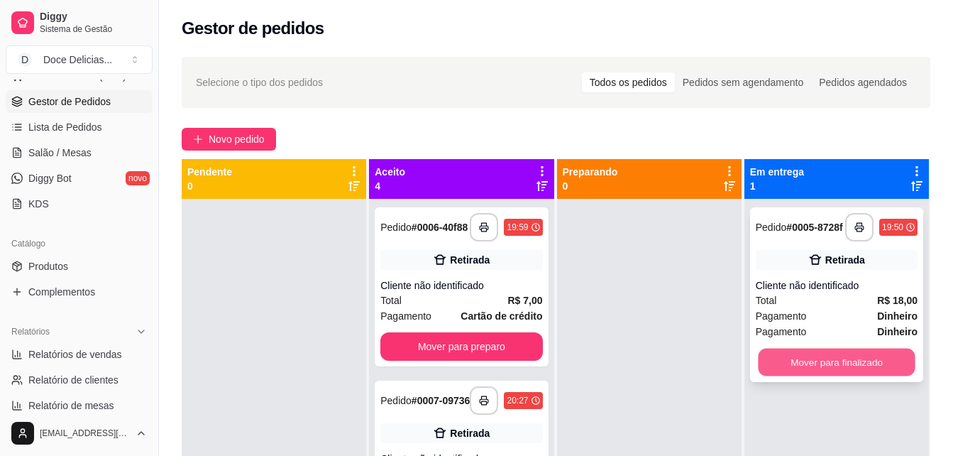
click at [808, 358] on button "Mover para finalizado" at bounding box center [836, 362] width 157 height 28
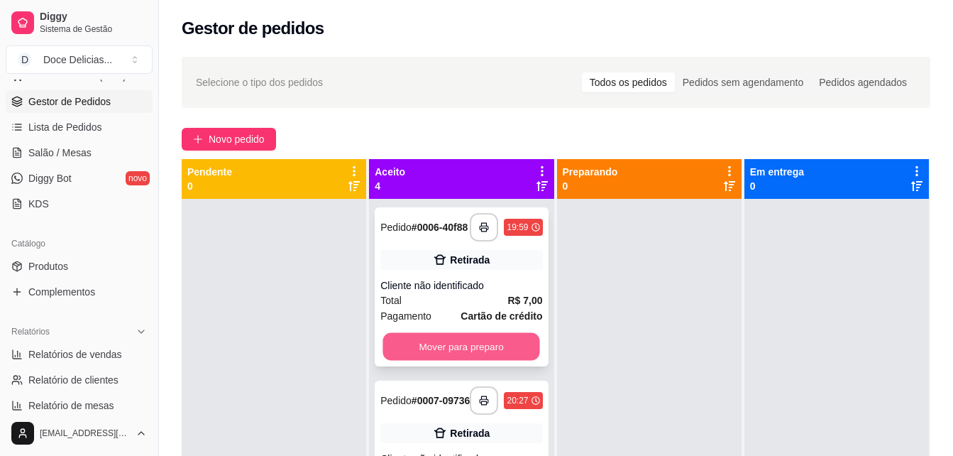
click at [419, 341] on button "Mover para preparo" at bounding box center [461, 347] width 157 height 28
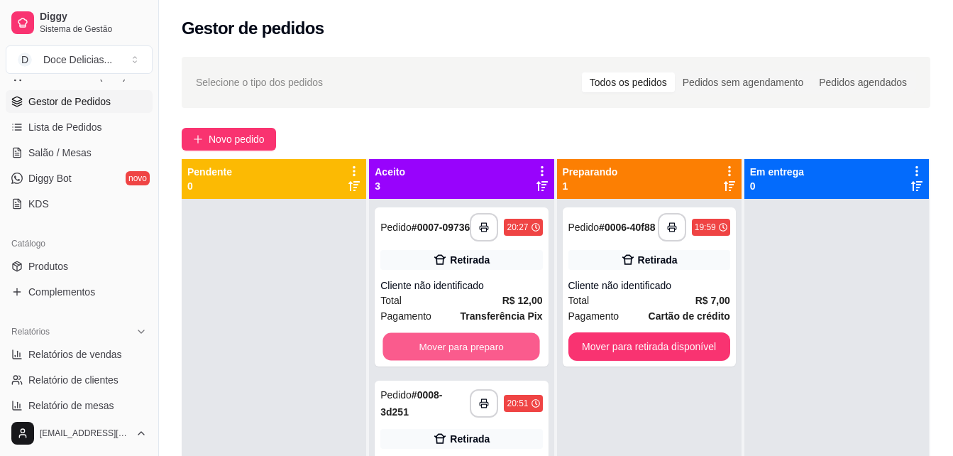
click at [419, 341] on button "Mover para preparo" at bounding box center [461, 347] width 157 height 28
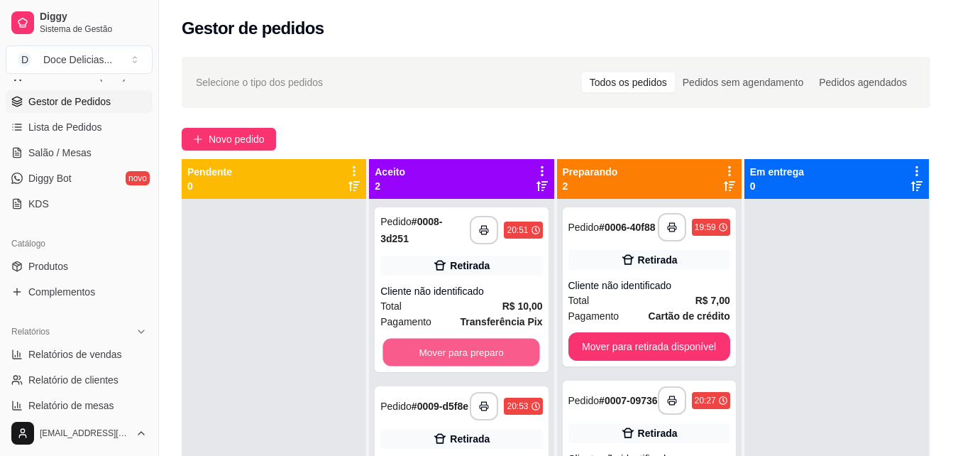
click at [419, 341] on button "Mover para preparo" at bounding box center [461, 353] width 157 height 28
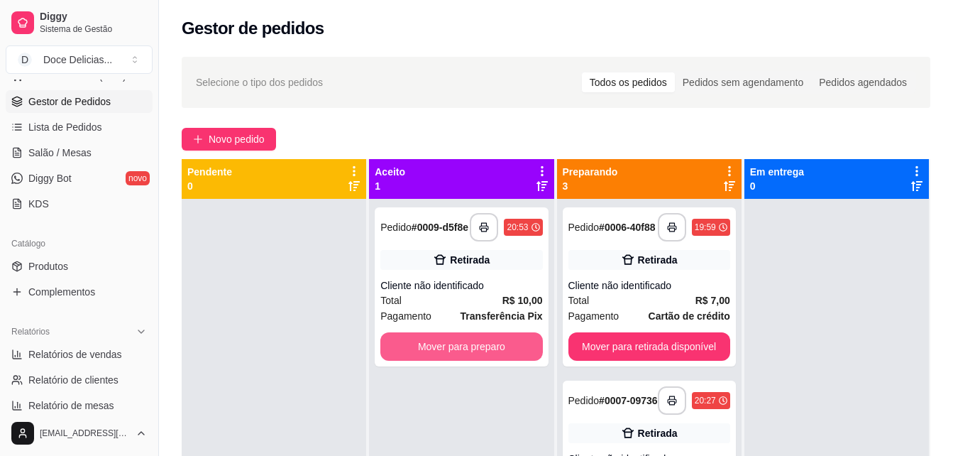
click at [419, 341] on button "Mover para preparo" at bounding box center [461, 346] width 162 height 28
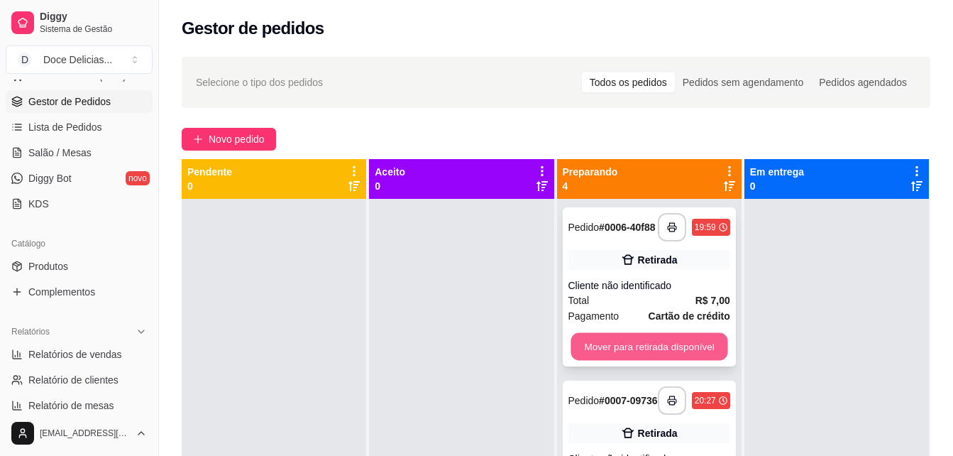
click at [577, 346] on button "Mover para retirada disponível" at bounding box center [649, 347] width 157 height 28
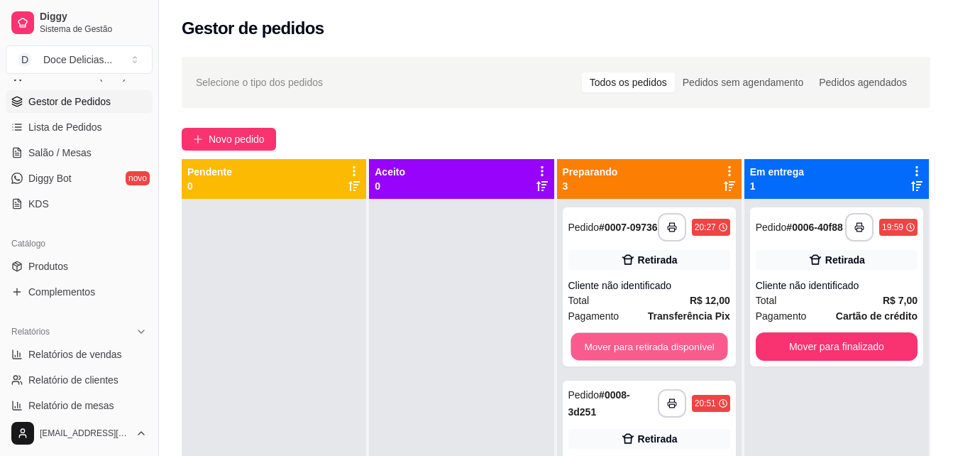
click at [577, 346] on button "Mover para retirada disponível" at bounding box center [649, 347] width 157 height 28
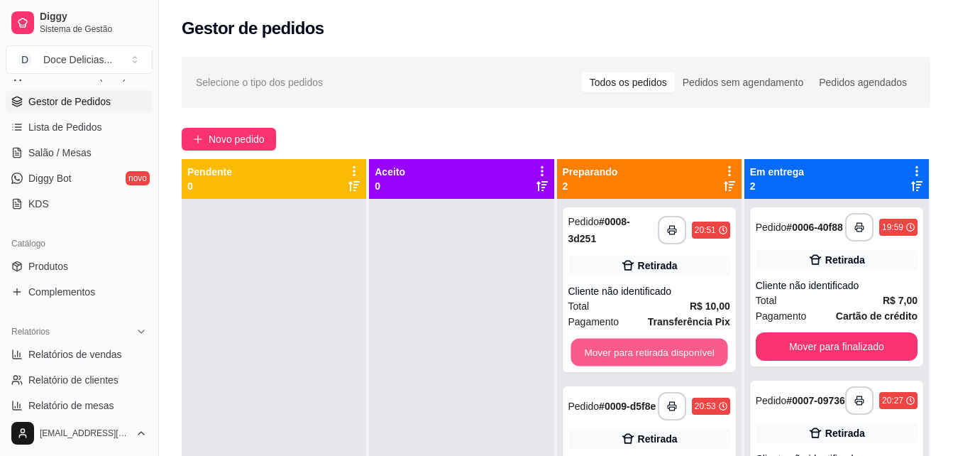
click at [577, 346] on button "Mover para retirada disponível" at bounding box center [649, 353] width 157 height 28
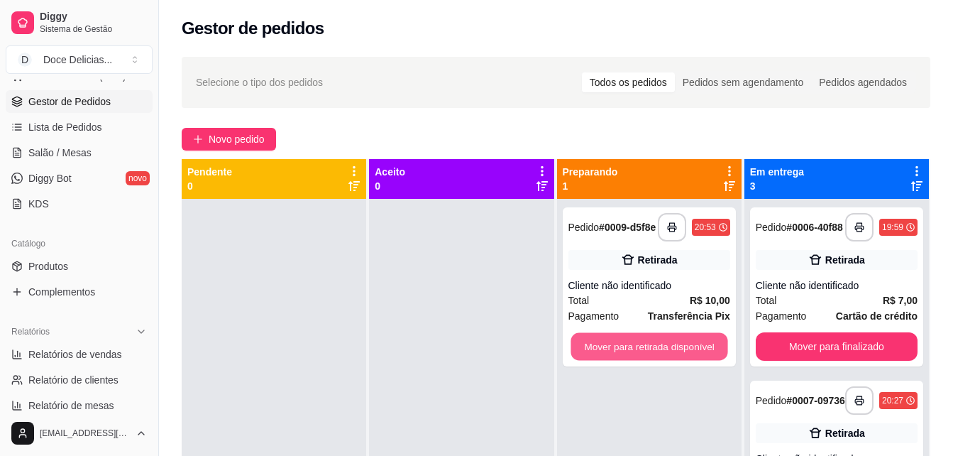
click at [577, 346] on button "Mover para retirada disponível" at bounding box center [649, 347] width 157 height 28
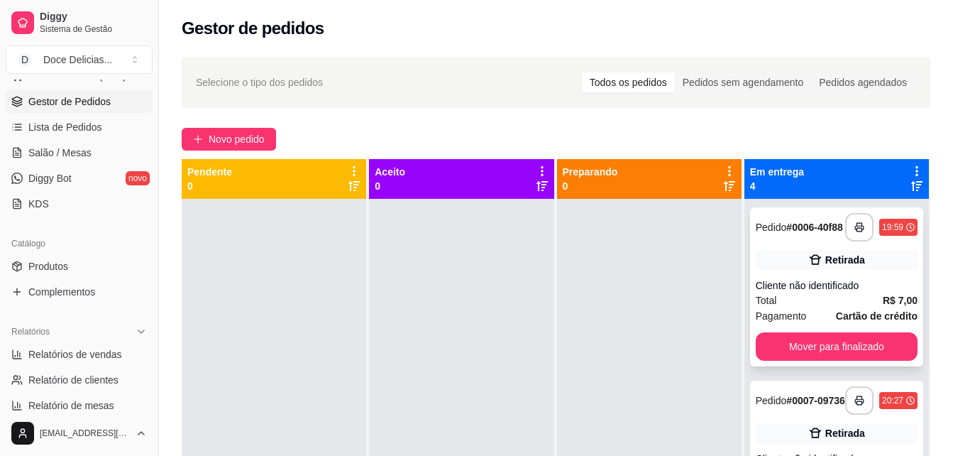
click at [760, 336] on div "**********" at bounding box center [836, 286] width 173 height 159
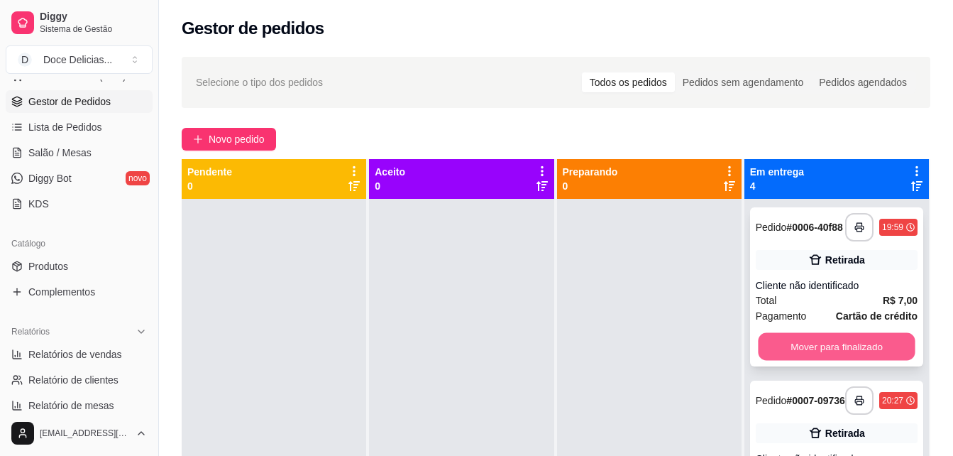
click at [814, 346] on button "Mover para finalizado" at bounding box center [836, 347] width 157 height 28
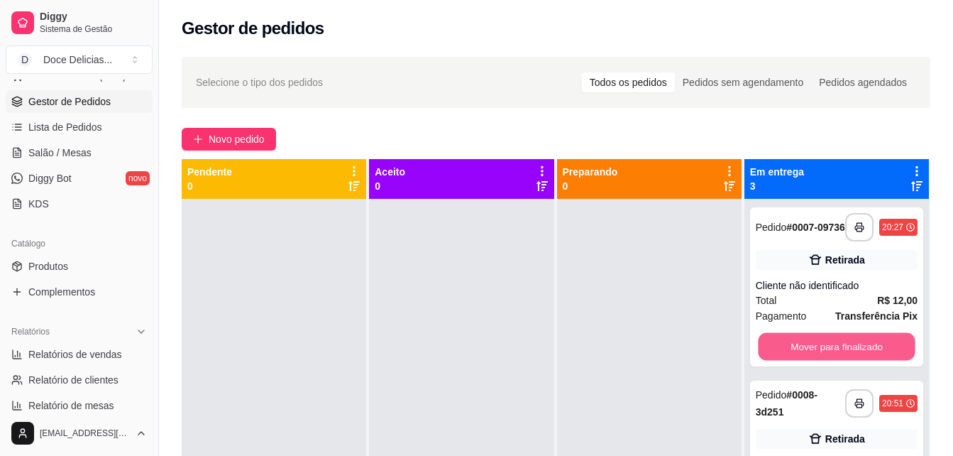
click at [814, 346] on button "Mover para finalizado" at bounding box center [836, 347] width 157 height 28
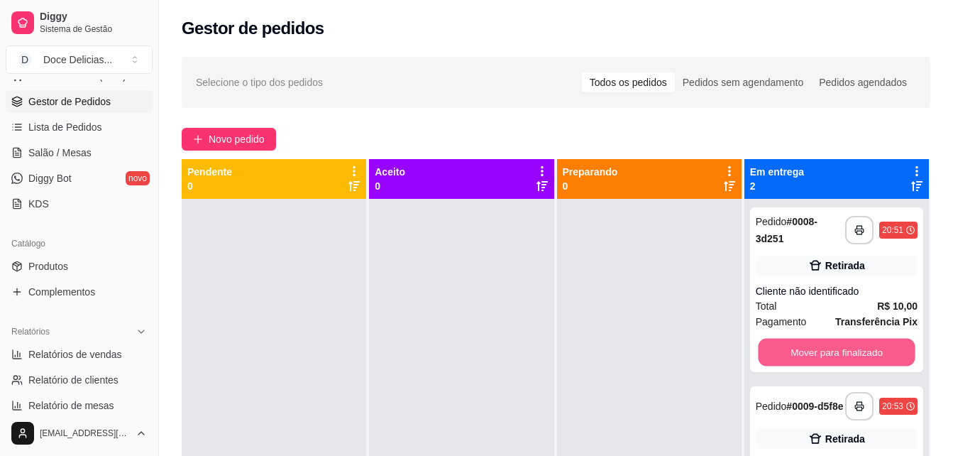
click at [814, 346] on button "Mover para finalizado" at bounding box center [836, 353] width 157 height 28
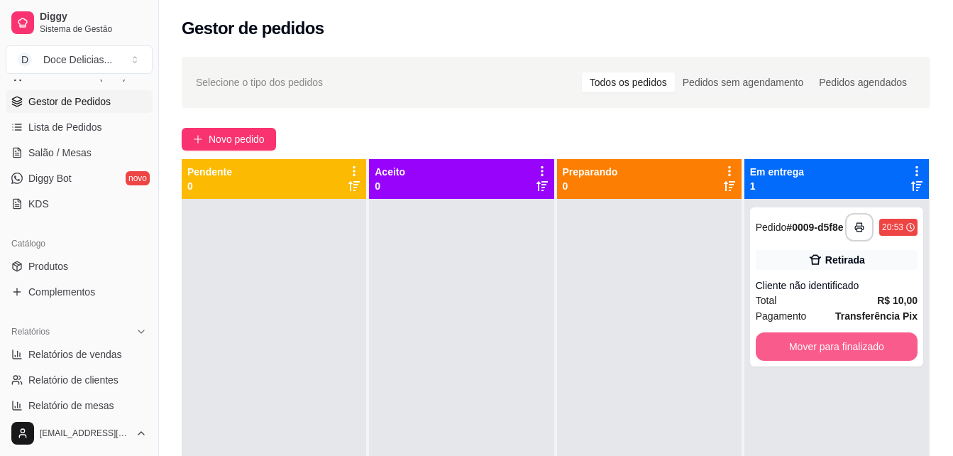
click at [814, 346] on button "Mover para finalizado" at bounding box center [837, 346] width 162 height 28
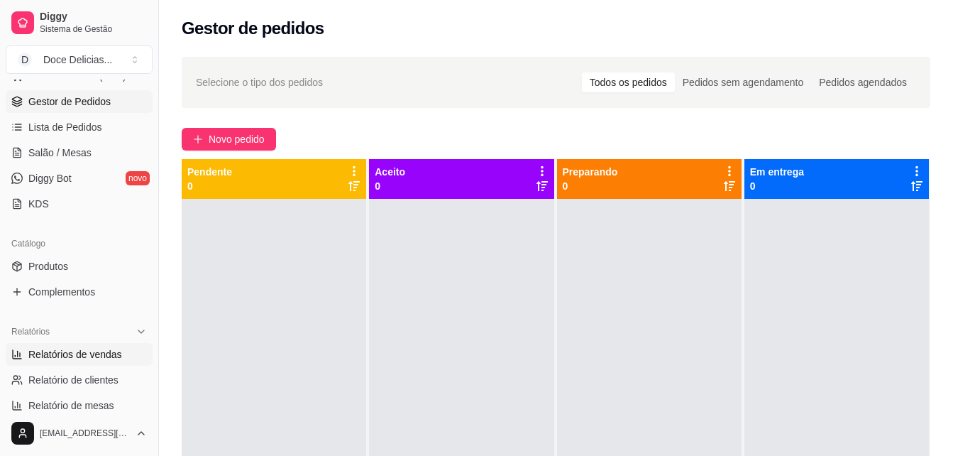
click at [89, 353] on span "Relatórios de vendas" at bounding box center [75, 354] width 94 height 14
select select "ALL"
select select "0"
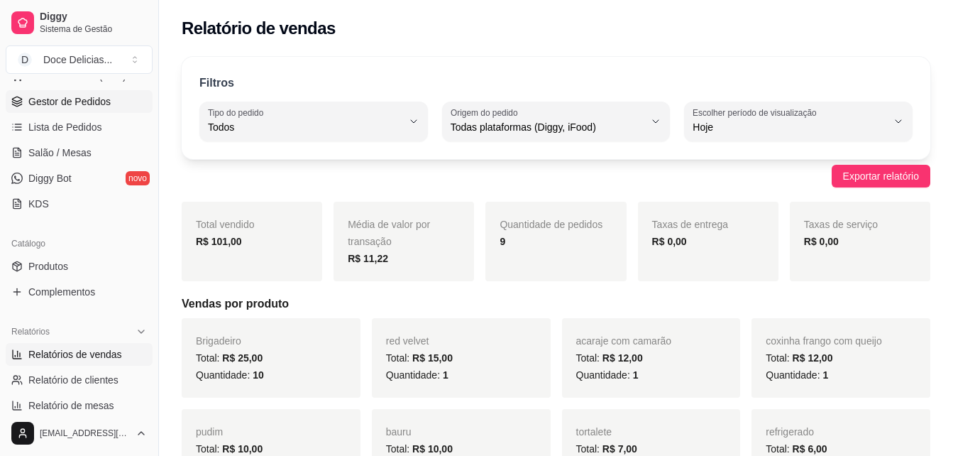
click at [76, 110] on link "Gestor de Pedidos" at bounding box center [79, 101] width 147 height 23
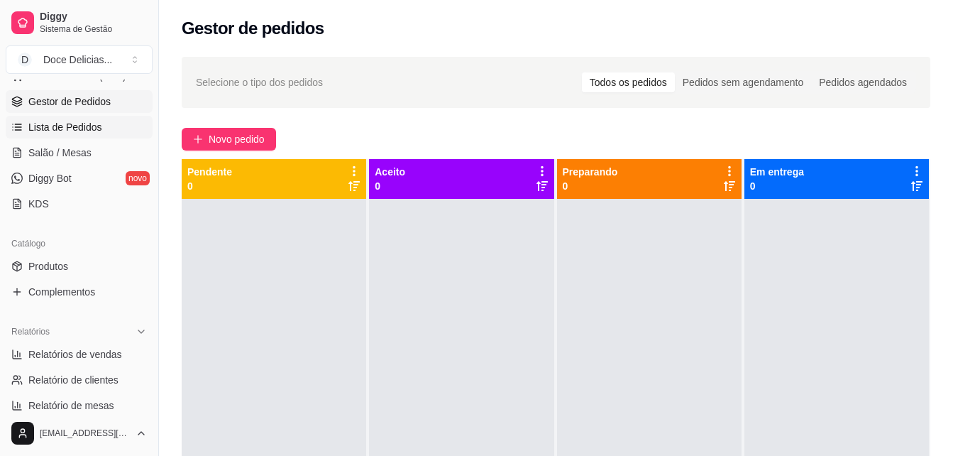
click at [89, 131] on span "Lista de Pedidos" at bounding box center [65, 127] width 74 height 14
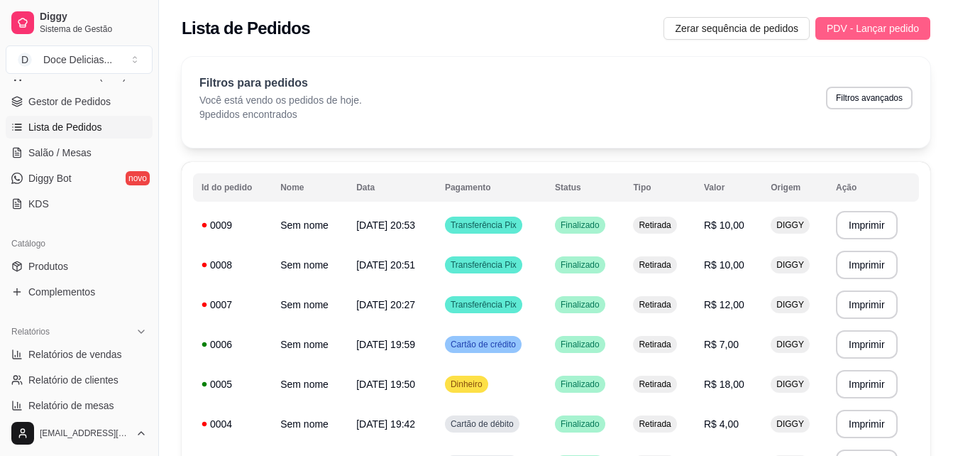
click at [847, 18] on button "PDV - Lançar pedido" at bounding box center [872, 28] width 115 height 23
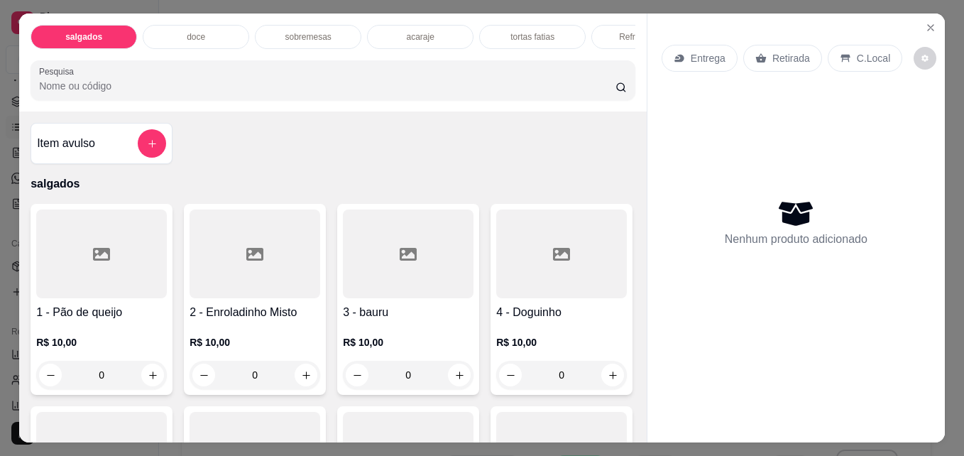
click at [213, 25] on div "doce" at bounding box center [196, 37] width 106 height 24
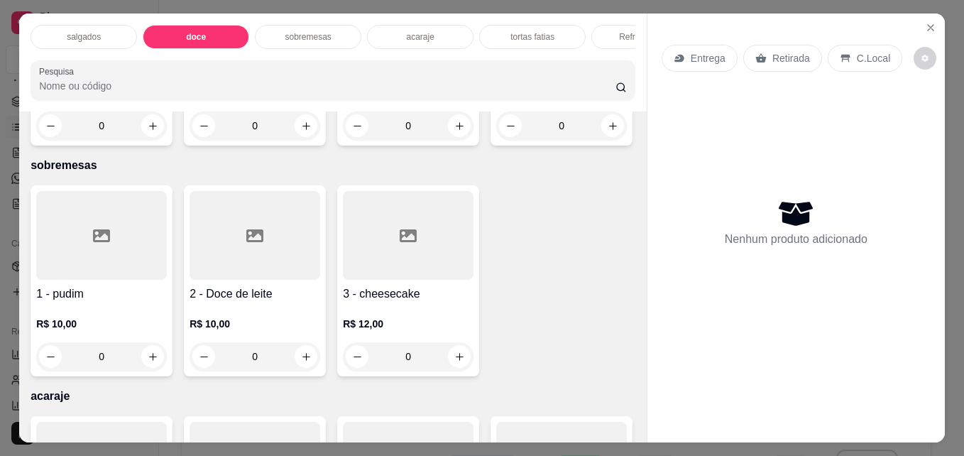
scroll to position [37, 0]
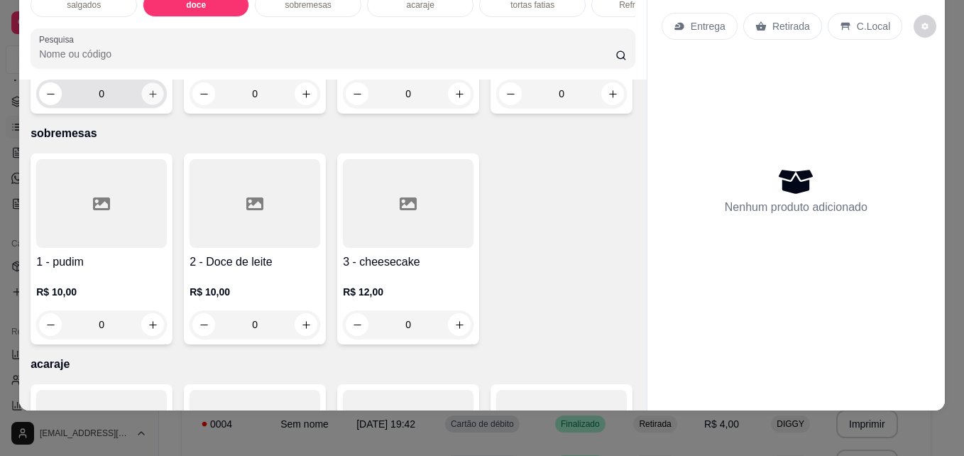
click at [149, 99] on icon "increase-product-quantity" at bounding box center [153, 94] width 11 height 11
type input "1"
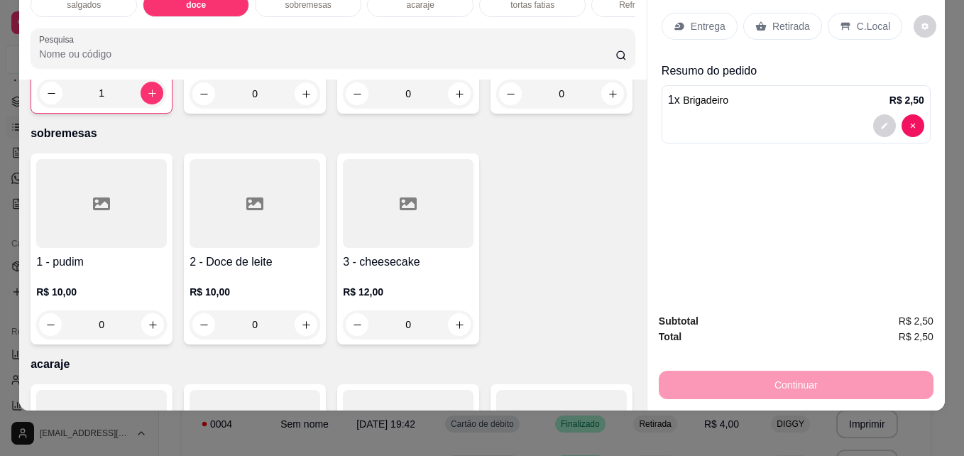
click at [777, 24] on div "Retirada" at bounding box center [782, 26] width 79 height 27
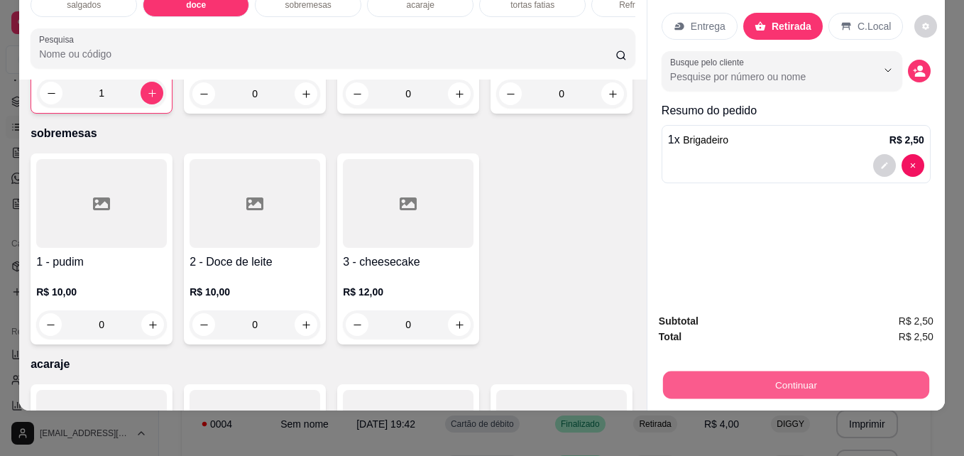
click at [776, 378] on button "Continuar" at bounding box center [796, 384] width 266 height 28
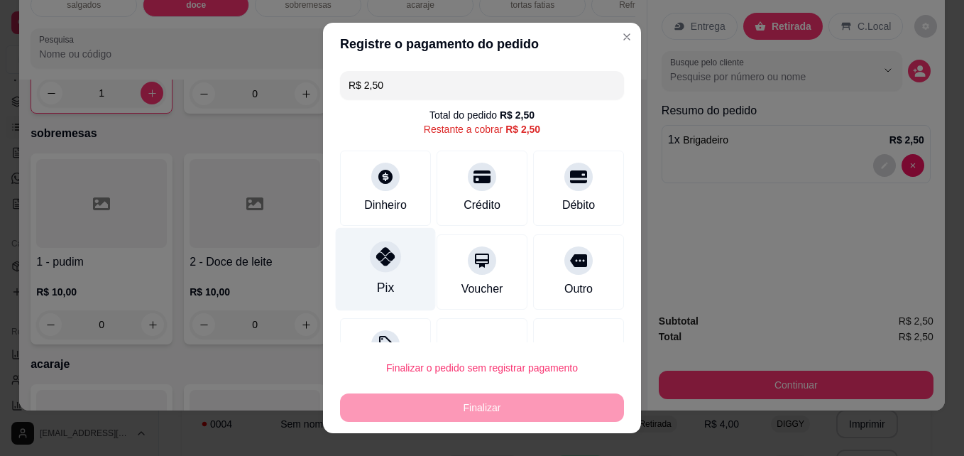
click at [385, 253] on icon at bounding box center [385, 256] width 18 height 18
type input "R$ 0,00"
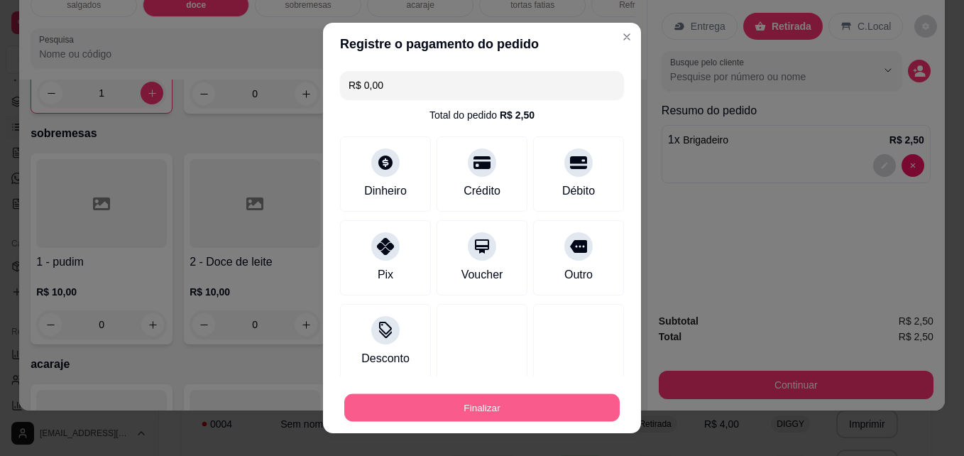
click at [425, 408] on button "Finalizar" at bounding box center [481, 408] width 275 height 28
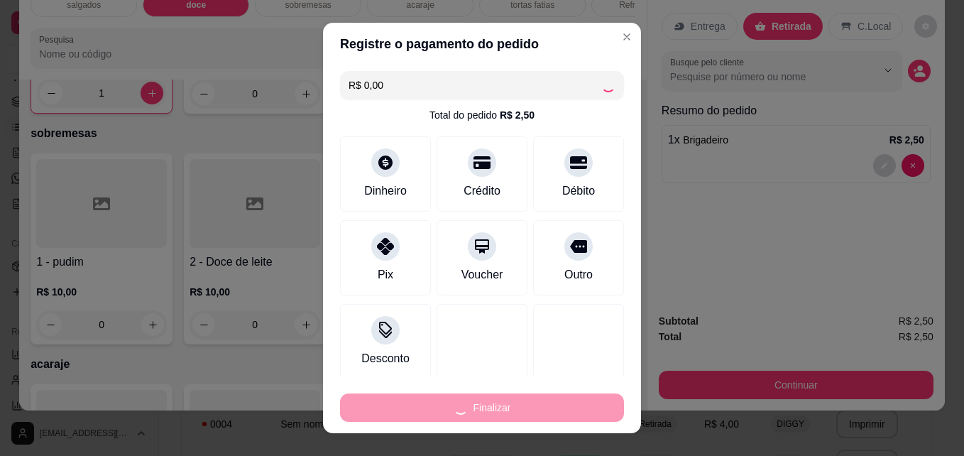
type input "0"
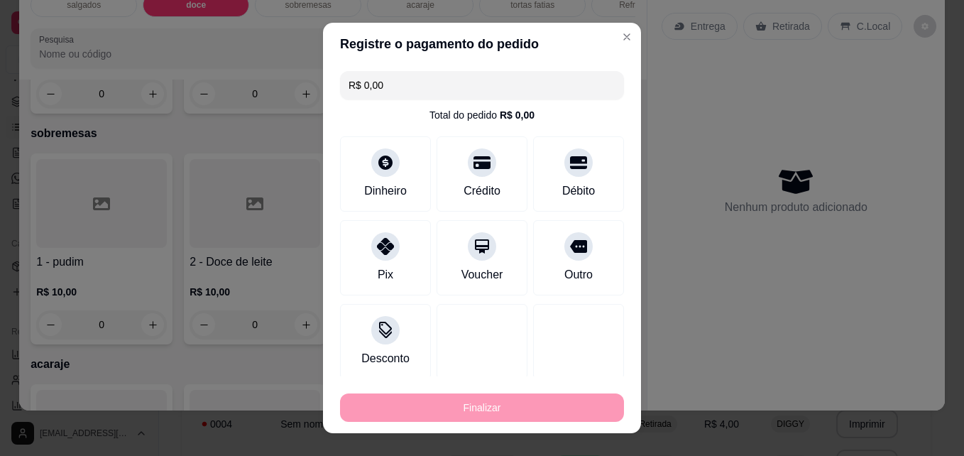
type input "-R$ 2,50"
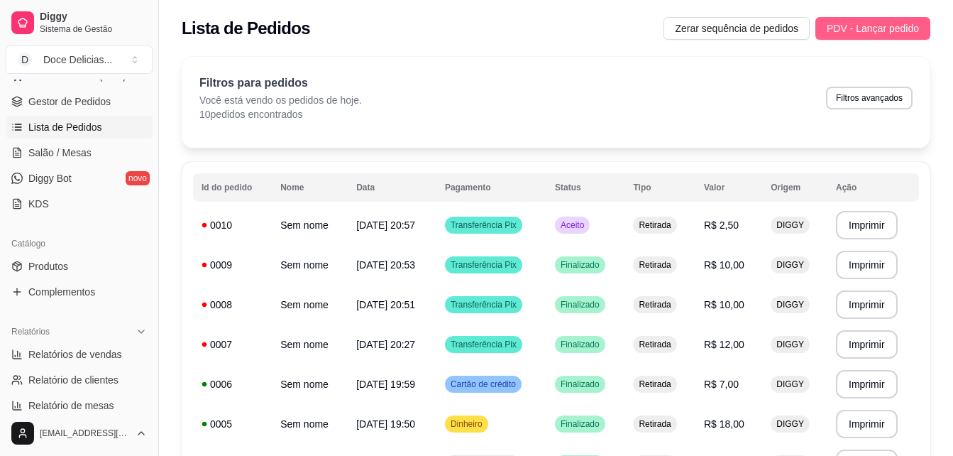
click at [867, 33] on span "PDV - Lançar pedido" at bounding box center [873, 29] width 92 height 16
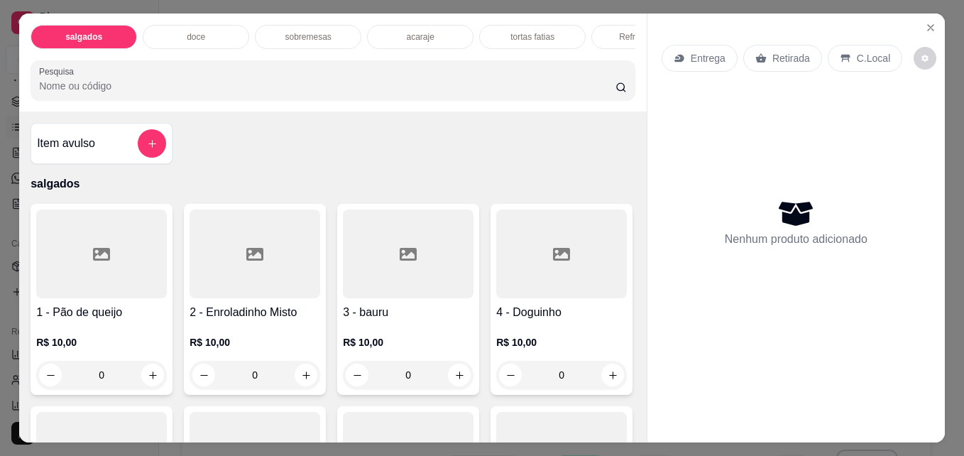
click at [410, 35] on p "acaraje" at bounding box center [420, 36] width 28 height 11
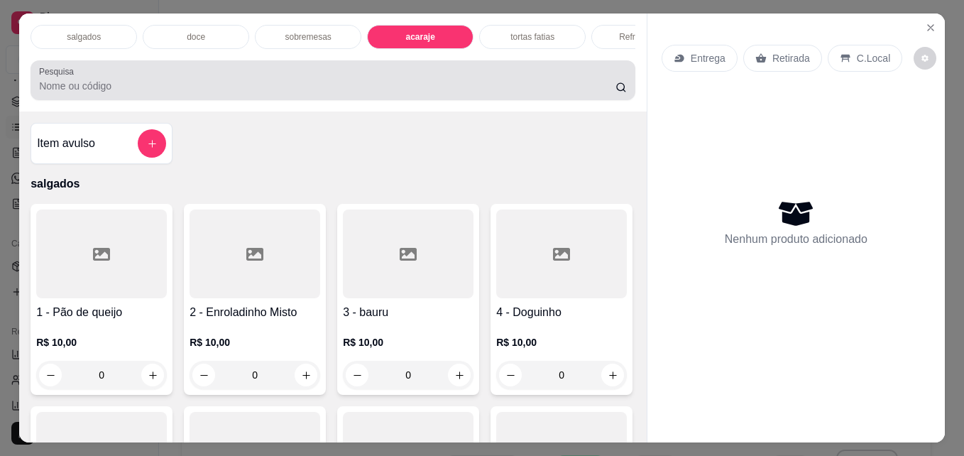
scroll to position [37, 0]
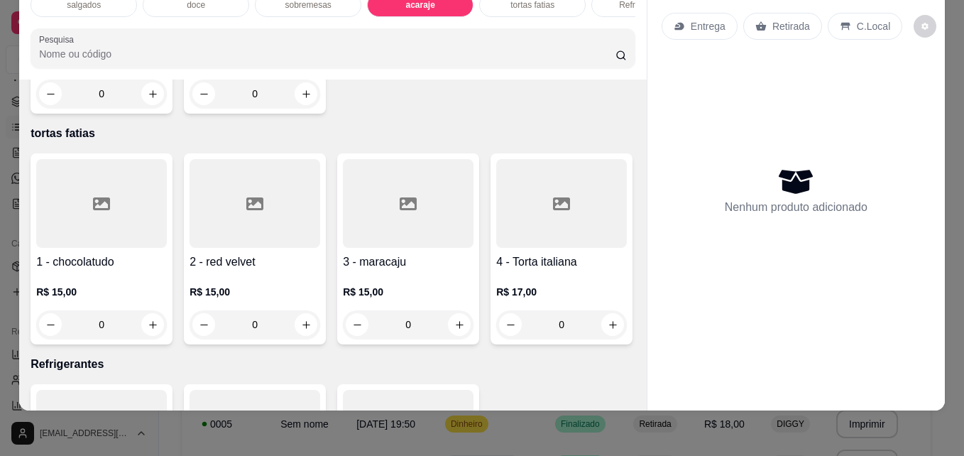
type input "1"
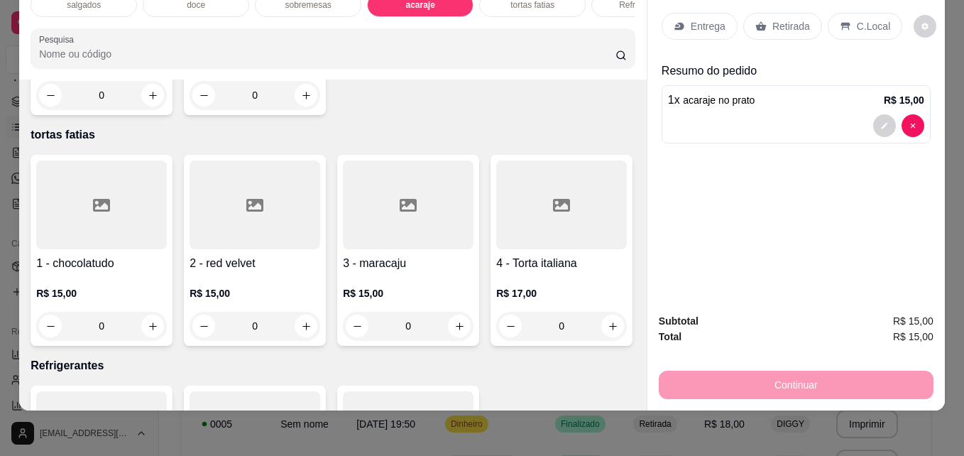
click at [808, 20] on div "Retirada" at bounding box center [782, 26] width 79 height 27
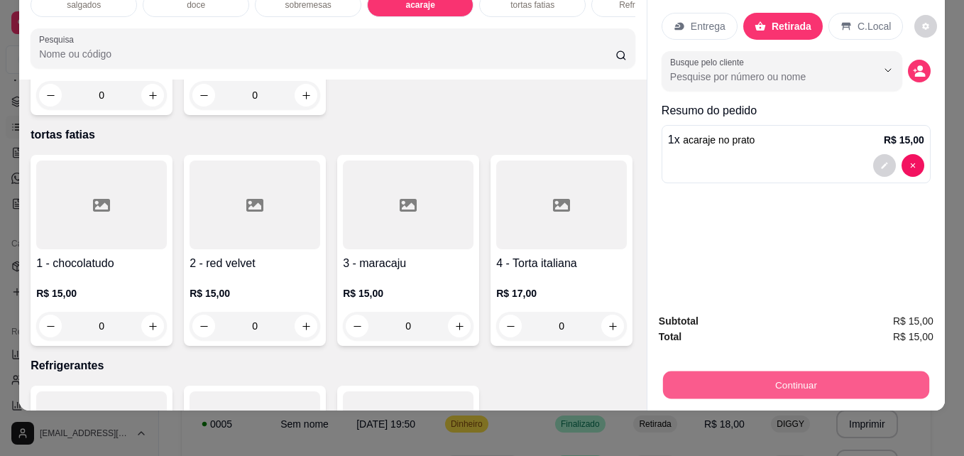
click at [740, 376] on button "Continuar" at bounding box center [796, 384] width 266 height 28
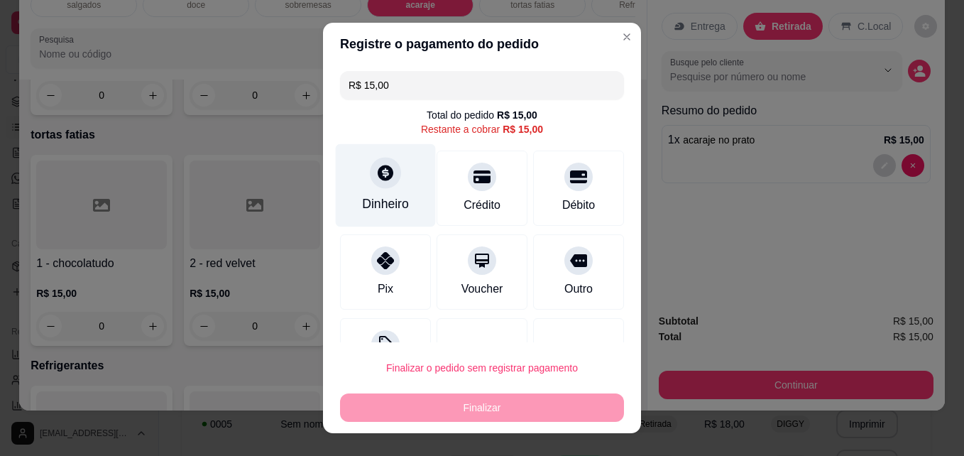
click at [402, 173] on div "Dinheiro" at bounding box center [386, 185] width 100 height 83
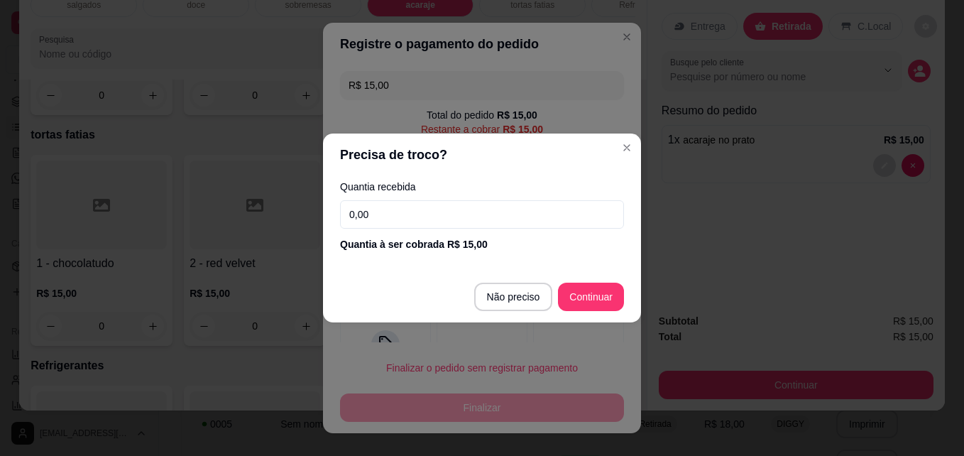
click at [423, 212] on input "0,00" at bounding box center [482, 214] width 284 height 28
type input "R$ 0,00"
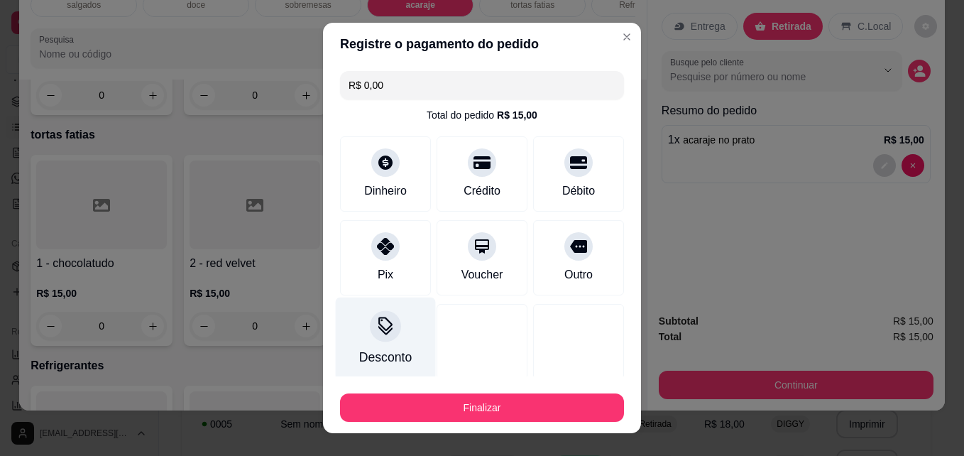
click at [390, 326] on div at bounding box center [385, 326] width 31 height 31
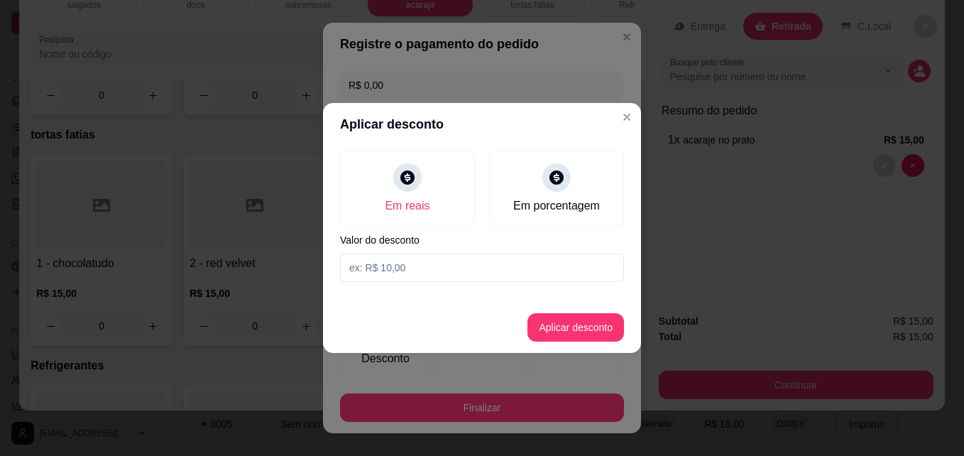
click at [388, 266] on input at bounding box center [482, 267] width 284 height 28
type input "3,00"
click at [561, 319] on button "Aplicar desconto" at bounding box center [575, 327] width 97 height 28
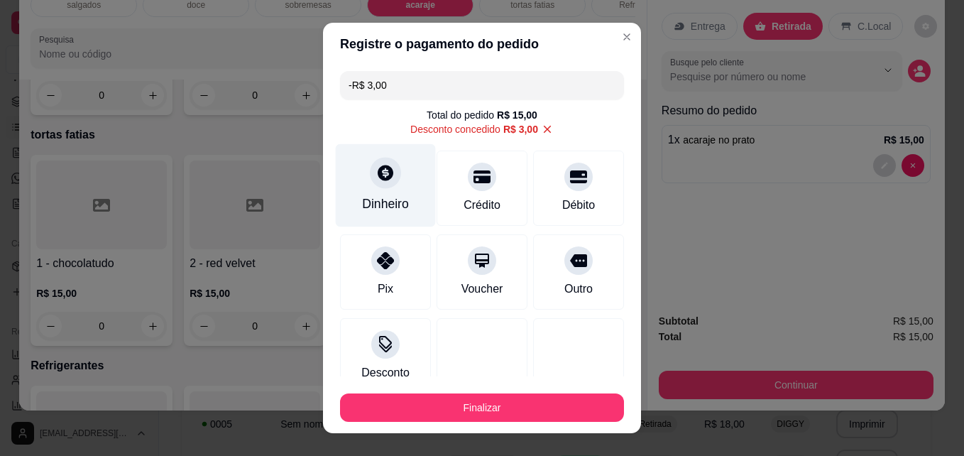
click at [380, 185] on div at bounding box center [385, 173] width 31 height 31
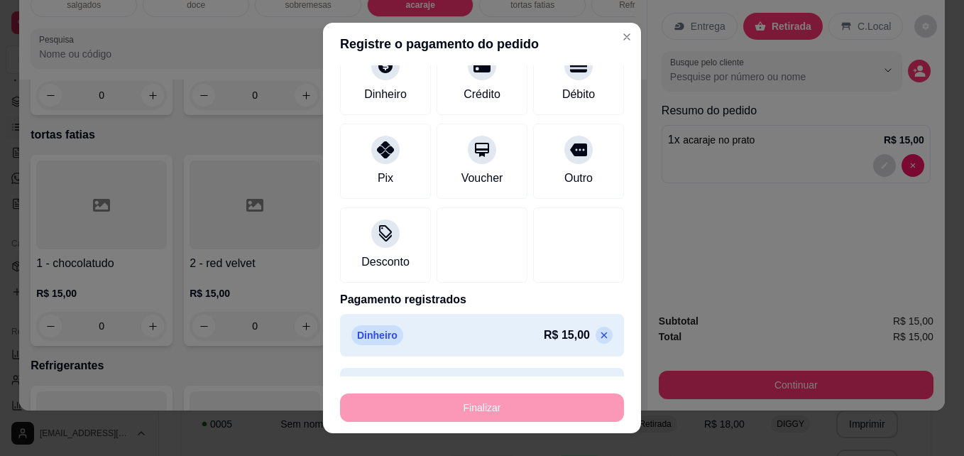
scroll to position [150, 0]
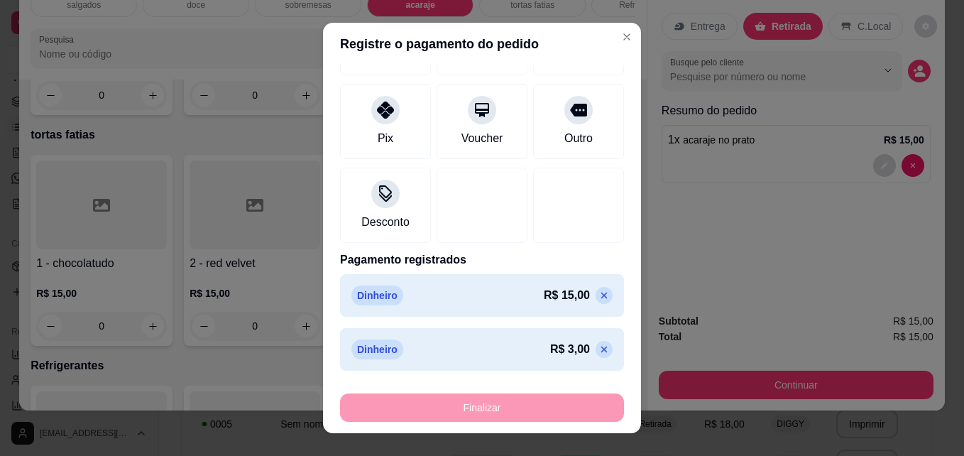
click at [592, 405] on div "Finalizar" at bounding box center [482, 407] width 284 height 28
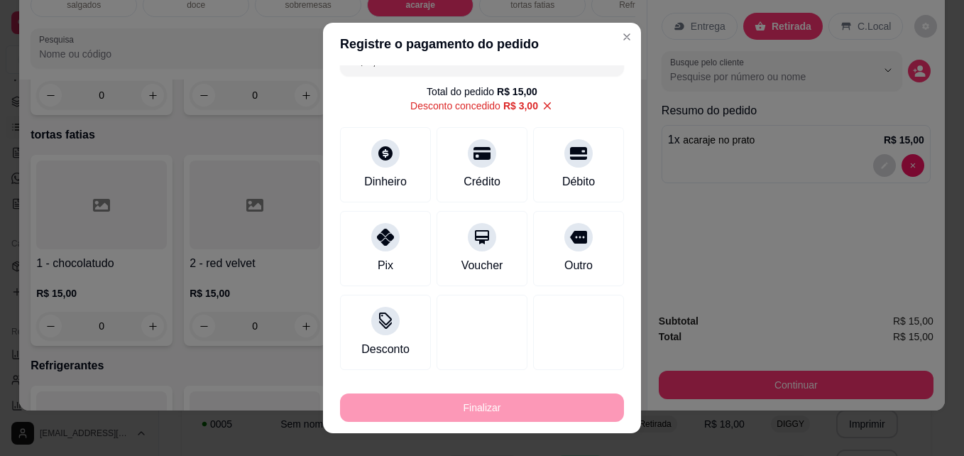
scroll to position [0, 0]
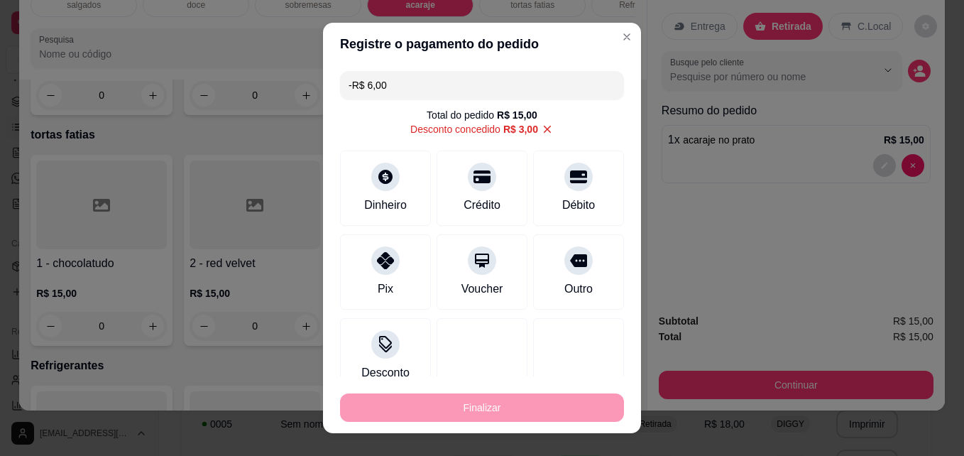
click at [412, 97] on input "-R$ 6,00" at bounding box center [481, 85] width 267 height 28
type input "R$ 0,00"
click at [378, 329] on div at bounding box center [385, 340] width 31 height 31
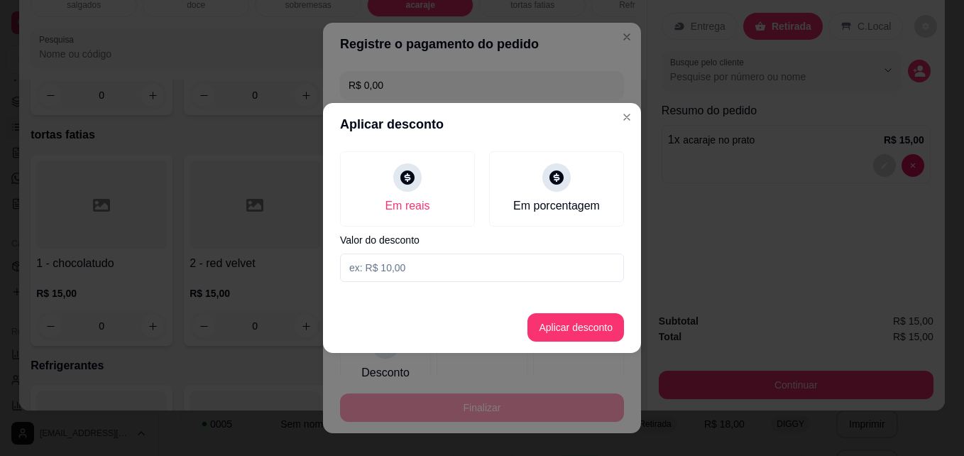
click at [401, 269] on input at bounding box center [482, 267] width 284 height 28
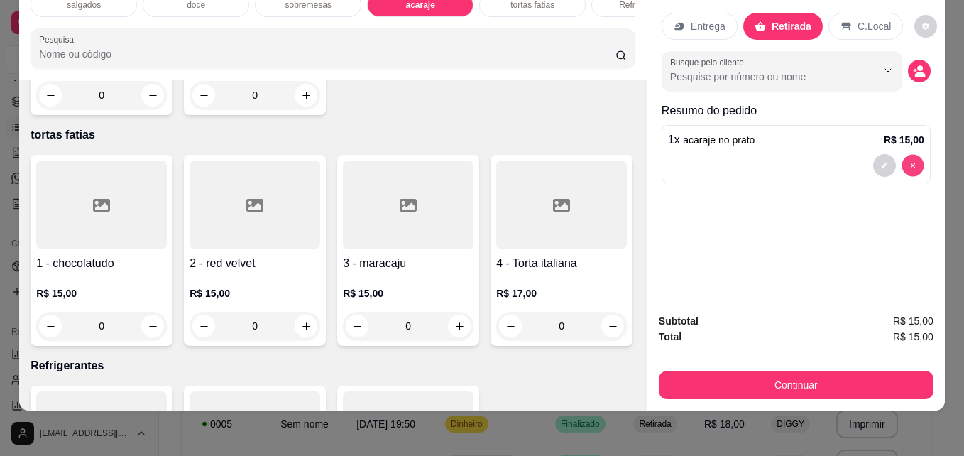
type input "0"
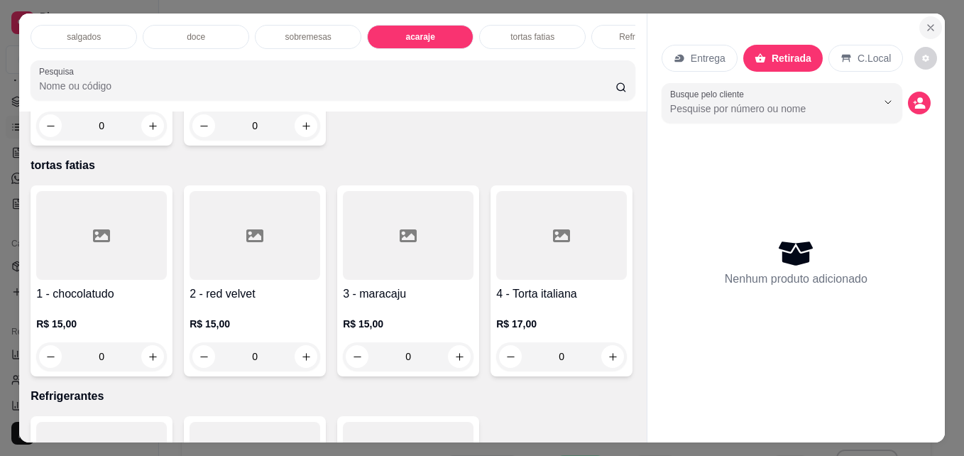
click at [933, 26] on button "Close" at bounding box center [930, 27] width 23 height 23
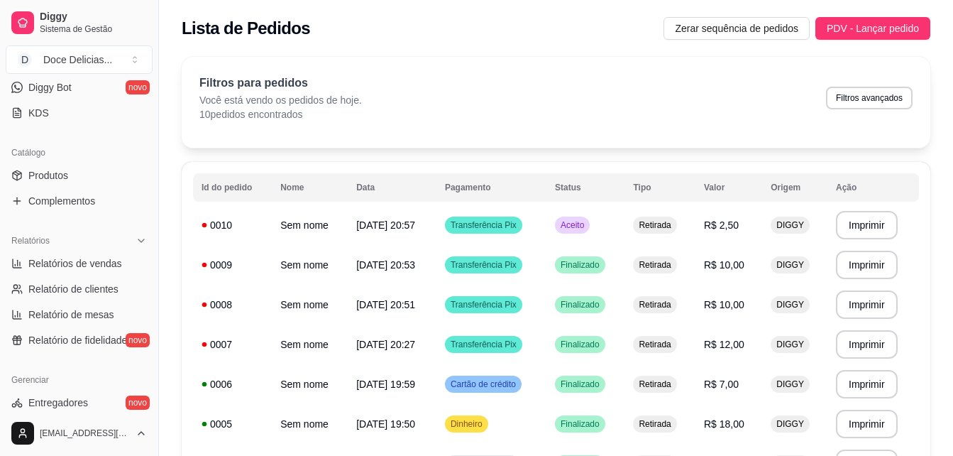
scroll to position [282, 0]
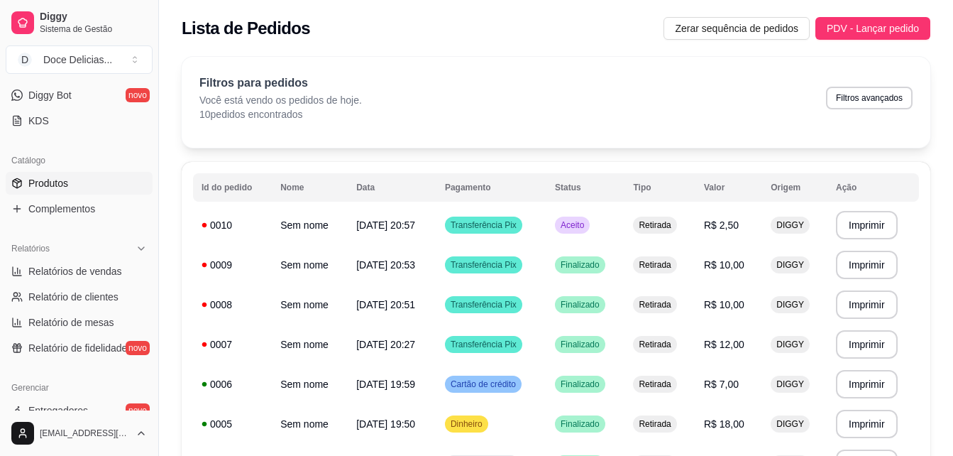
click at [77, 177] on link "Produtos" at bounding box center [79, 183] width 147 height 23
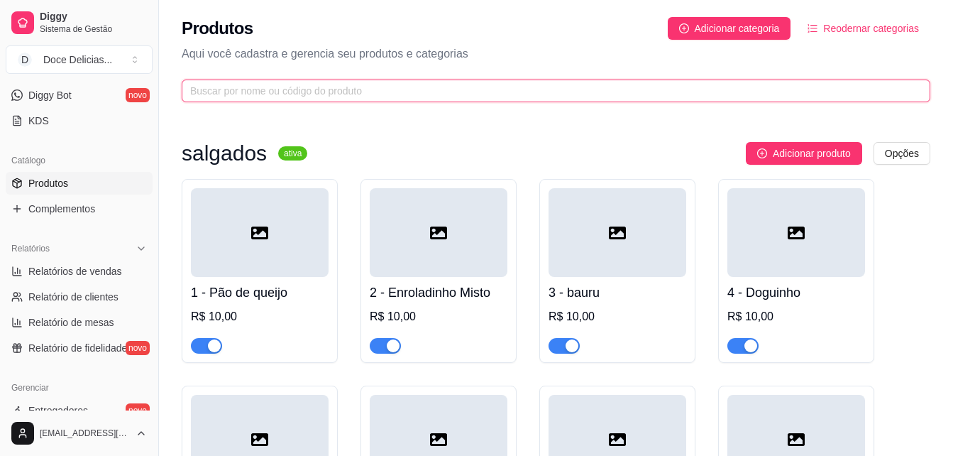
click at [268, 91] on input "text" at bounding box center [550, 91] width 720 height 16
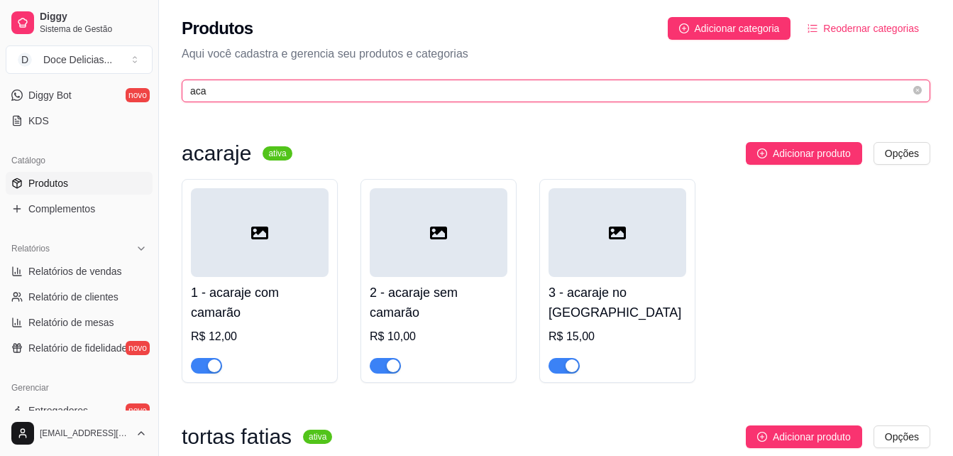
type input "aca"
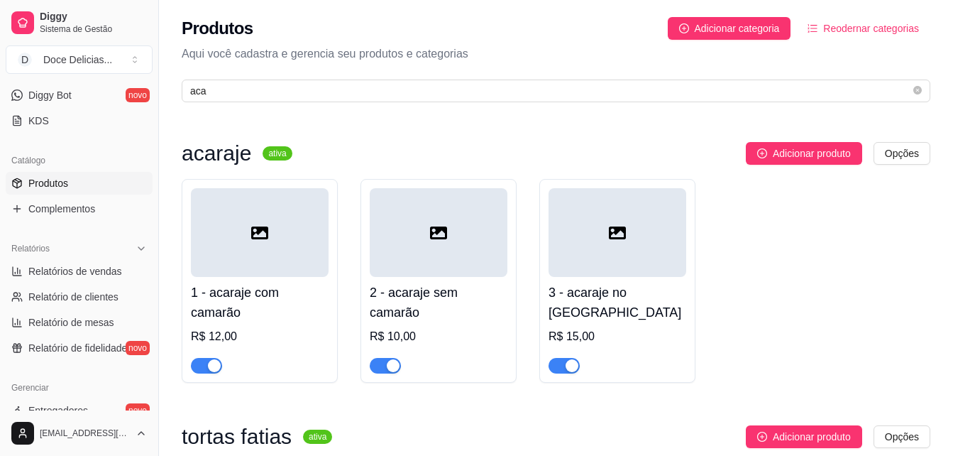
click at [578, 219] on div at bounding box center [618, 232] width 138 height 89
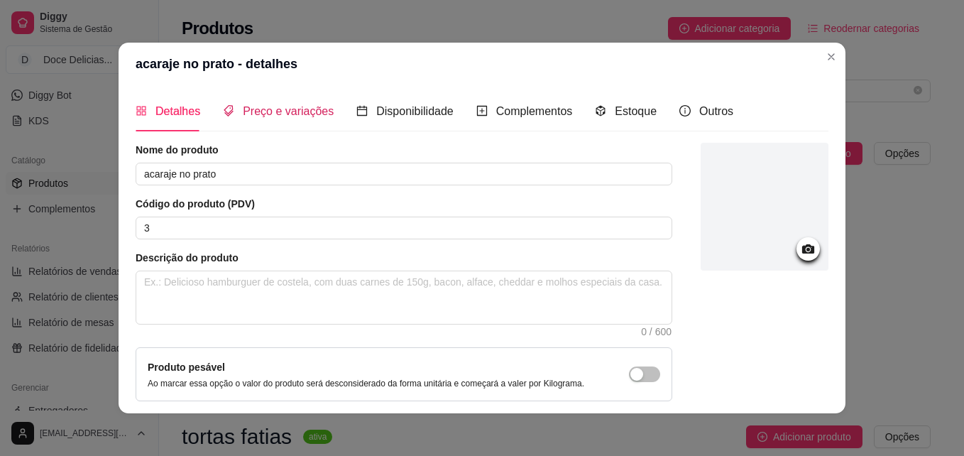
click at [294, 107] on span "Preço e variações" at bounding box center [288, 111] width 91 height 12
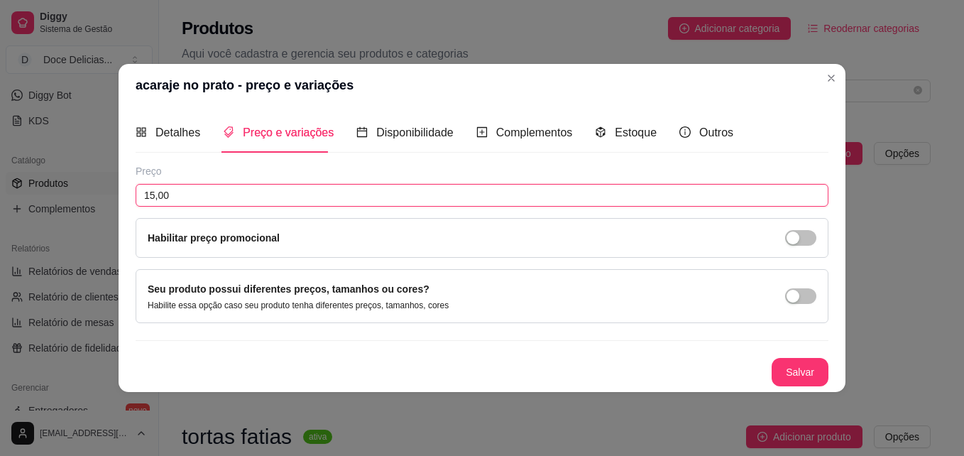
click at [195, 191] on input "15,00" at bounding box center [482, 195] width 693 height 23
type input "13,00"
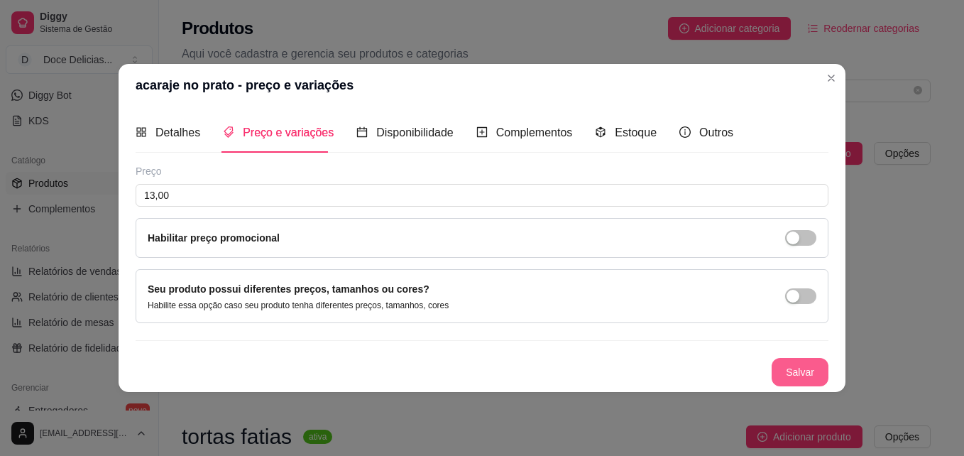
click at [784, 366] on button "Salvar" at bounding box center [799, 372] width 57 height 28
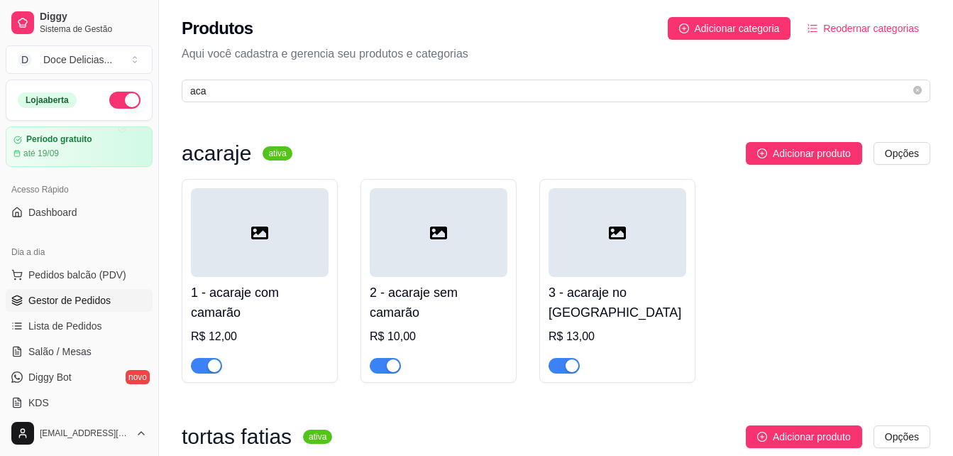
click at [93, 303] on span "Gestor de Pedidos" at bounding box center [69, 300] width 82 height 14
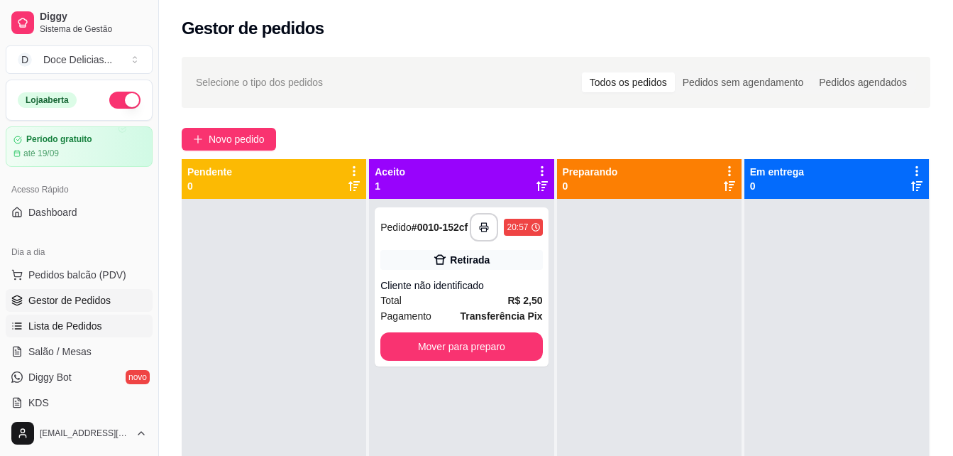
click at [78, 324] on span "Lista de Pedidos" at bounding box center [65, 326] width 74 height 14
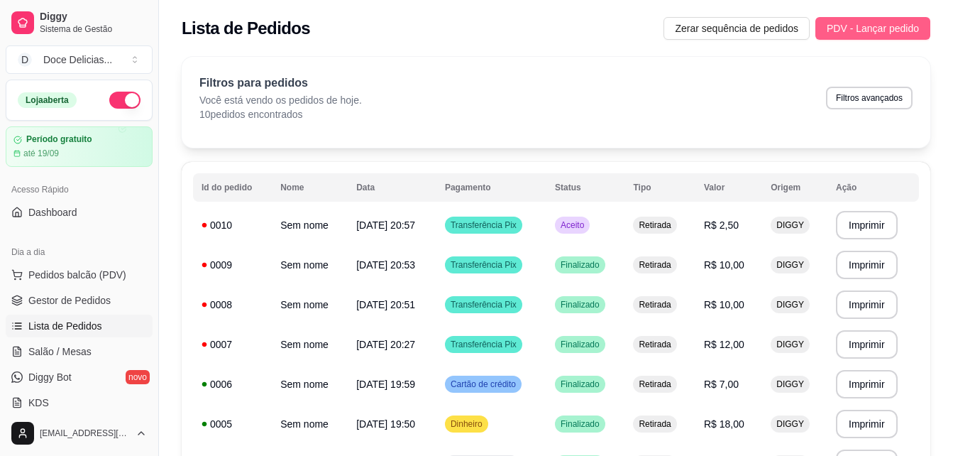
click at [881, 23] on span "PDV - Lançar pedido" at bounding box center [873, 29] width 92 height 16
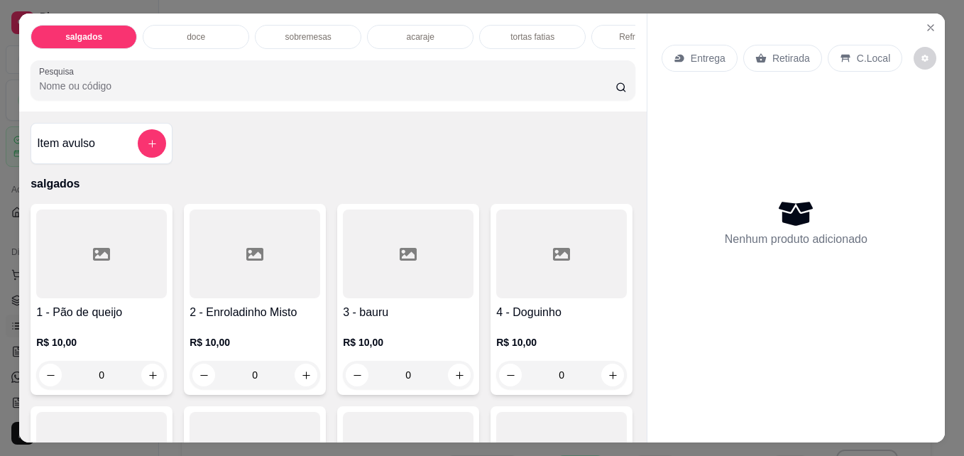
click at [412, 40] on div "acaraje" at bounding box center [420, 37] width 106 height 24
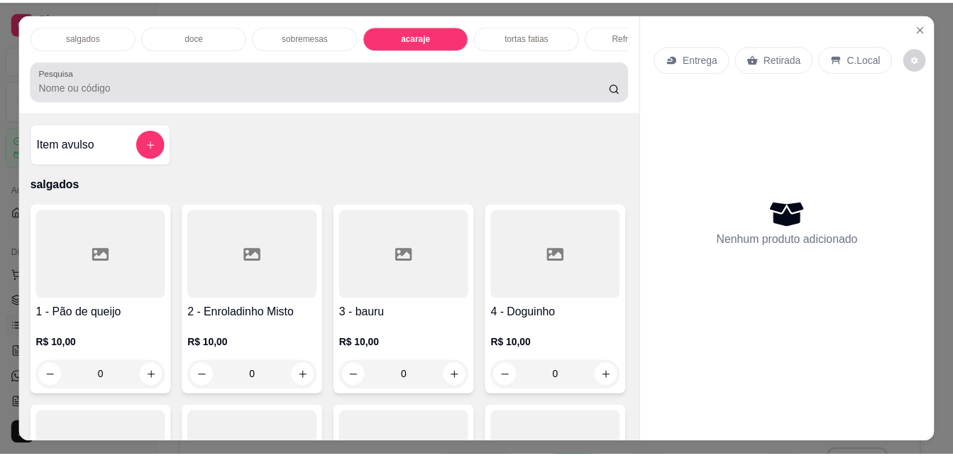
scroll to position [37, 0]
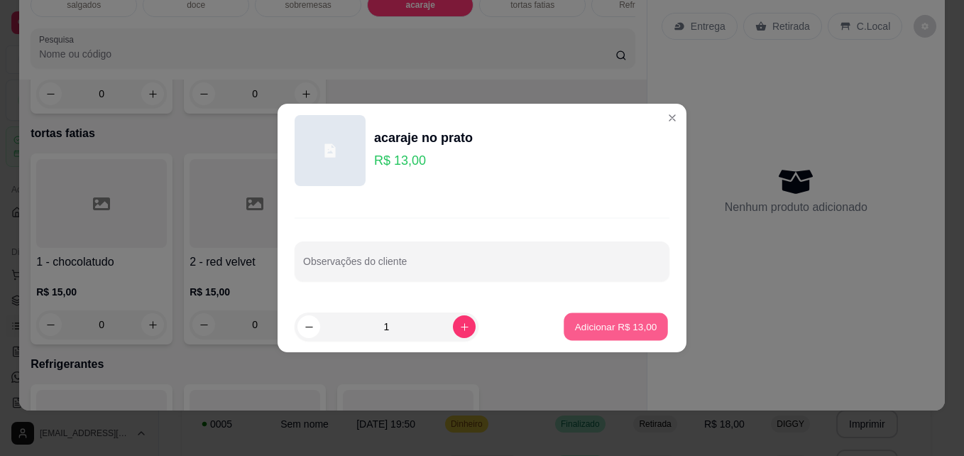
click at [641, 322] on p "Adicionar R$ 13,00" at bounding box center [616, 325] width 82 height 13
type input "1"
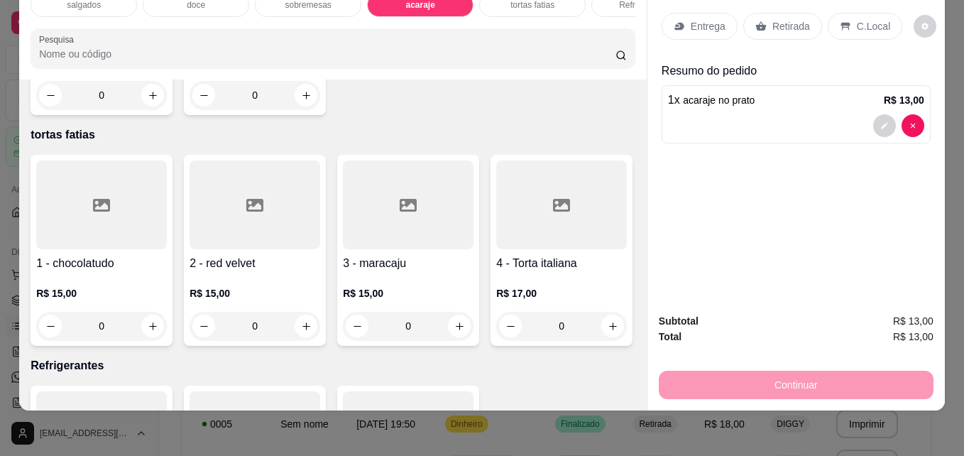
click at [779, 27] on div "Retirada" at bounding box center [782, 26] width 79 height 27
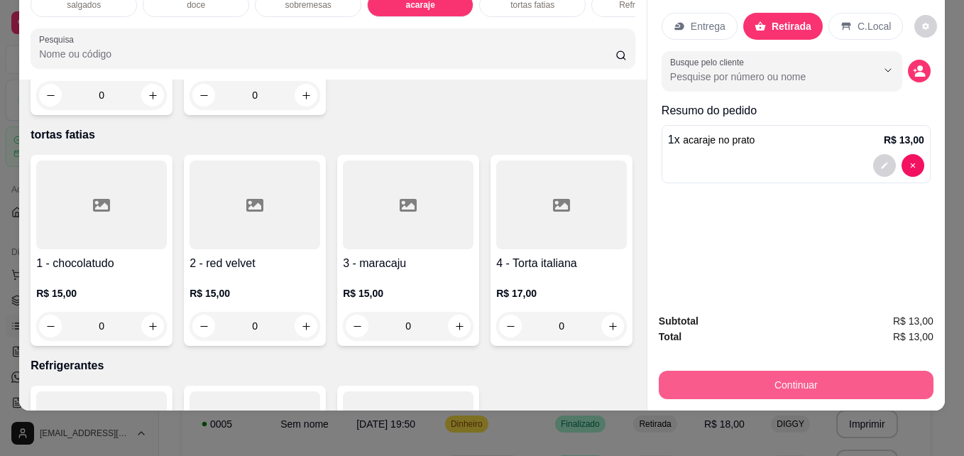
click at [759, 380] on button "Continuar" at bounding box center [796, 384] width 275 height 28
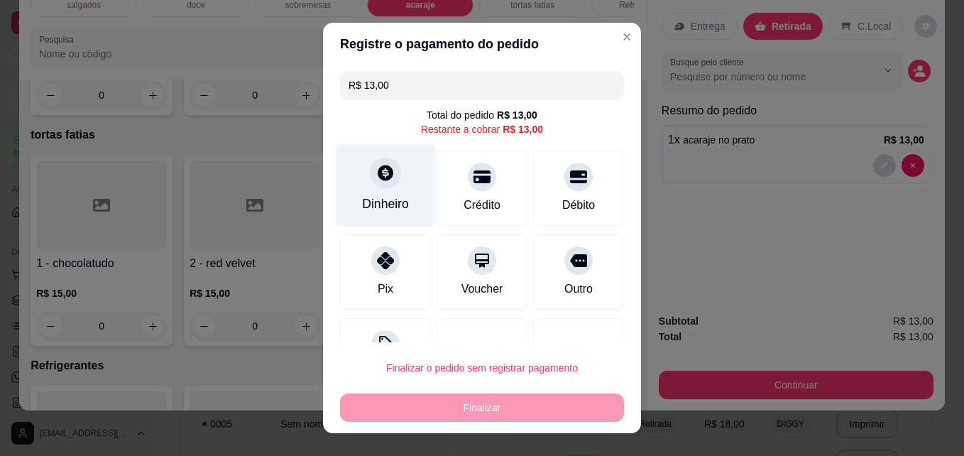
click at [397, 184] on div "Dinheiro" at bounding box center [386, 185] width 100 height 83
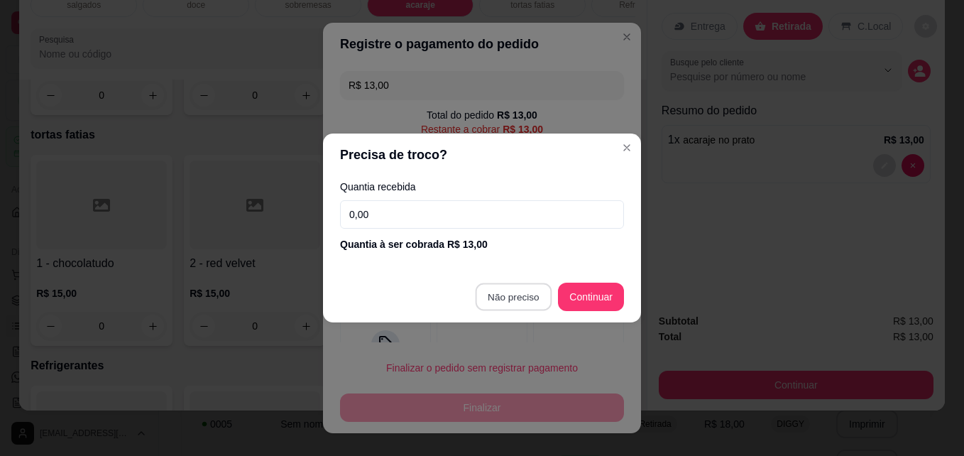
type input "R$ 0,00"
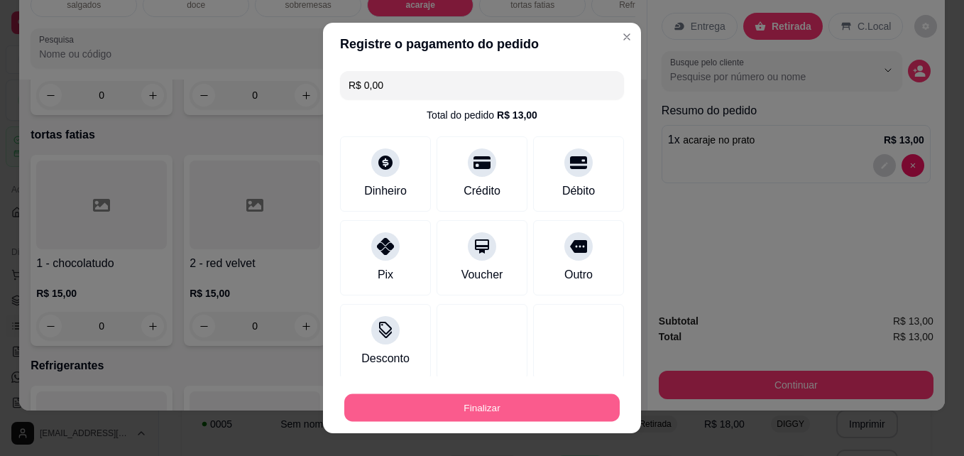
click at [524, 397] on button "Finalizar" at bounding box center [481, 408] width 275 height 28
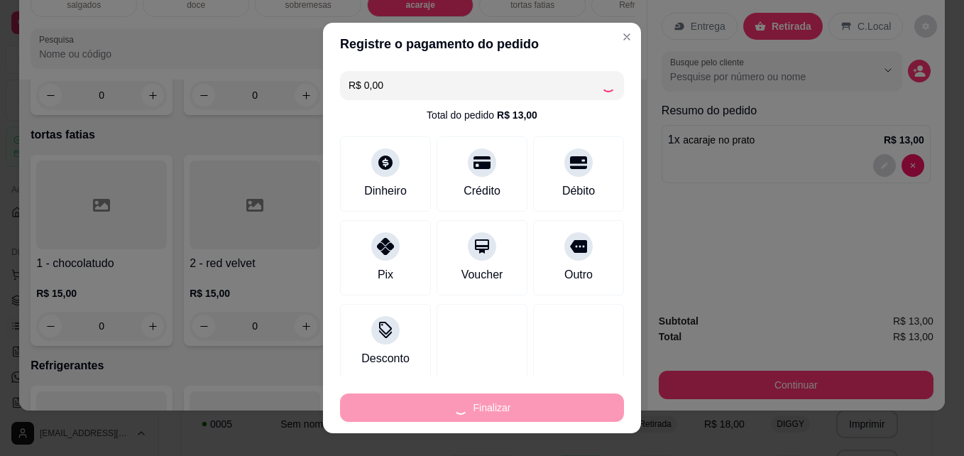
type input "0"
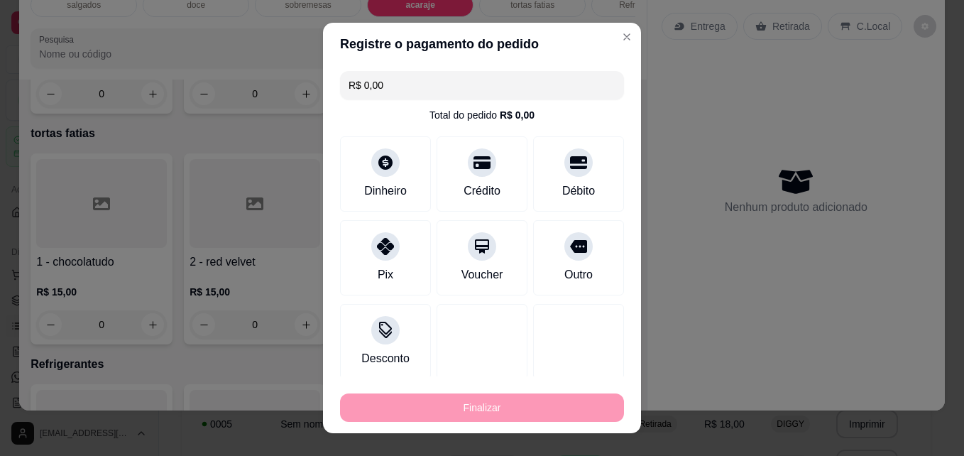
type input "-R$ 13,00"
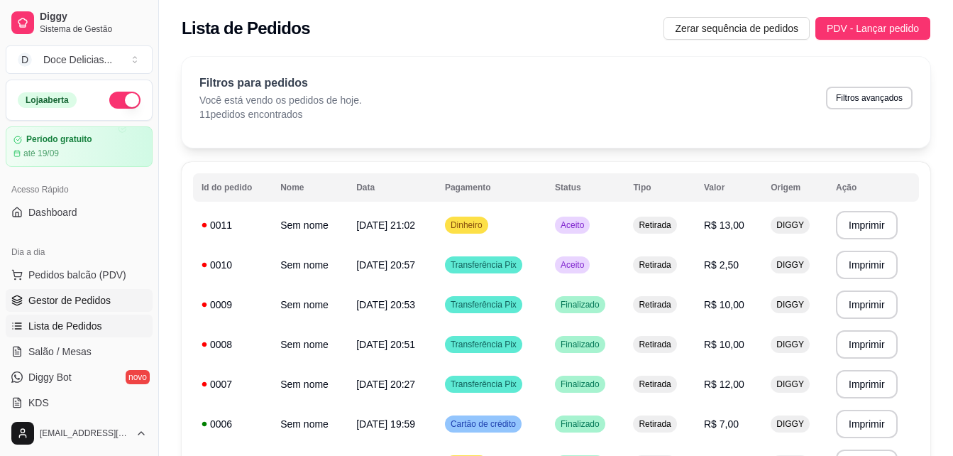
click at [111, 297] on link "Gestor de Pedidos" at bounding box center [79, 300] width 147 height 23
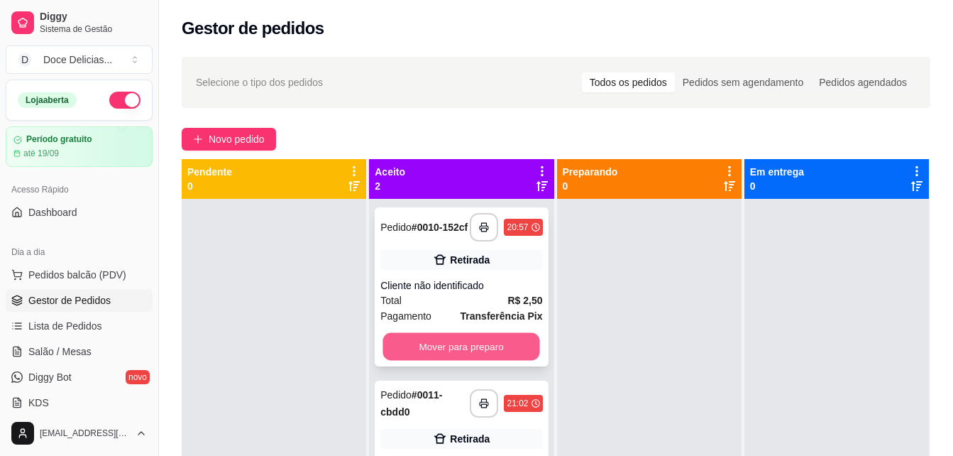
click at [507, 350] on button "Mover para preparo" at bounding box center [461, 347] width 157 height 28
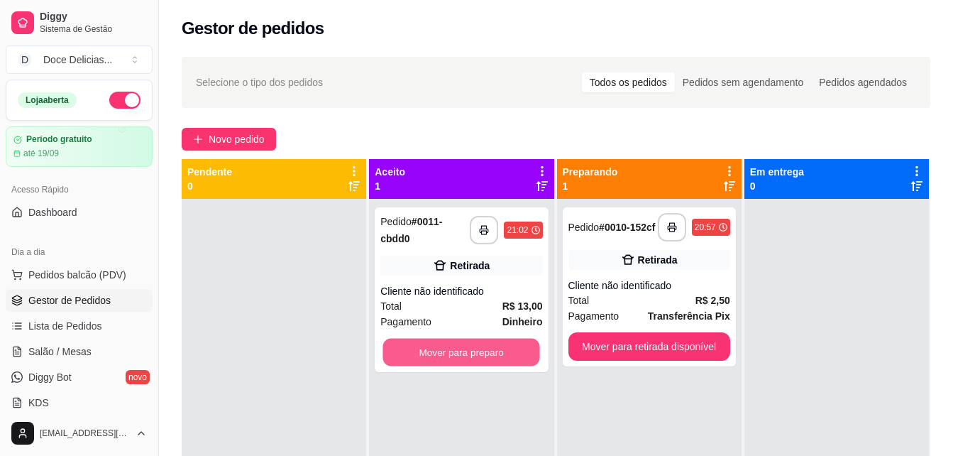
click at [507, 350] on button "Mover para preparo" at bounding box center [461, 353] width 157 height 28
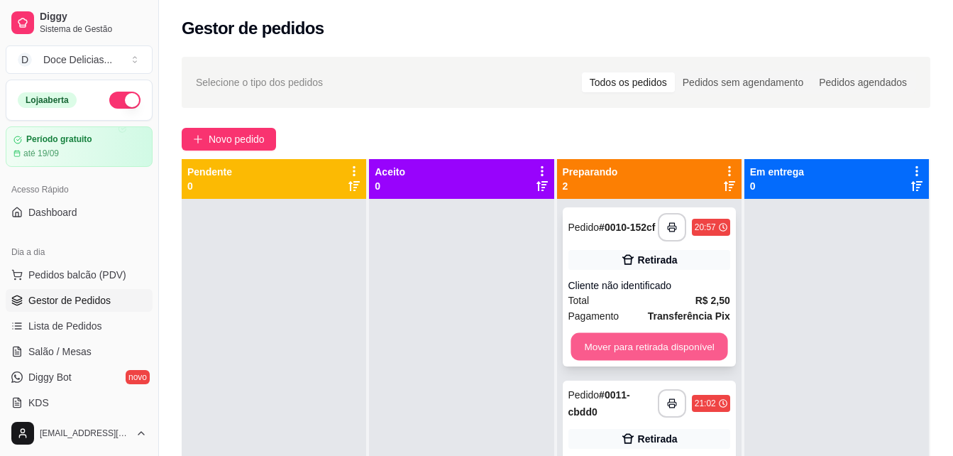
click at [571, 344] on button "Mover para retirada disponível" at bounding box center [649, 347] width 157 height 28
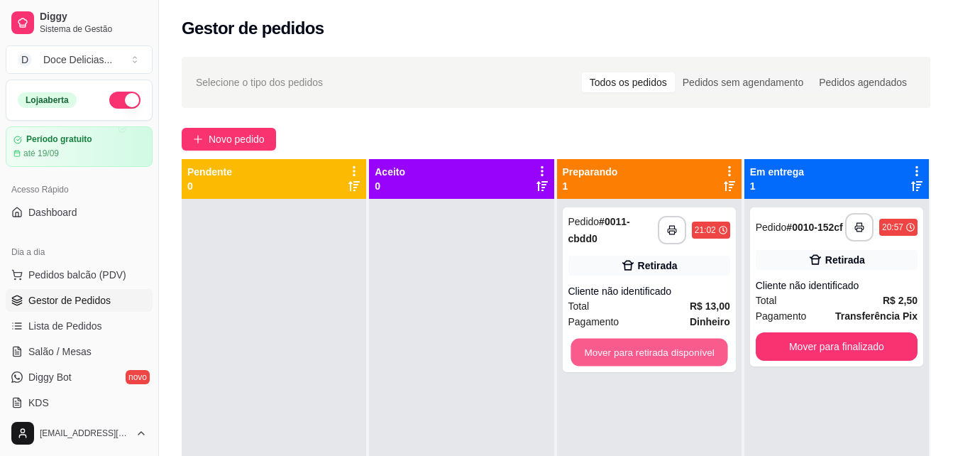
click at [571, 344] on button "Mover para retirada disponível" at bounding box center [649, 353] width 157 height 28
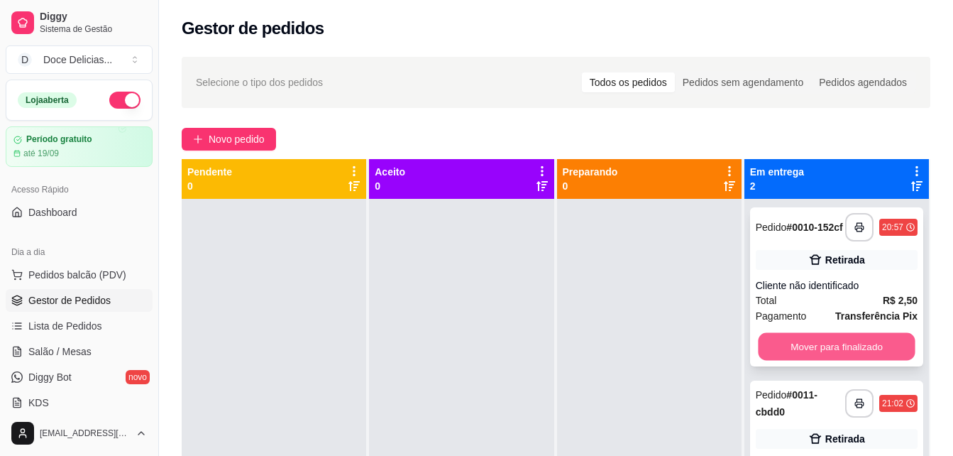
click at [774, 333] on button "Mover para finalizado" at bounding box center [836, 347] width 157 height 28
click at [774, 332] on button "Mover para finalizado" at bounding box center [837, 346] width 162 height 28
click at [825, 339] on button "Mover para finalizado" at bounding box center [836, 347] width 157 height 28
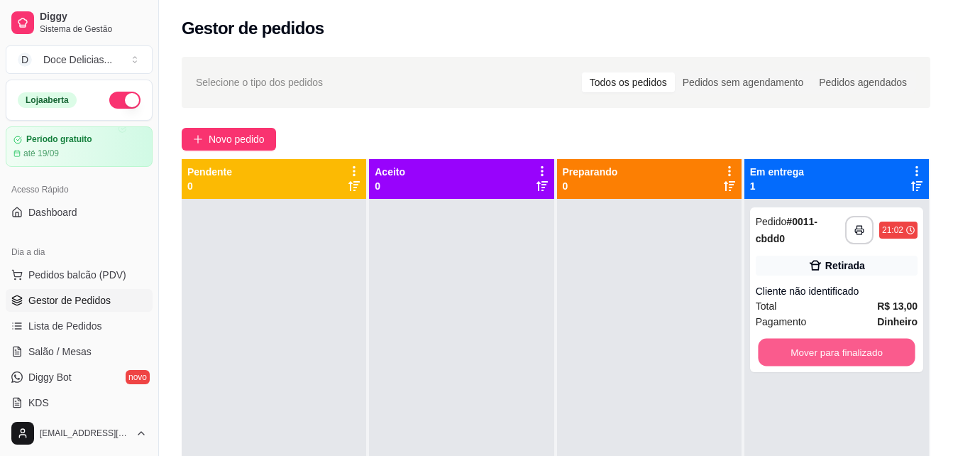
click at [825, 339] on button "Mover para finalizado" at bounding box center [836, 353] width 157 height 28
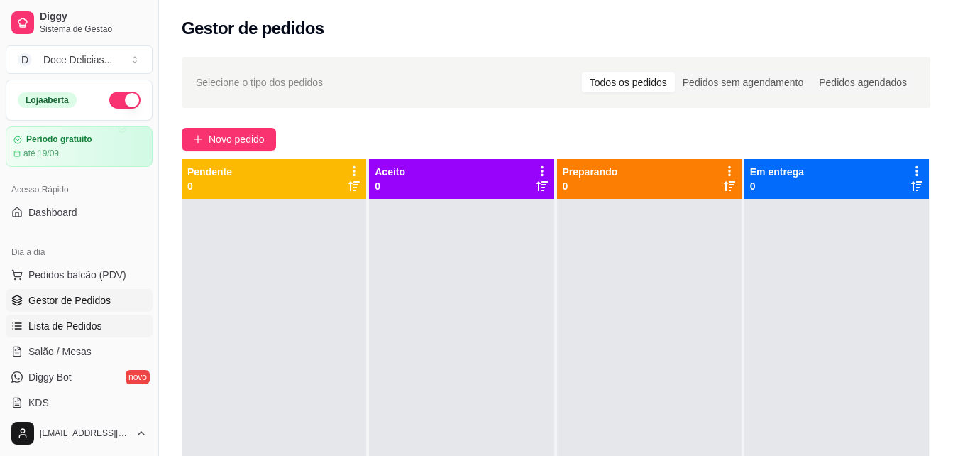
click at [57, 329] on span "Lista de Pedidos" at bounding box center [65, 326] width 74 height 14
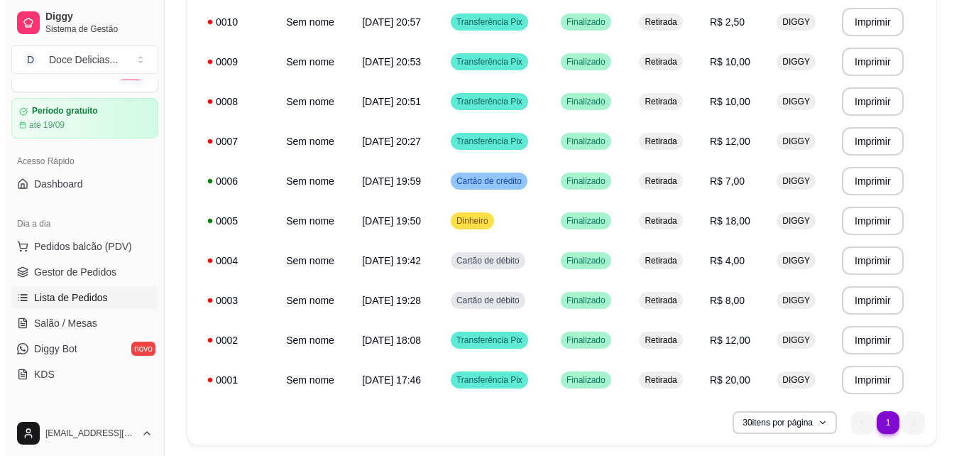
scroll to position [256, 0]
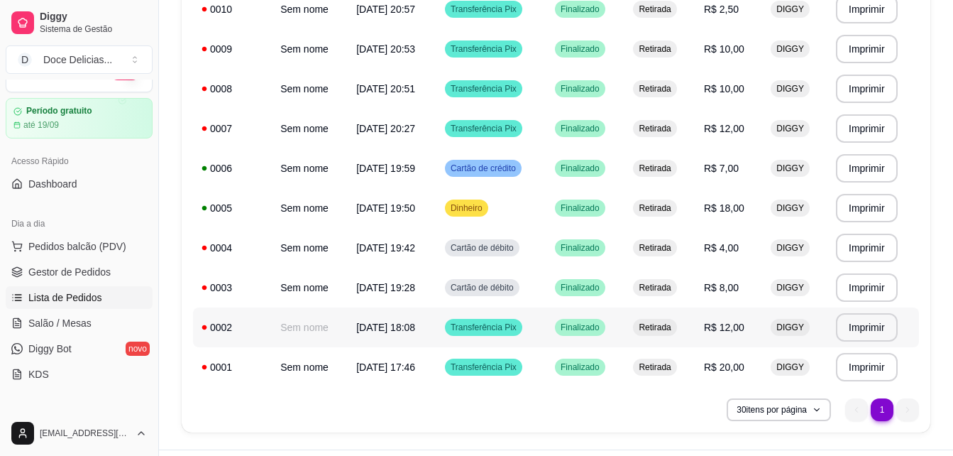
click at [223, 329] on div "0002" at bounding box center [233, 327] width 62 height 14
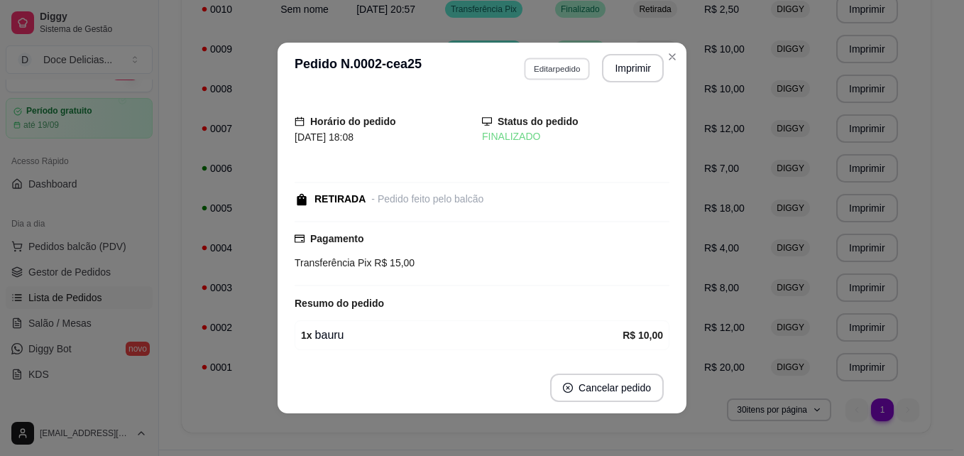
click at [551, 75] on button "Editar pedido" at bounding box center [557, 68] width 66 height 22
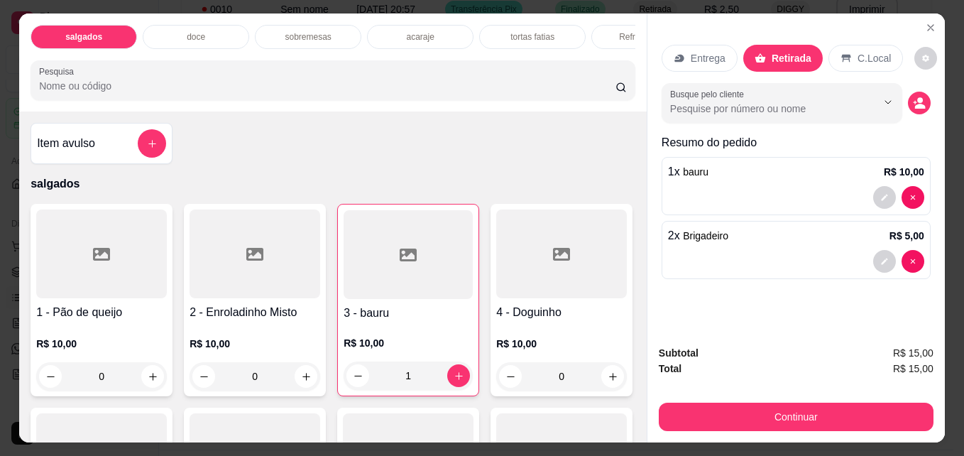
click at [235, 34] on div "doce" at bounding box center [196, 37] width 106 height 24
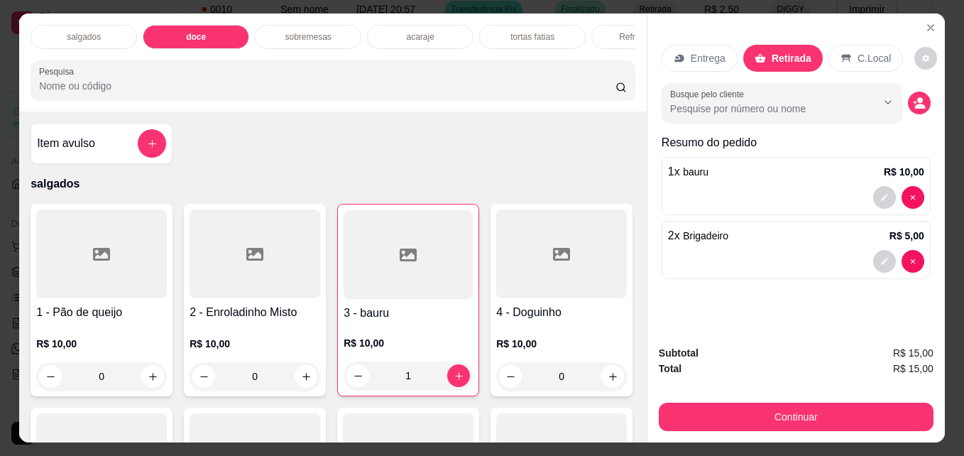
scroll to position [37, 0]
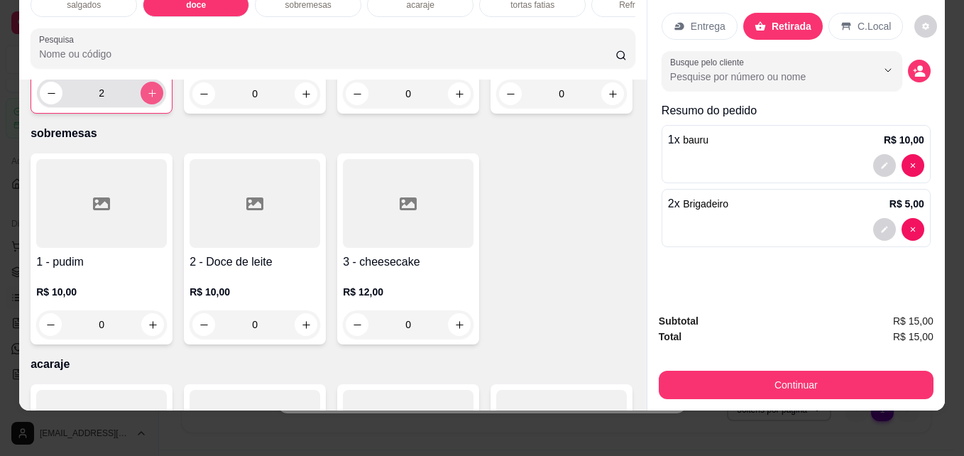
click at [152, 104] on button "increase-product-quantity" at bounding box center [152, 93] width 23 height 23
click at [152, 104] on button "increase-product-quantity" at bounding box center [152, 93] width 22 height 22
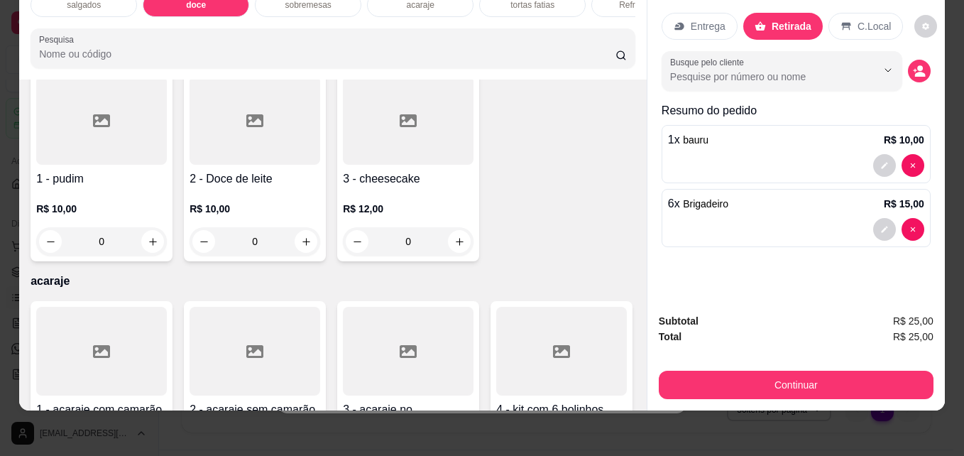
scroll to position [975, 0]
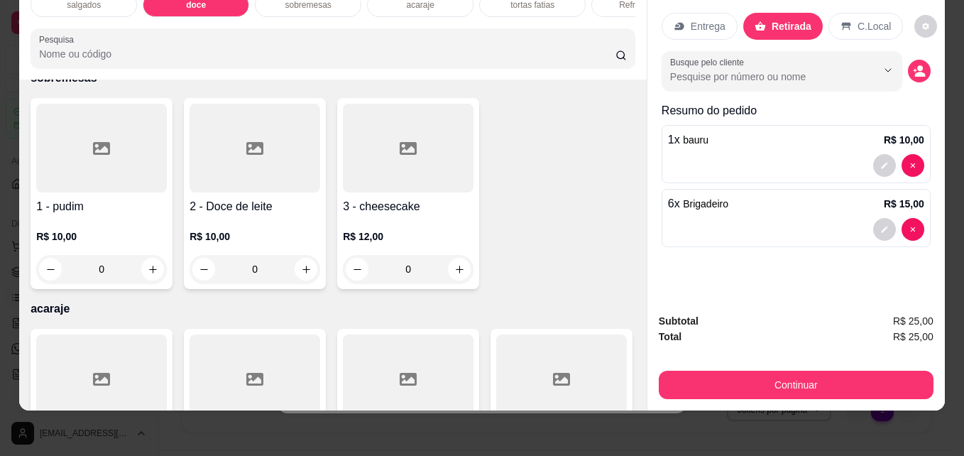
click at [147, 43] on icon "increase-product-quantity" at bounding box center [152, 38] width 11 height 11
click at [50, 43] on icon "decrease-product-quantity" at bounding box center [51, 38] width 11 height 11
type input "6"
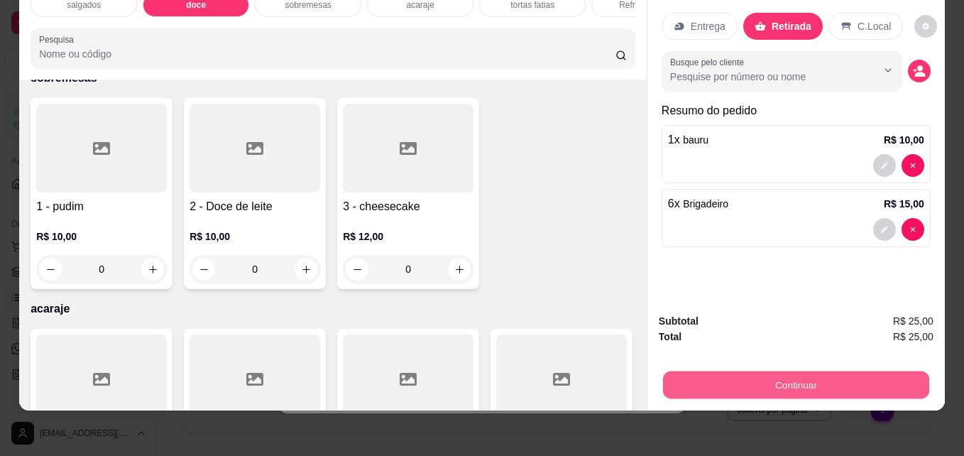
click at [703, 370] on button "Continuar" at bounding box center [796, 384] width 266 height 28
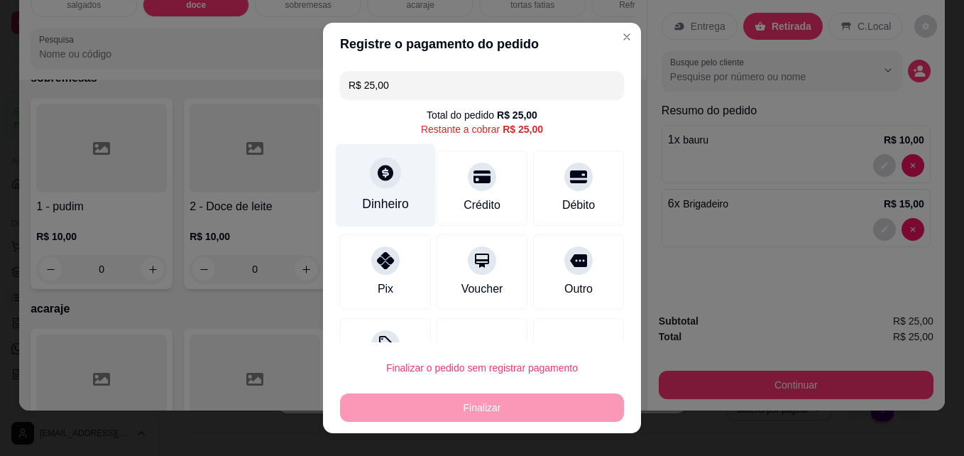
click at [386, 193] on div "Dinheiro" at bounding box center [386, 185] width 100 height 83
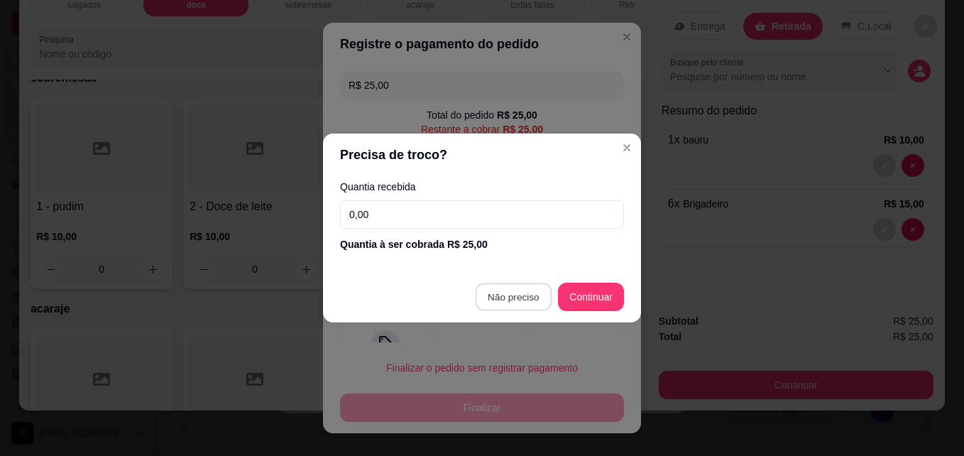
type input "R$ 0,00"
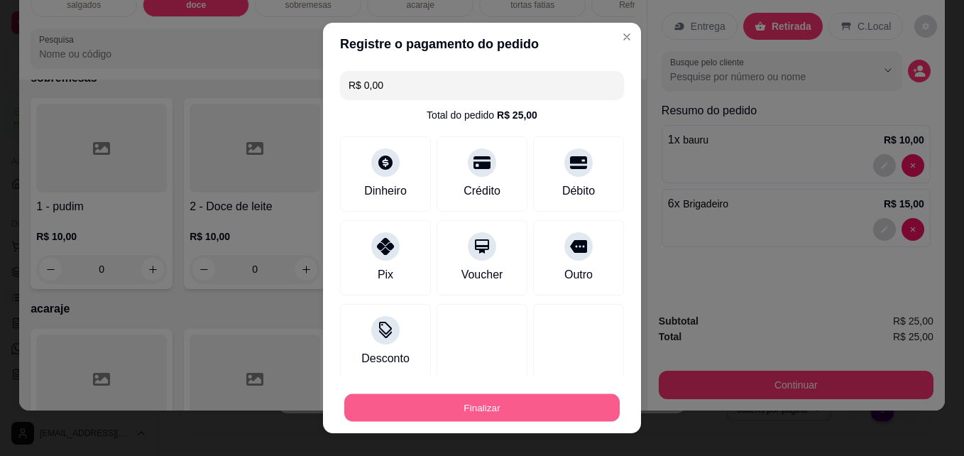
click at [525, 396] on button "Finalizar" at bounding box center [481, 408] width 275 height 28
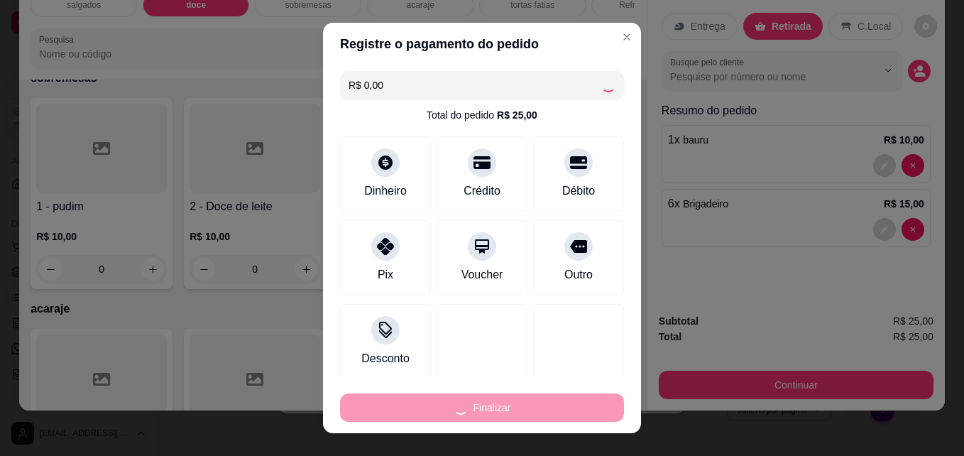
type input "0"
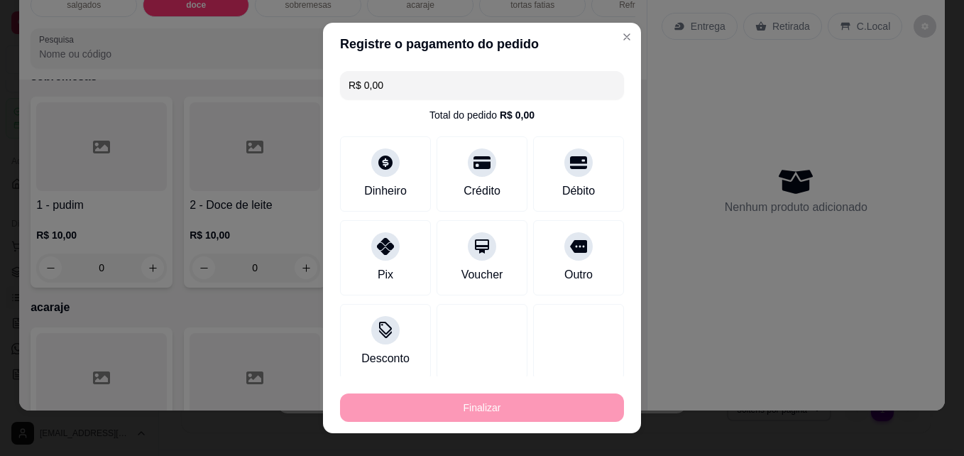
type input "-R$ 25,00"
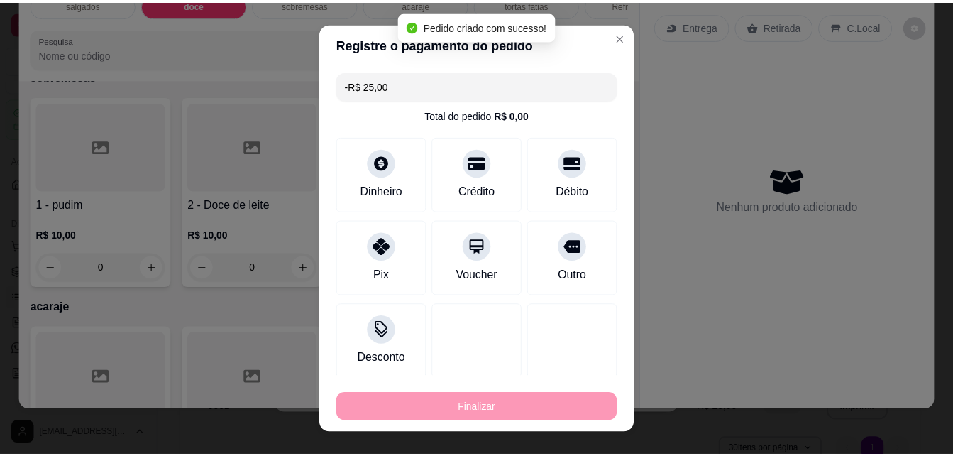
scroll to position [973, 0]
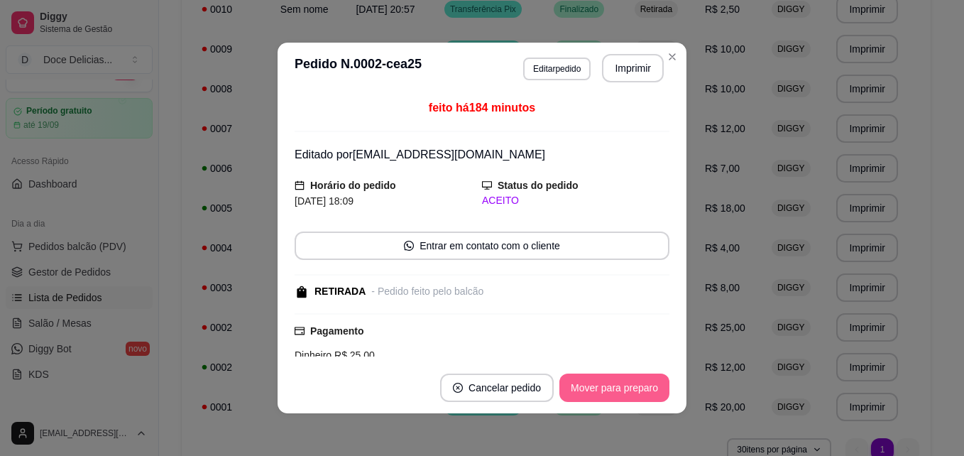
click at [603, 379] on button "Mover para preparo" at bounding box center [614, 387] width 110 height 28
click at [603, 379] on button "Mover para retirada disponível" at bounding box center [591, 388] width 152 height 28
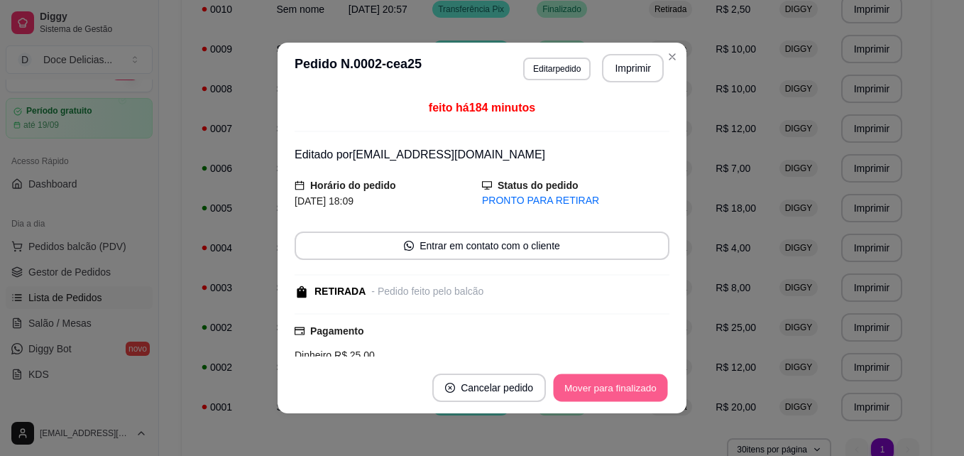
click at [603, 379] on button "Mover para finalizado" at bounding box center [611, 388] width 114 height 28
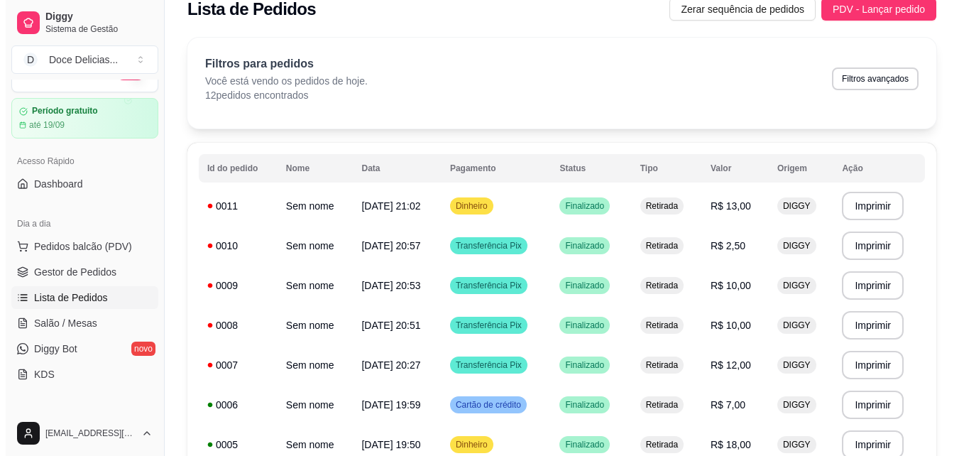
scroll to position [0, 0]
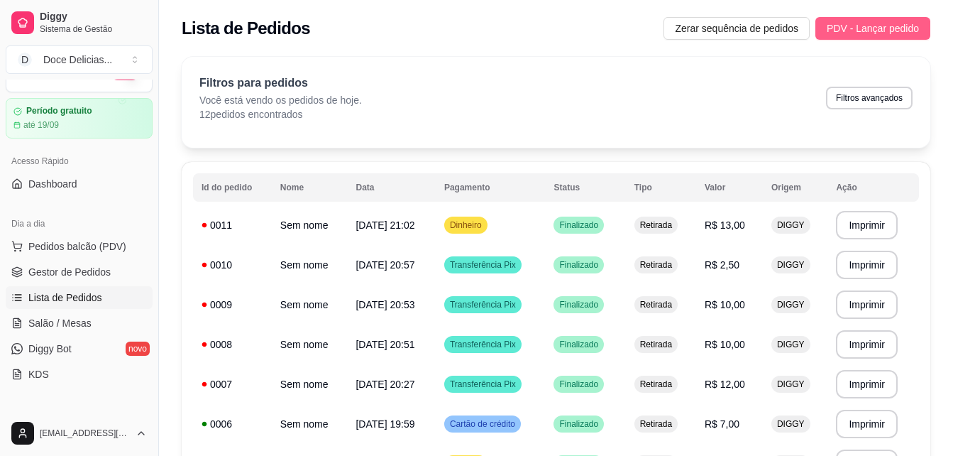
click at [867, 18] on button "PDV - Lançar pedido" at bounding box center [872, 28] width 115 height 23
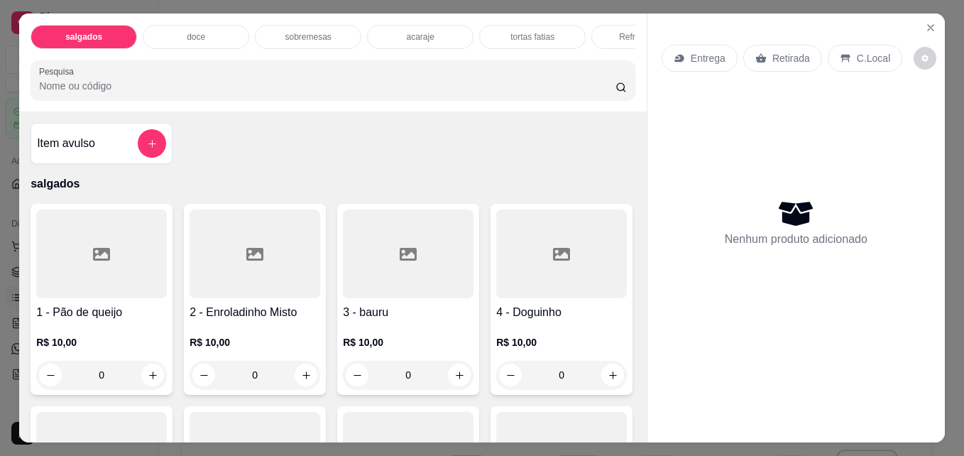
click at [427, 31] on p "acaraje" at bounding box center [420, 36] width 28 height 11
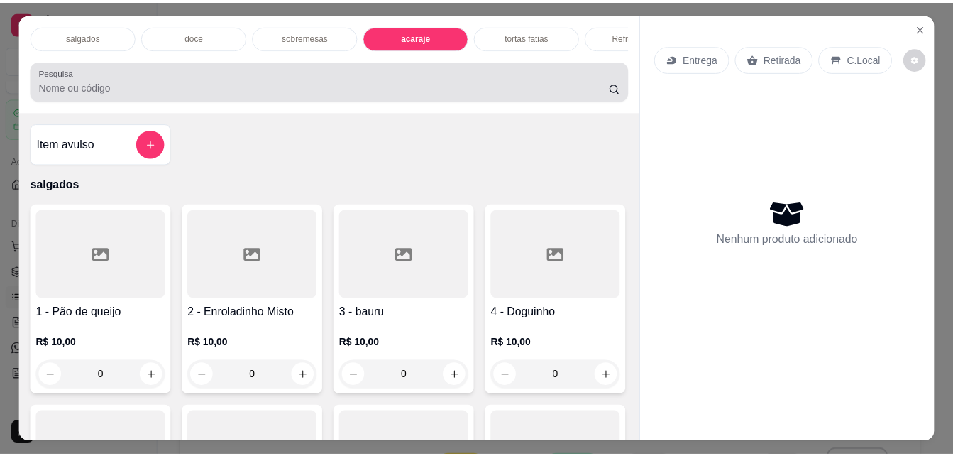
scroll to position [37, 0]
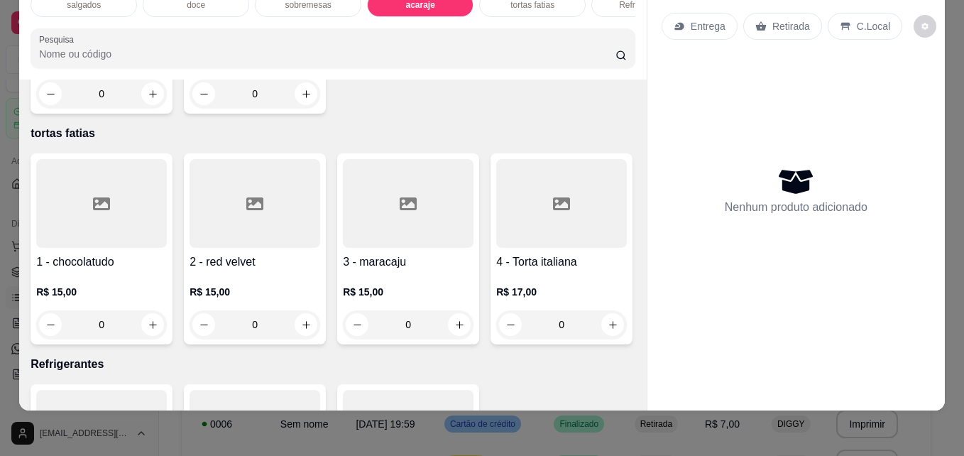
type input "1"
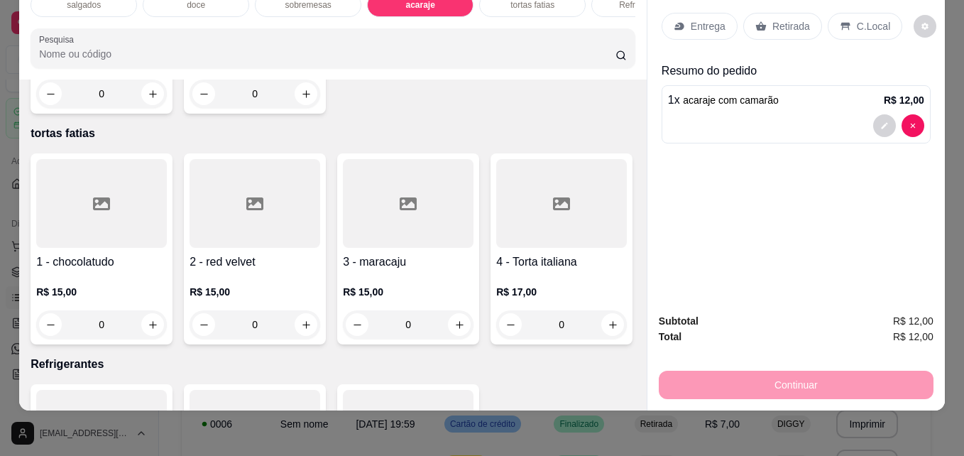
click at [779, 23] on div "Retirada" at bounding box center [782, 26] width 79 height 27
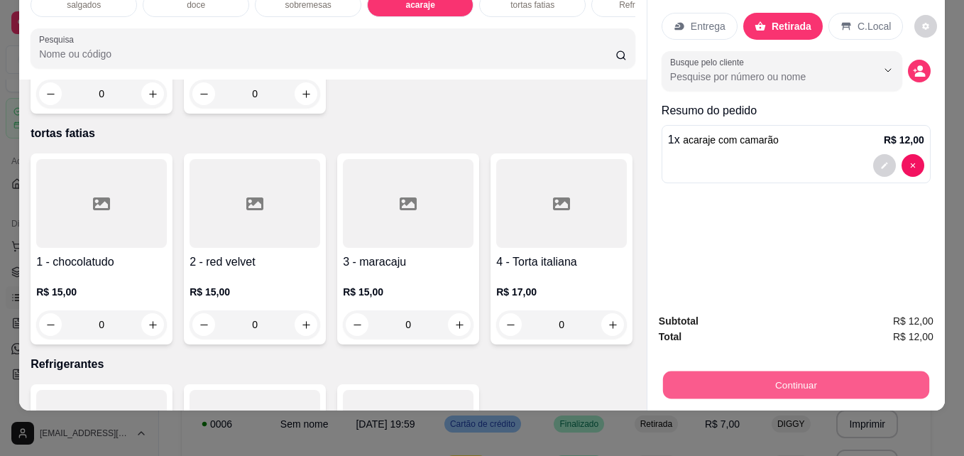
click at [718, 370] on button "Continuar" at bounding box center [796, 384] width 266 height 28
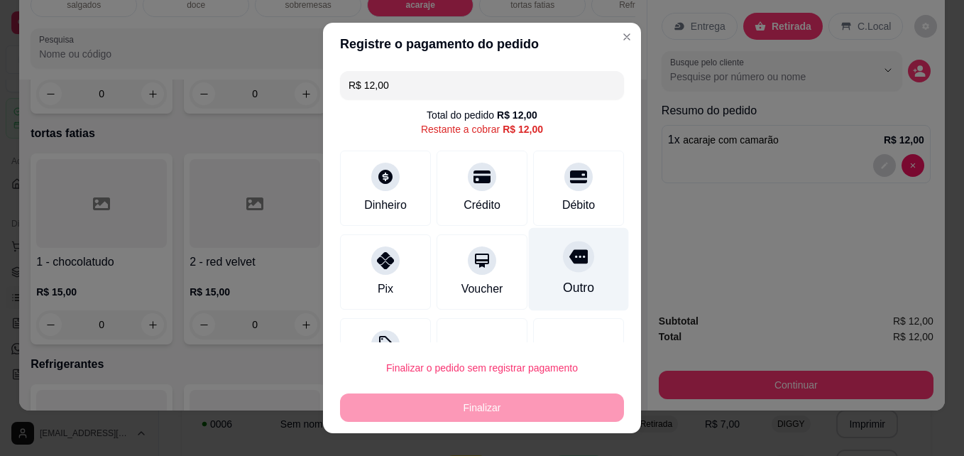
click at [534, 278] on div "Outro" at bounding box center [579, 269] width 100 height 83
type input "R$ 0,00"
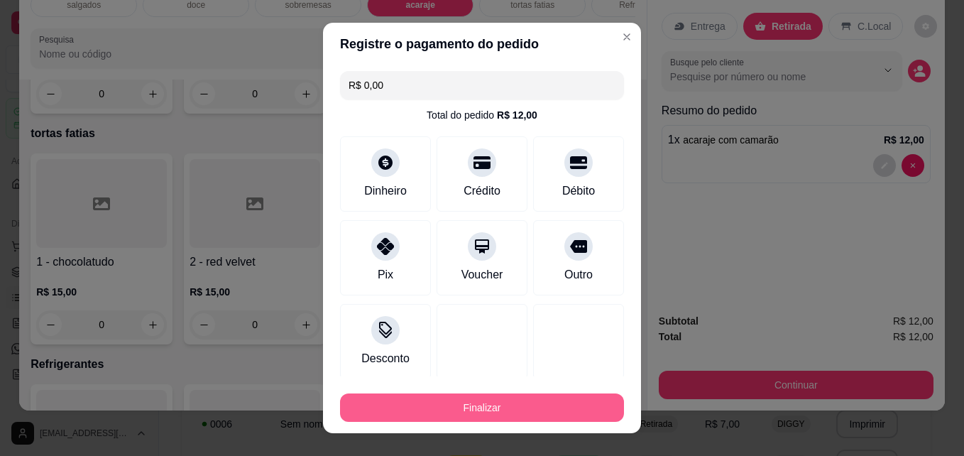
click at [506, 400] on button "Finalizar" at bounding box center [482, 407] width 284 height 28
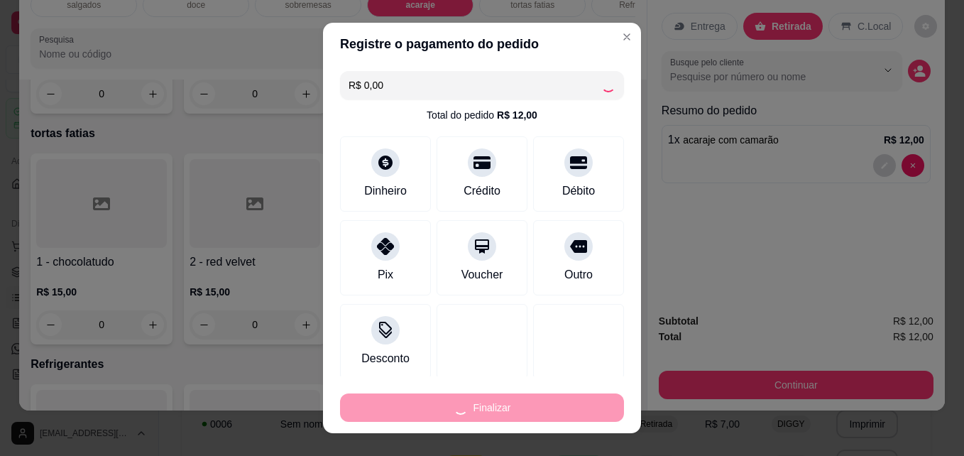
type input "0"
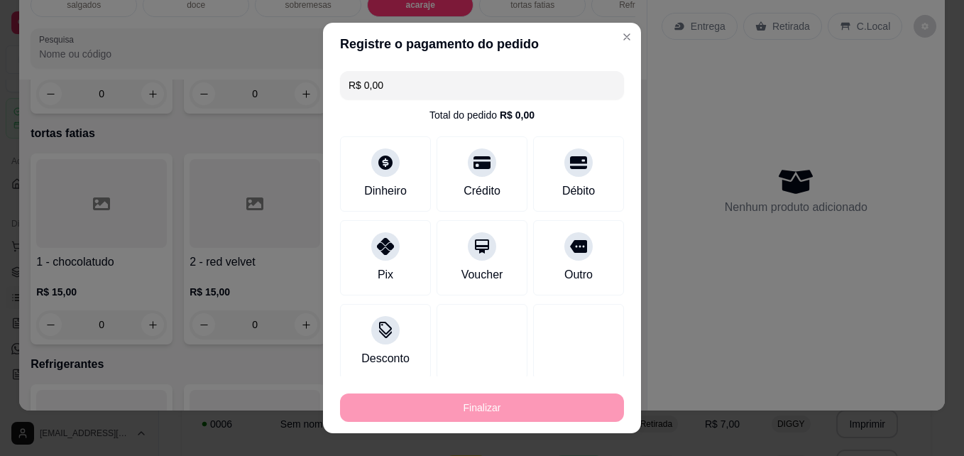
type input "-R$ 12,00"
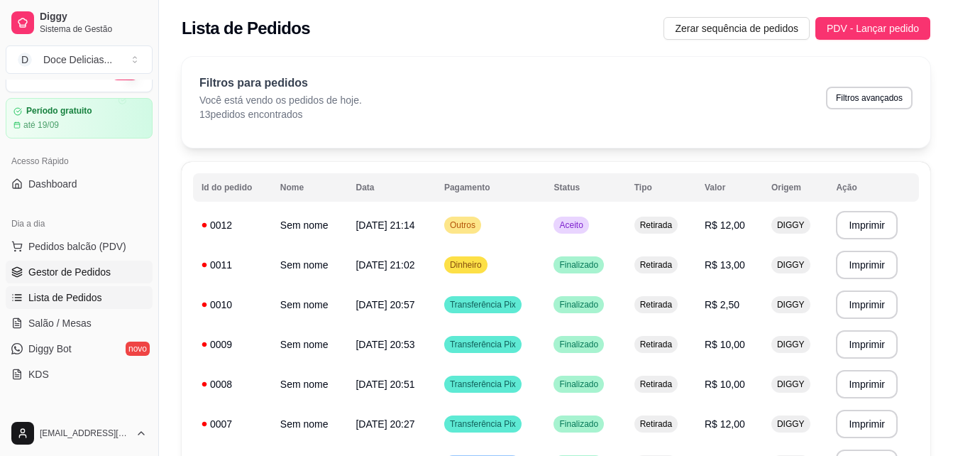
click at [64, 266] on span "Gestor de Pedidos" at bounding box center [69, 272] width 82 height 14
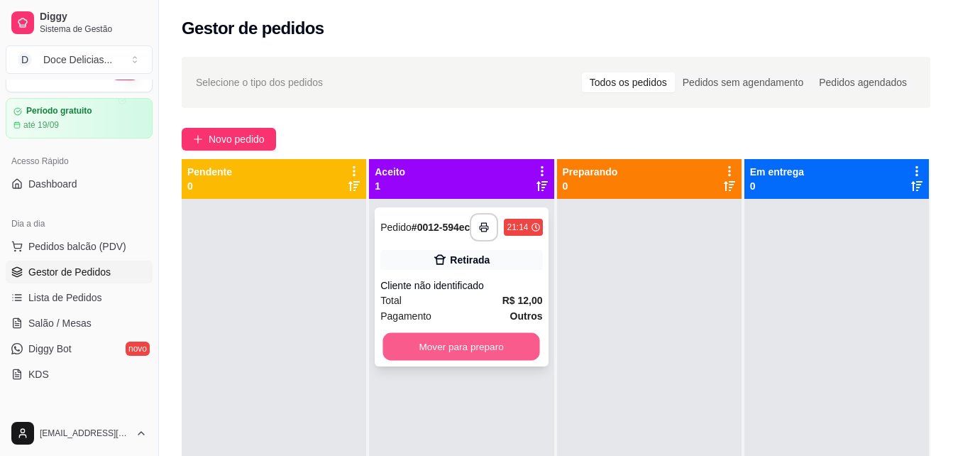
click at [473, 353] on button "Mover para preparo" at bounding box center [461, 347] width 157 height 28
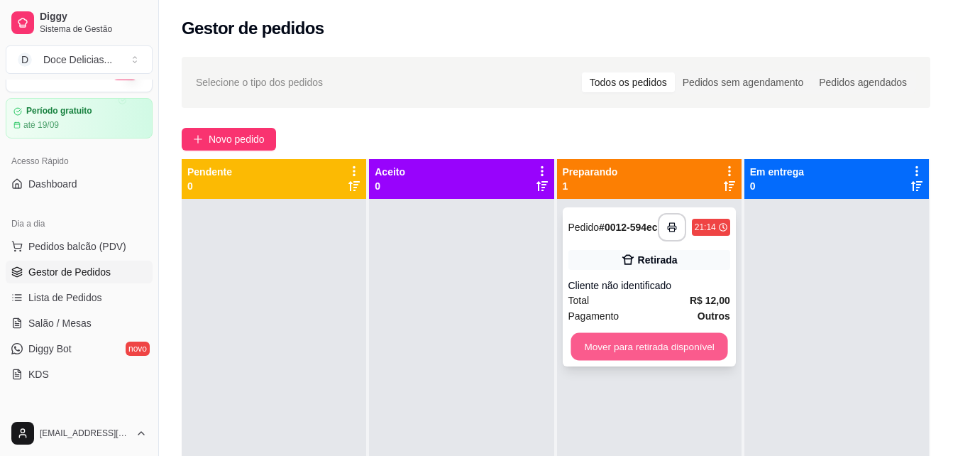
click at [592, 347] on button "Mover para retirada disponível" at bounding box center [649, 347] width 157 height 28
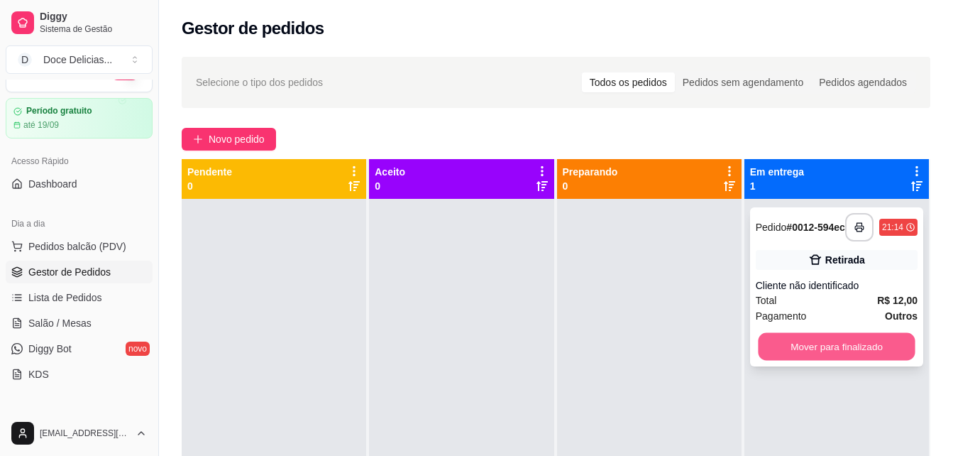
click at [758, 346] on button "Mover para finalizado" at bounding box center [836, 347] width 157 height 28
